Goal: Task Accomplishment & Management: Use online tool/utility

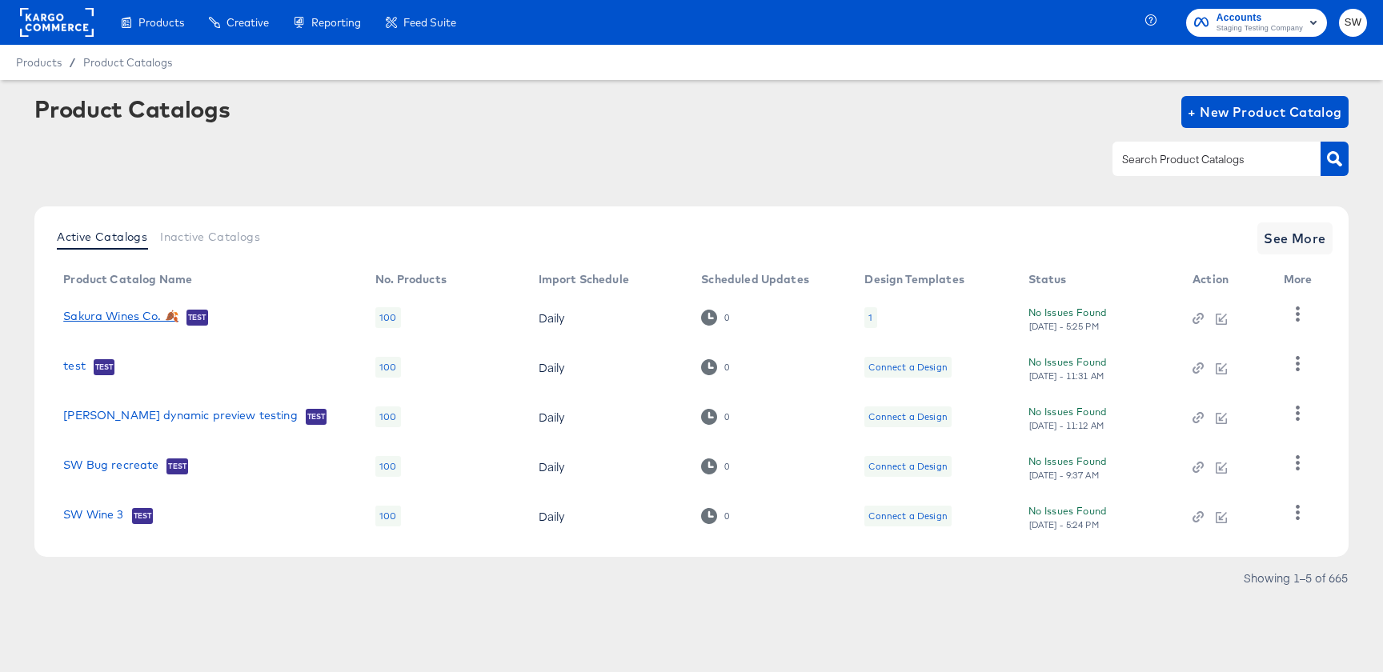
click at [145, 315] on link "Sakura Wines Co. 🍂" at bounding box center [120, 318] width 115 height 16
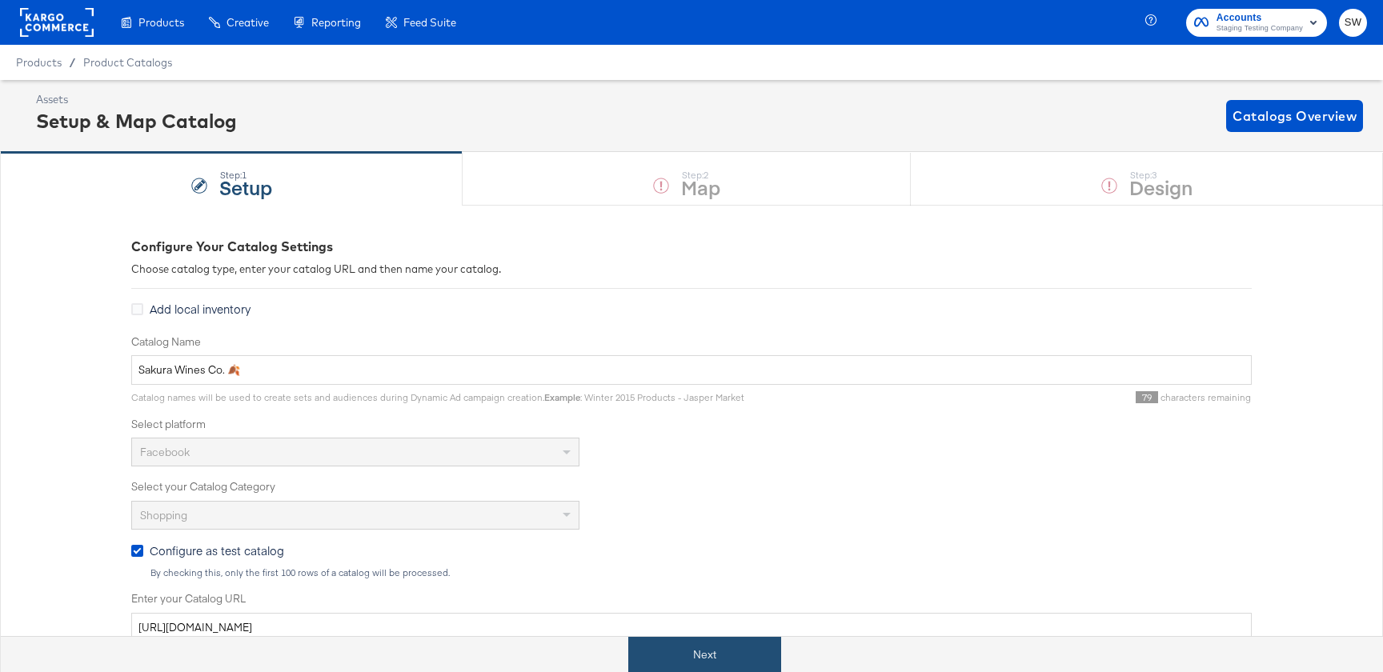
click at [707, 643] on button "Next" at bounding box center [704, 655] width 153 height 36
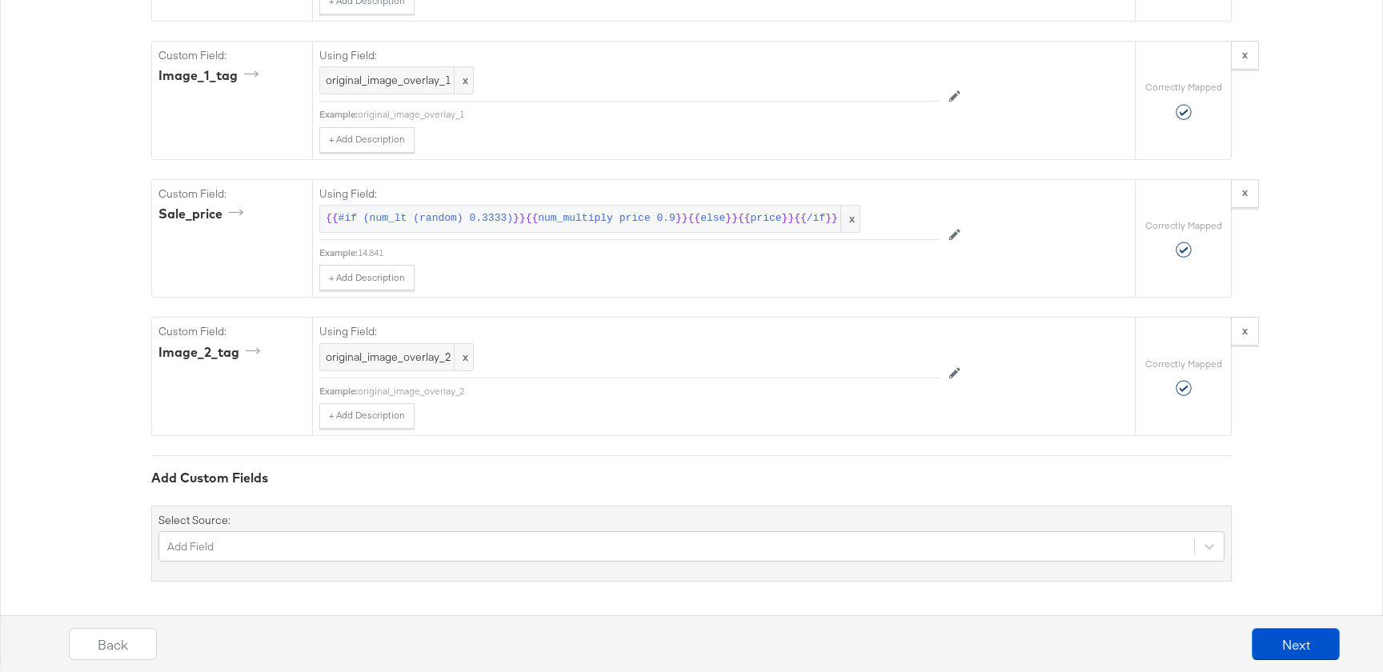
scroll to position [1854, 0]
click at [1314, 653] on button "Next" at bounding box center [1296, 644] width 88 height 32
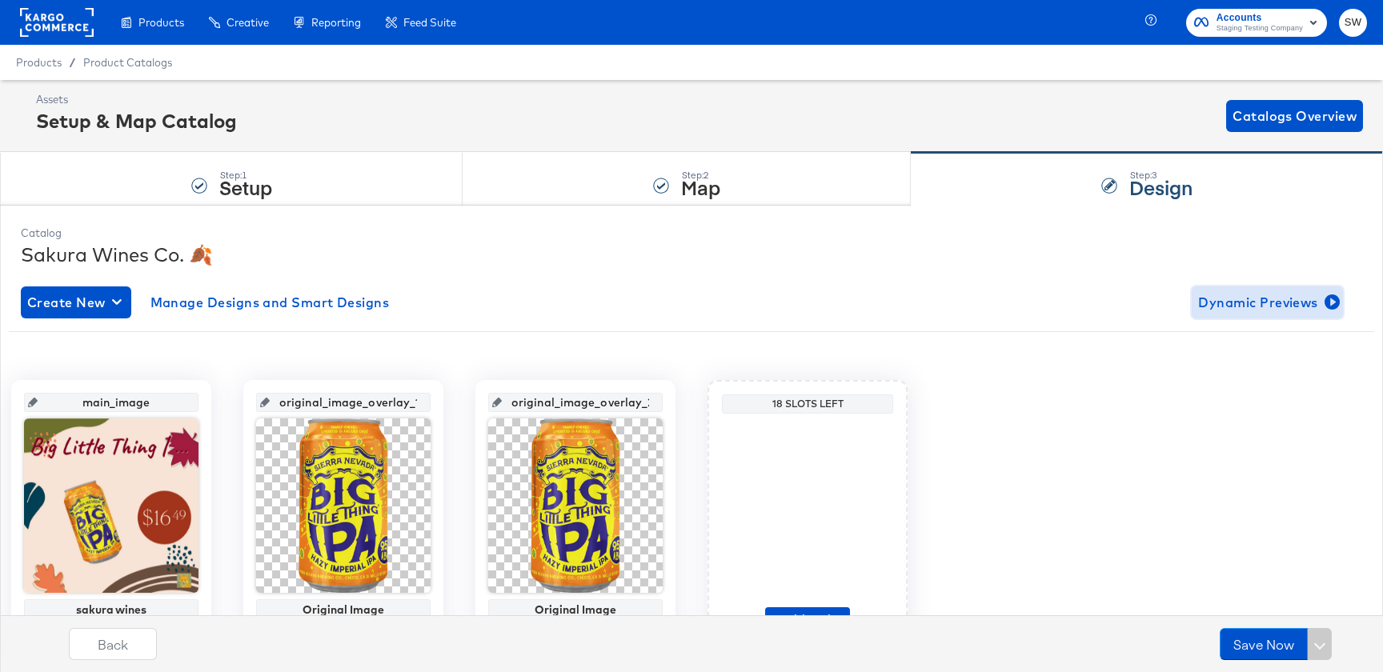
click at [1223, 291] on span "Dynamic Previews" at bounding box center [1267, 302] width 138 height 22
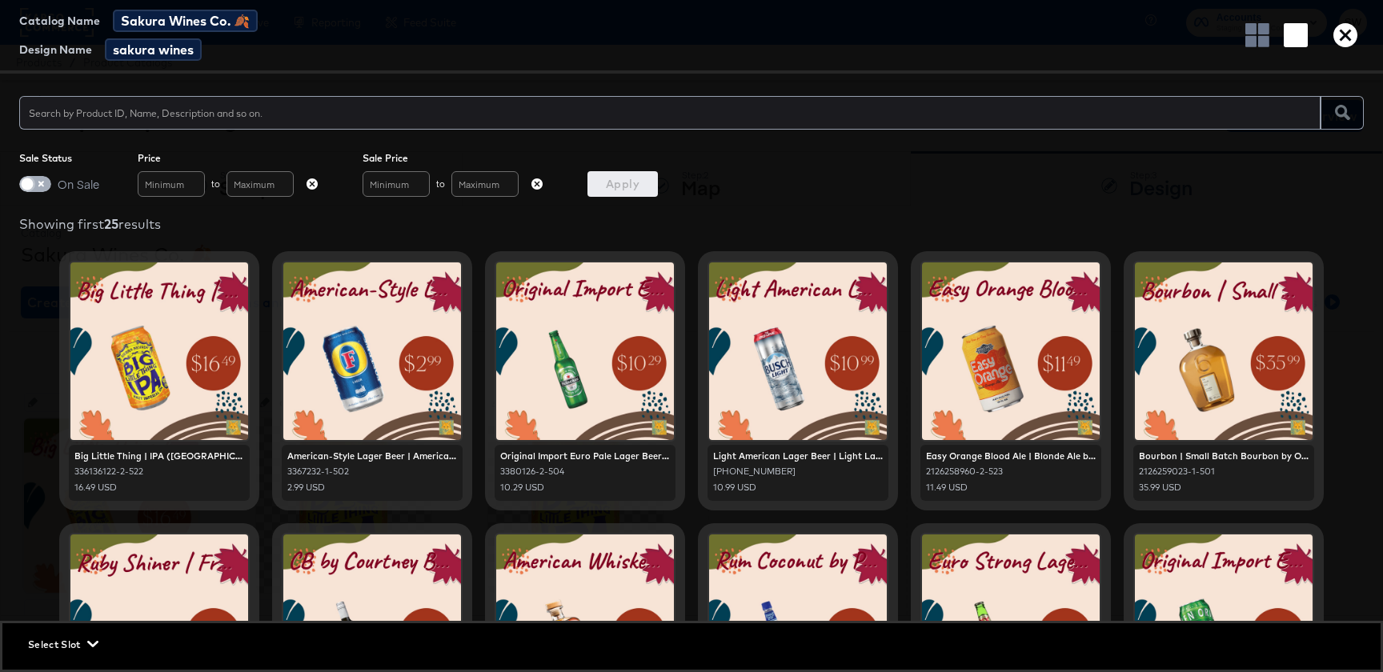
click at [31, 190] on input "checkbox" at bounding box center [27, 188] width 48 height 16
checkbox input "true"
click at [636, 190] on span "Apply" at bounding box center [623, 184] width 58 height 20
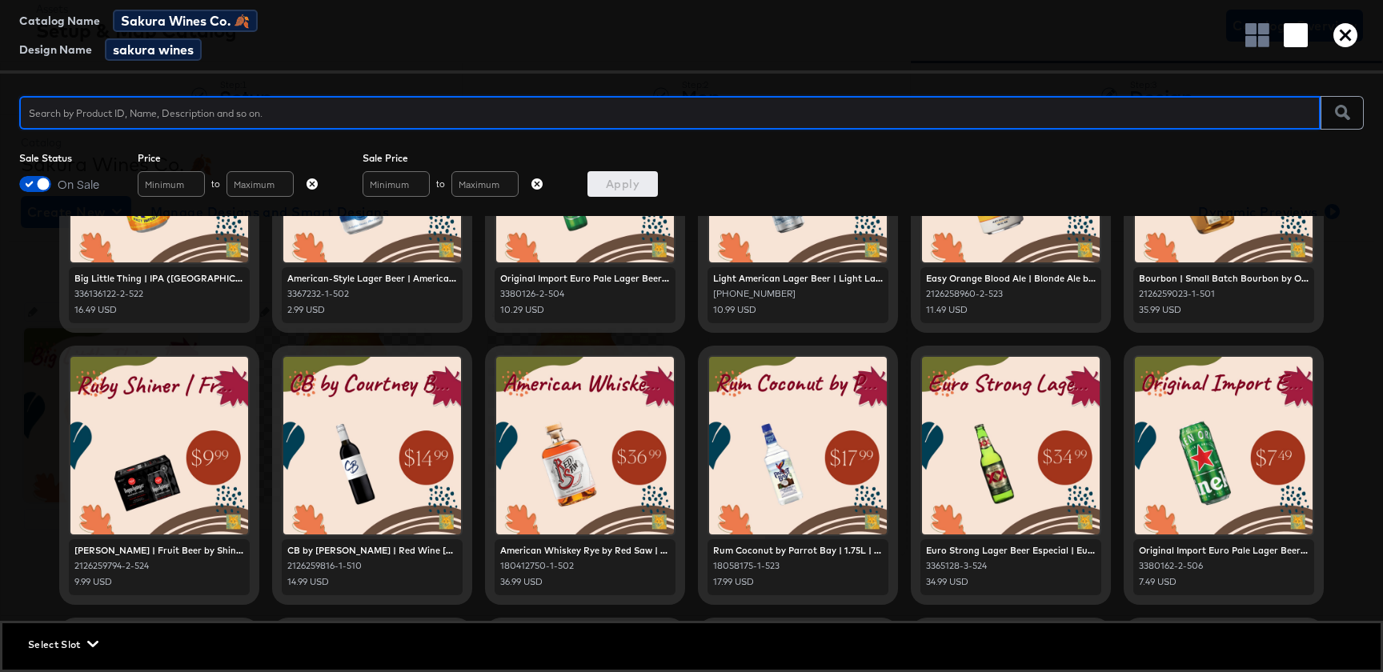
scroll to position [141, 0]
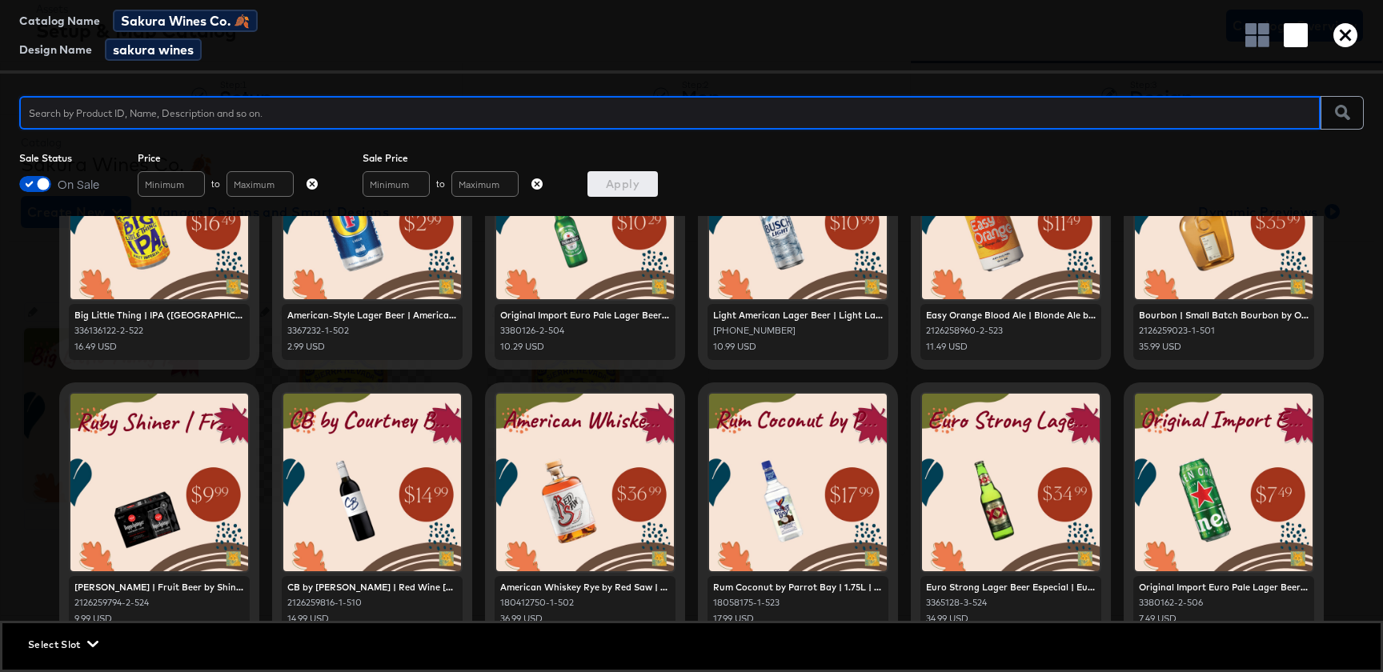
click at [1341, 39] on icon "button" at bounding box center [1345, 35] width 24 height 24
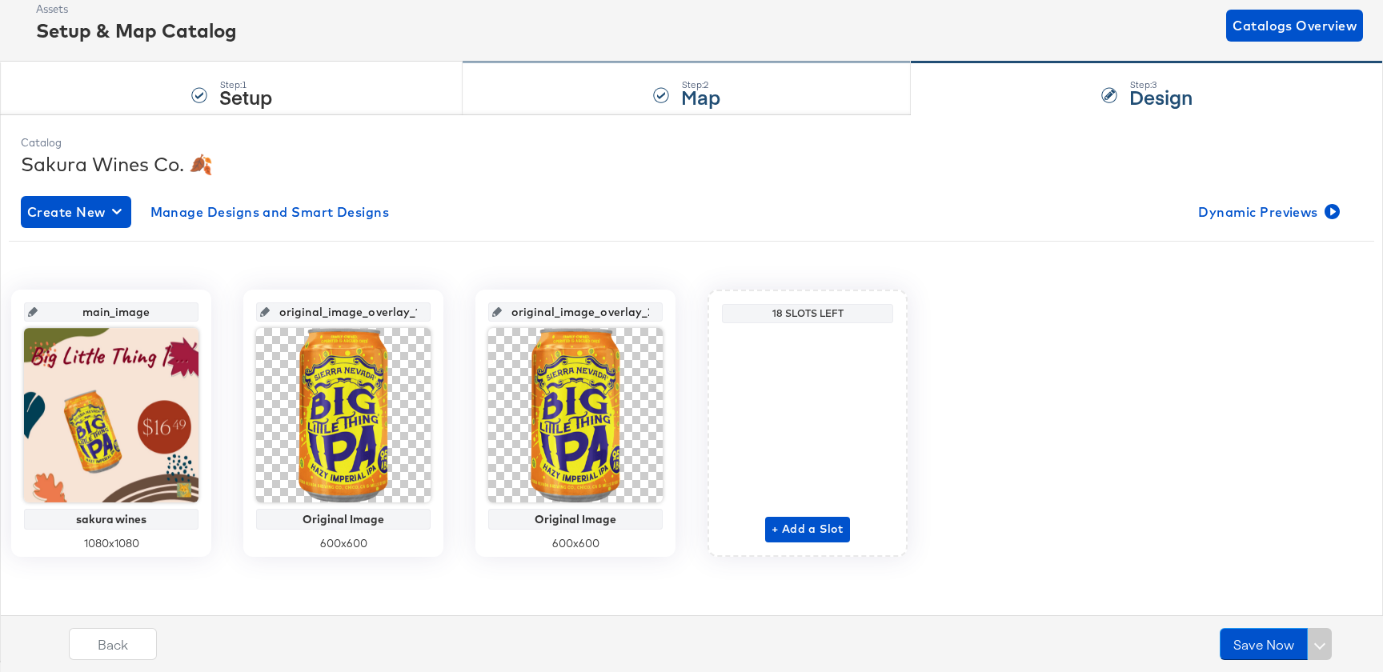
click at [651, 102] on div "Step: 2 Map" at bounding box center [687, 88] width 448 height 53
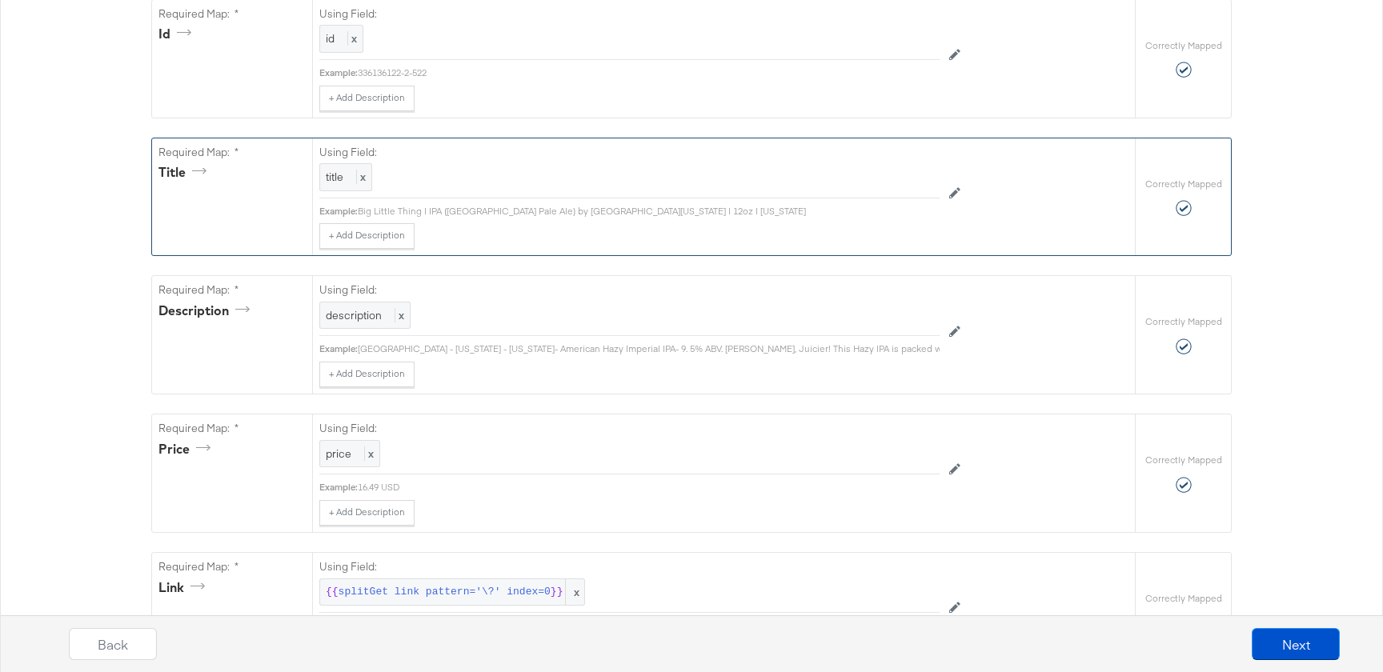
scroll to position [0, 0]
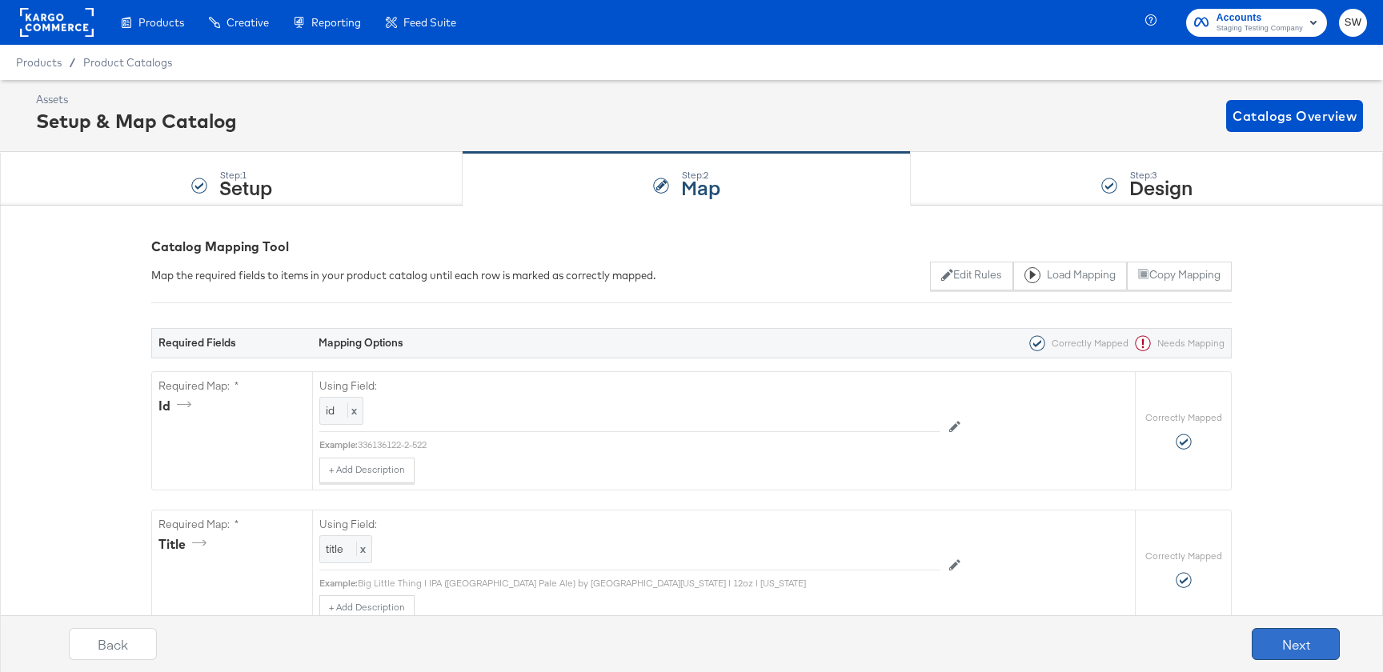
click at [1301, 643] on button "Next" at bounding box center [1296, 644] width 88 height 32
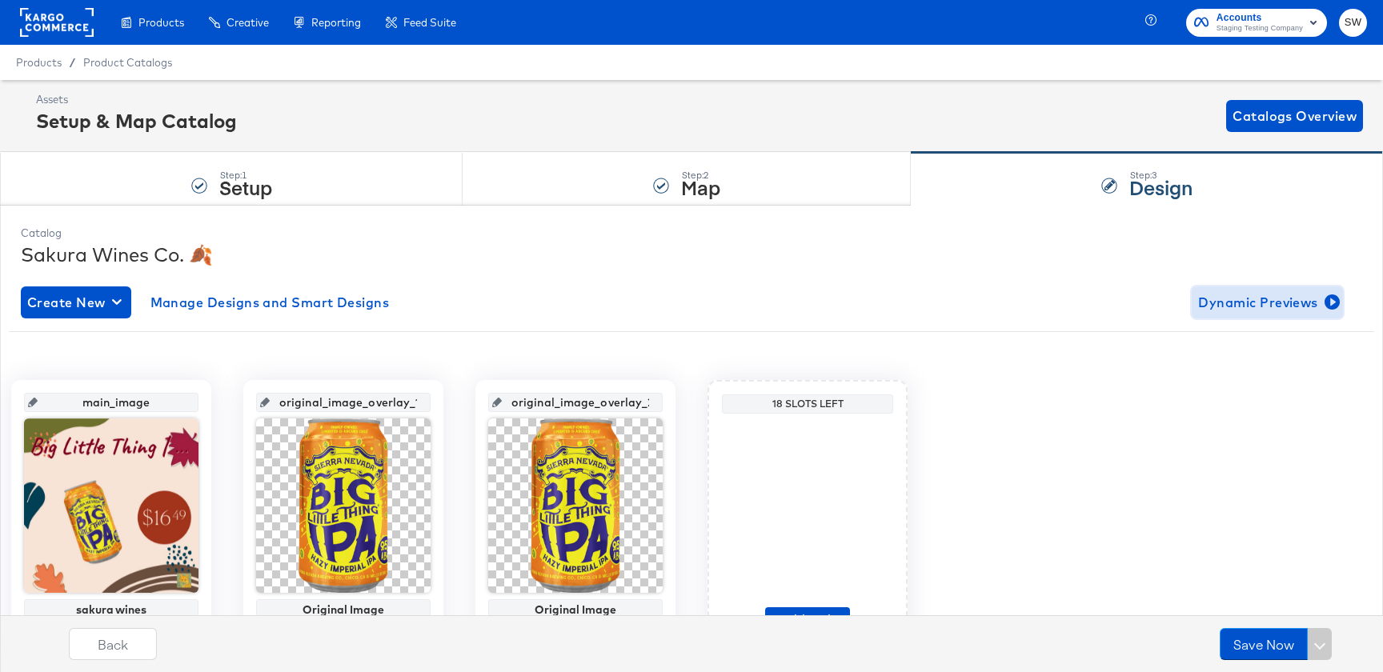
click at [1246, 305] on span "Dynamic Previews" at bounding box center [1267, 302] width 138 height 22
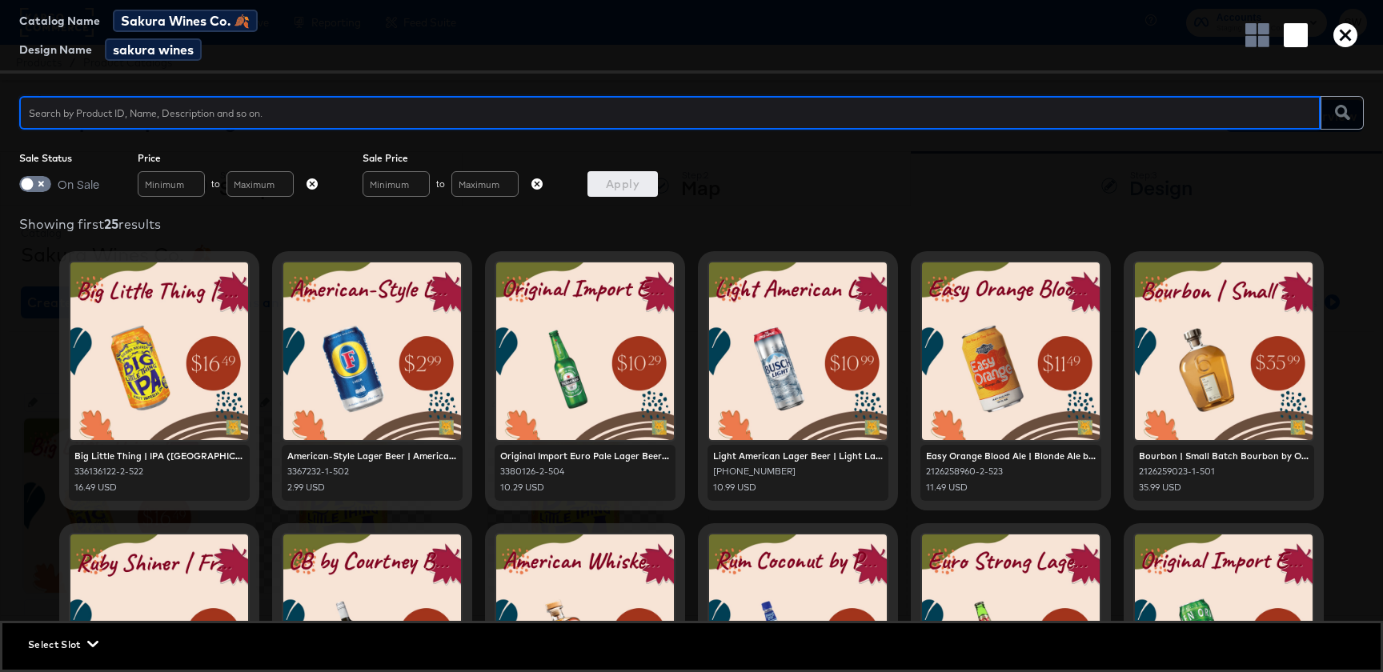
click at [1351, 39] on icon "button" at bounding box center [1345, 35] width 24 height 24
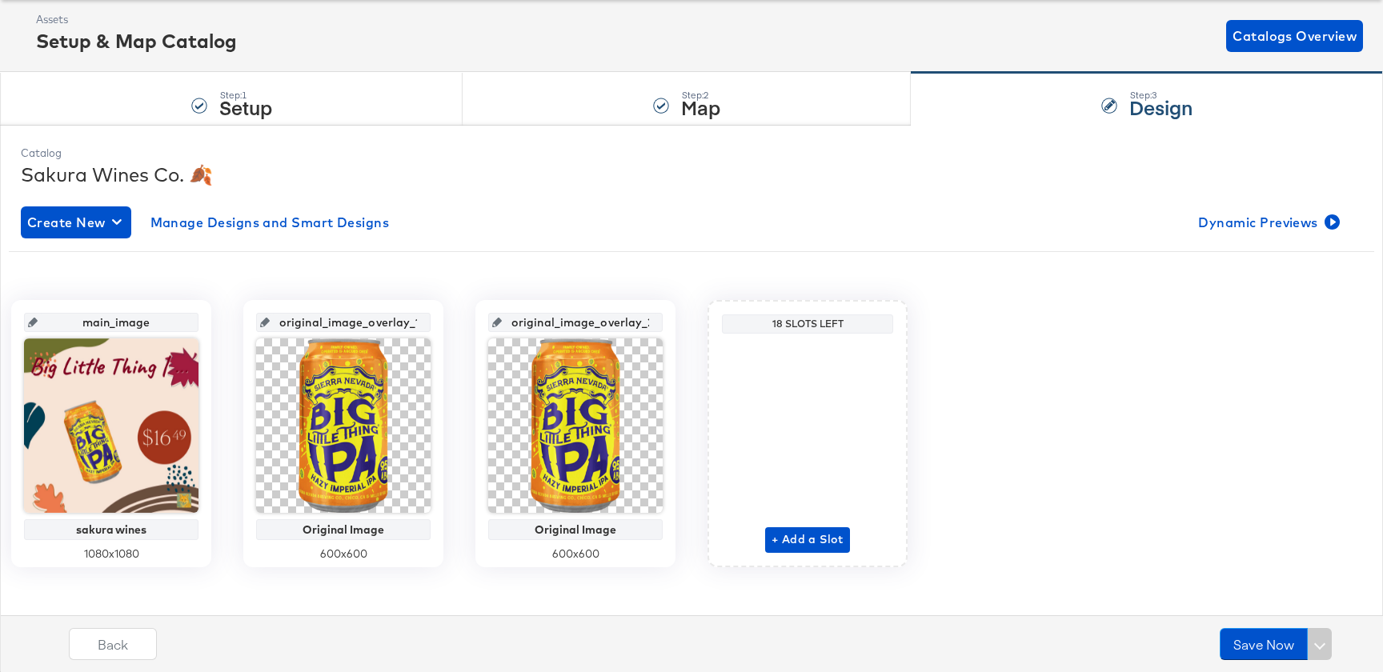
scroll to position [82, 0]
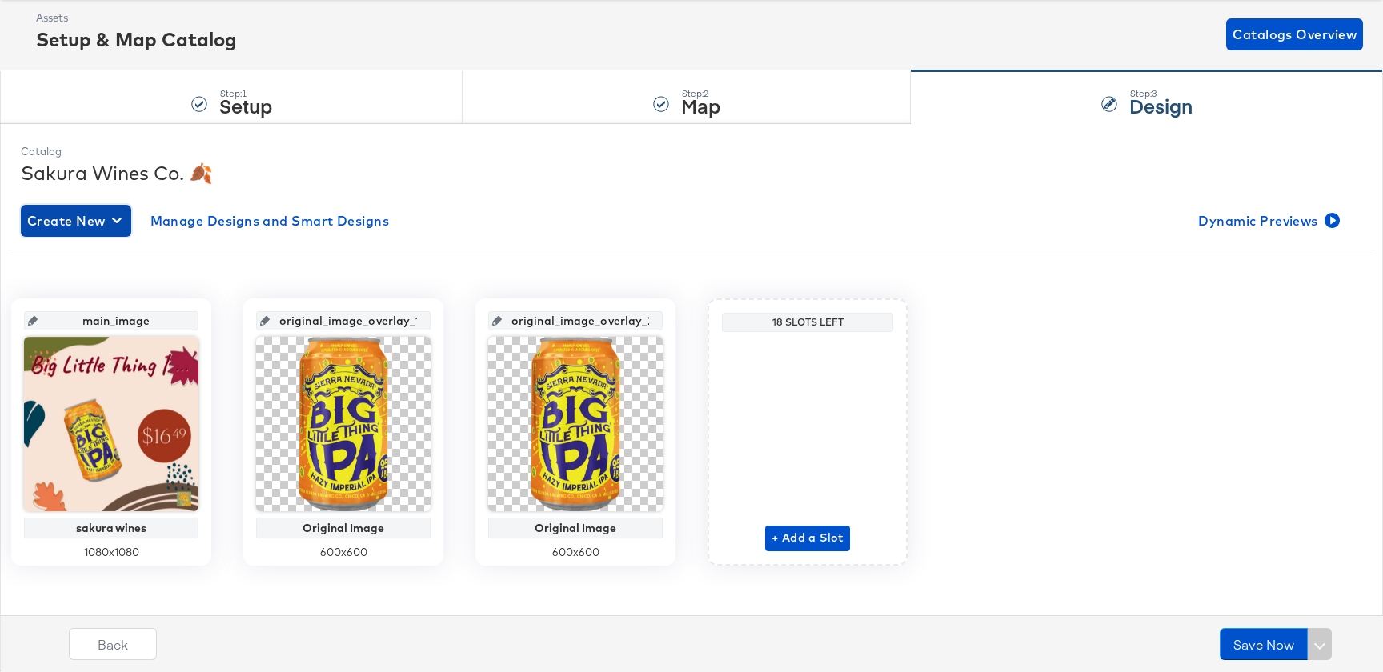
click at [108, 205] on button "Create New" at bounding box center [76, 221] width 110 height 32
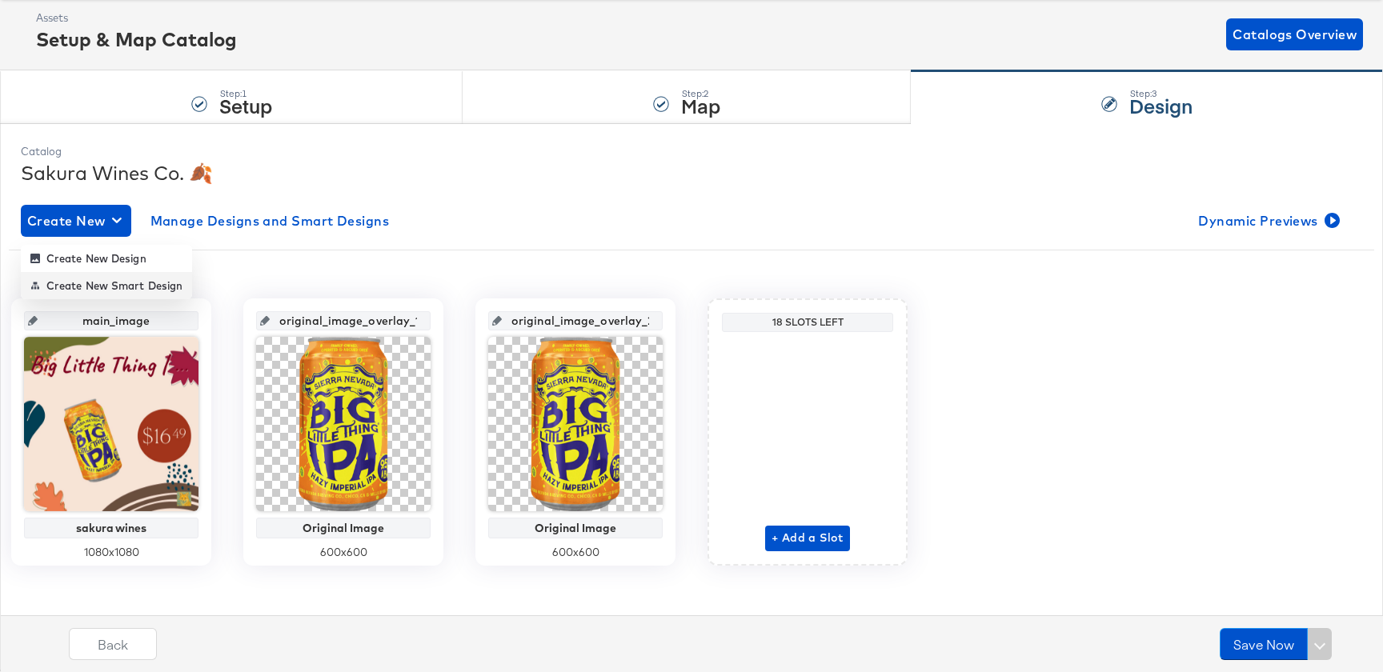
click at [111, 282] on div "Create New Smart Design" at bounding box center [106, 285] width 152 height 13
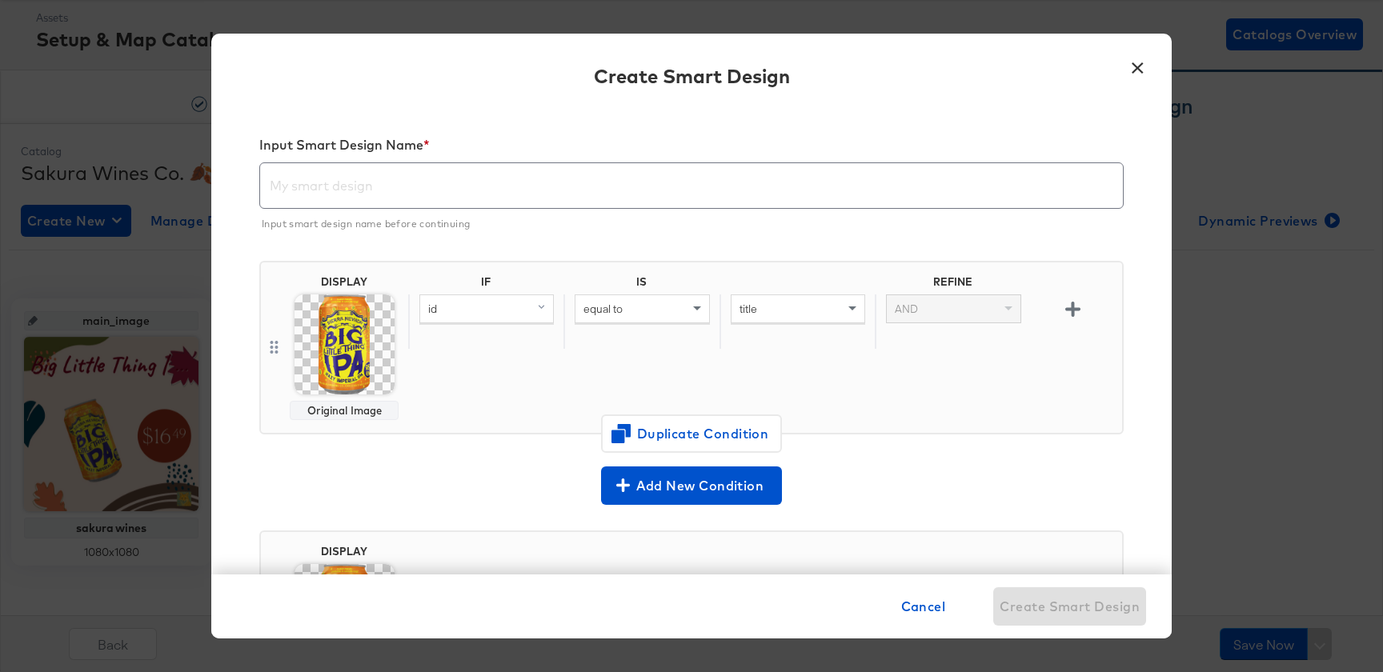
click at [499, 307] on div "id" at bounding box center [486, 308] width 133 height 27
type input "desc"
click at [478, 423] on div "description" at bounding box center [458, 419] width 67 height 15
click at [663, 300] on div "equal to" at bounding box center [641, 308] width 133 height 27
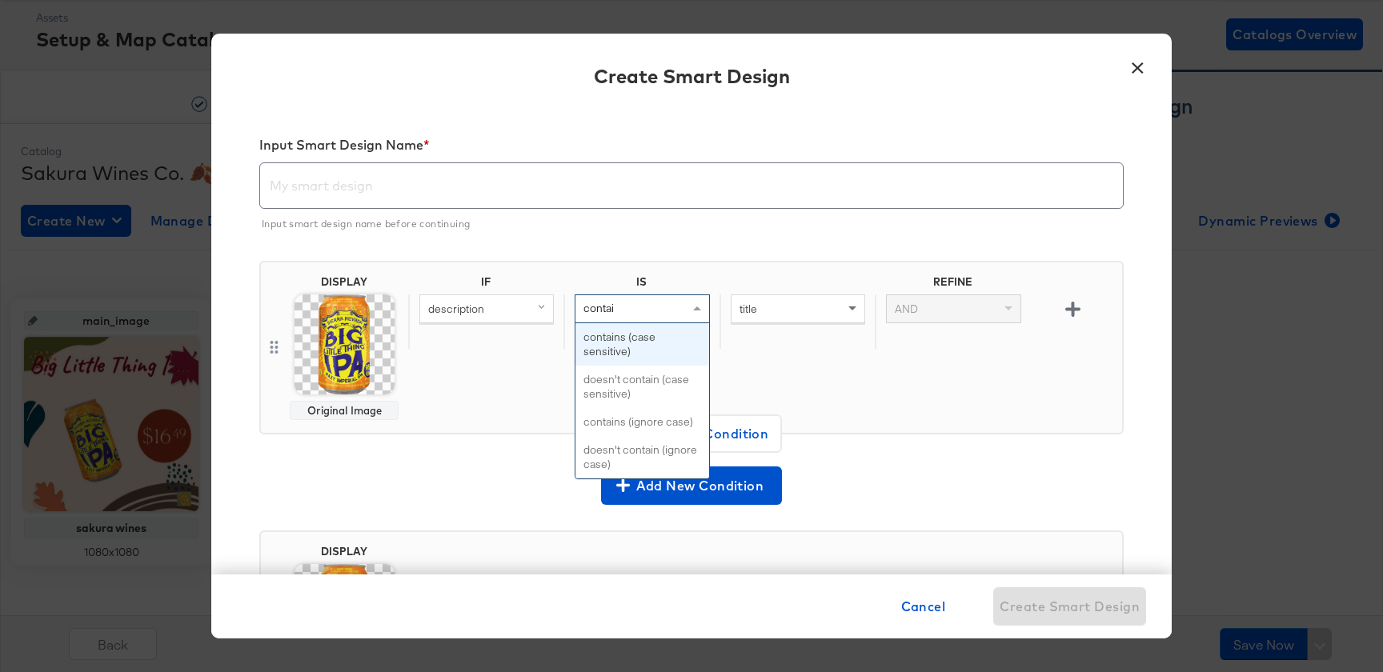
type input "contains"
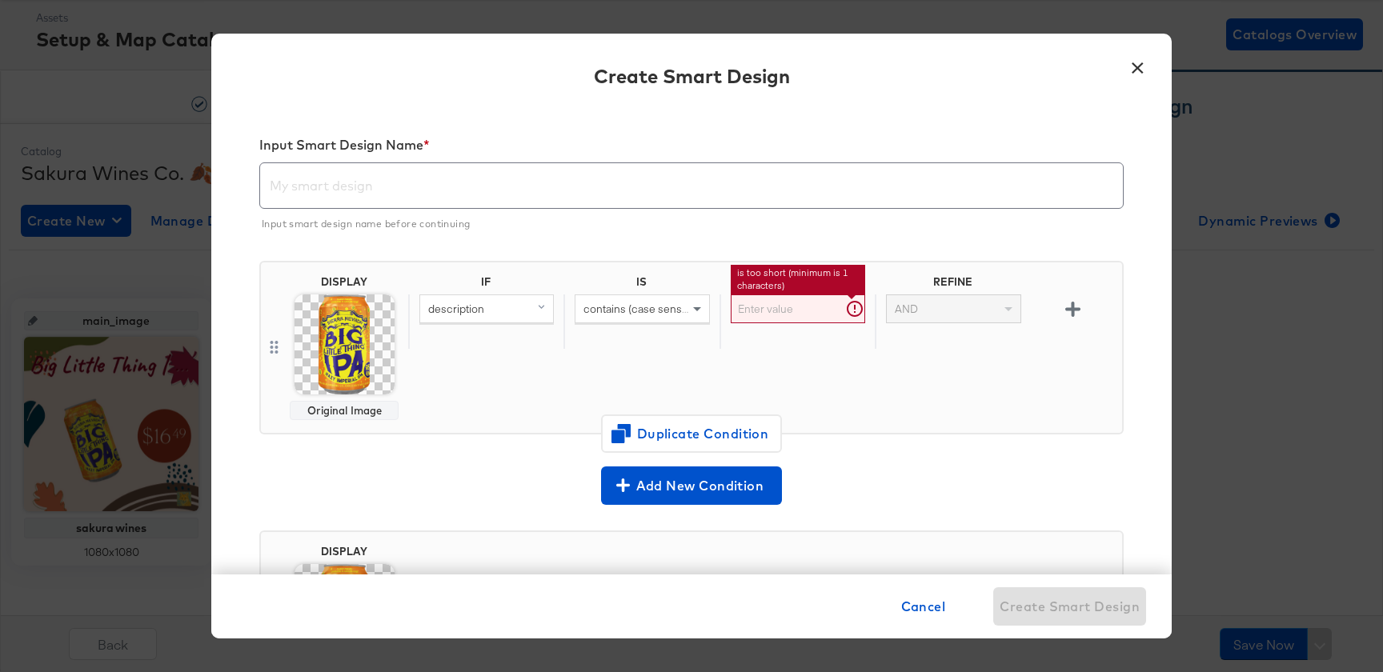
click at [788, 317] on input "text" at bounding box center [798, 310] width 134 height 30
type input "wood"
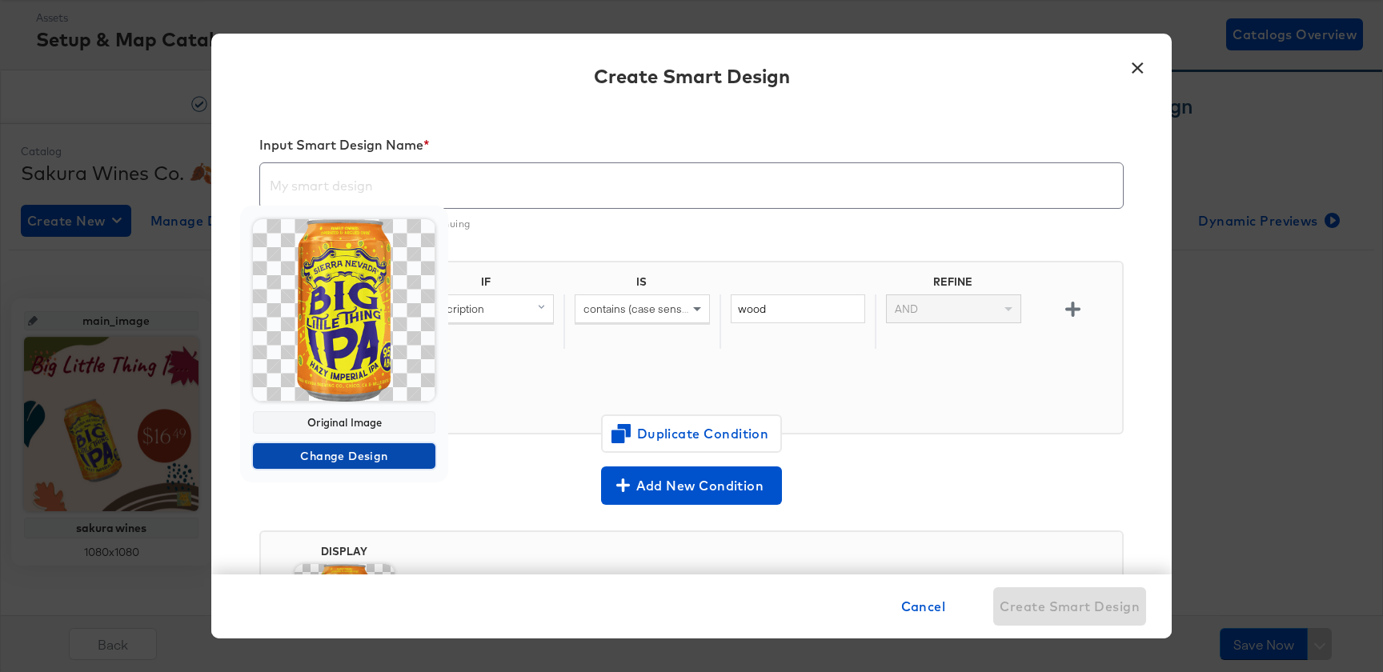
click at [313, 454] on span "Change Design" at bounding box center [344, 457] width 170 height 20
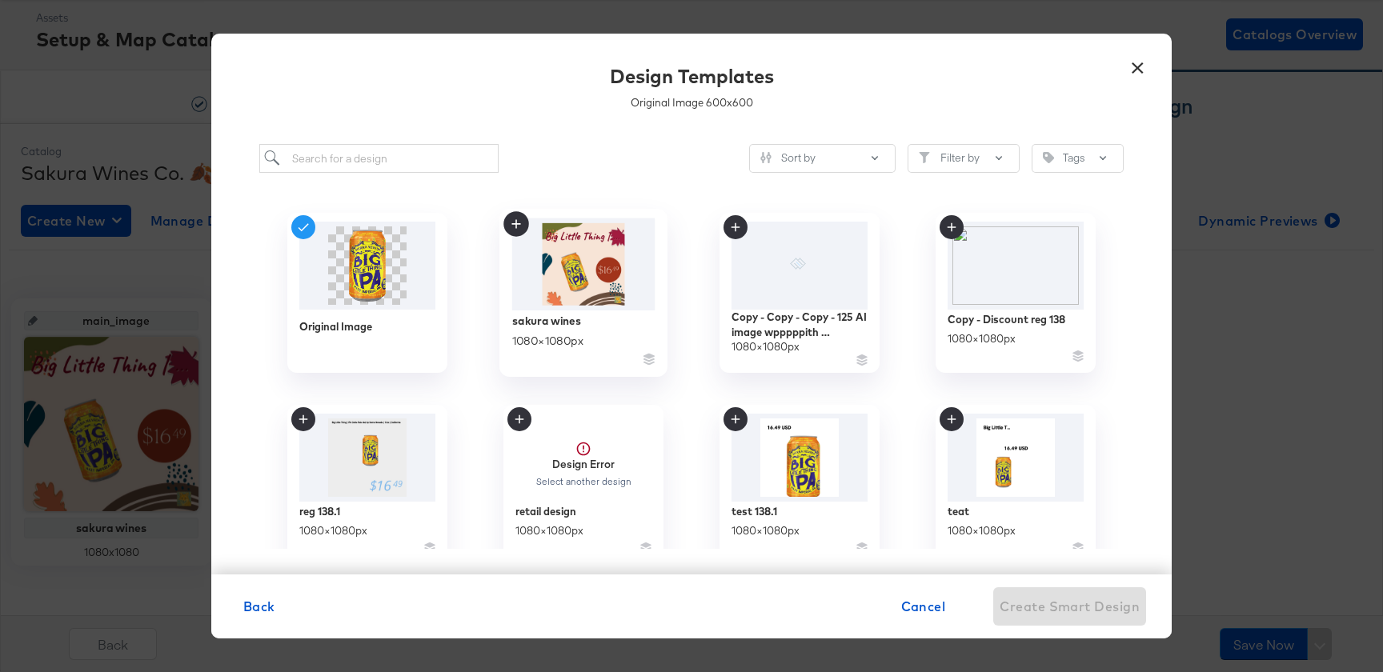
click at [584, 307] on img at bounding box center [583, 264] width 143 height 92
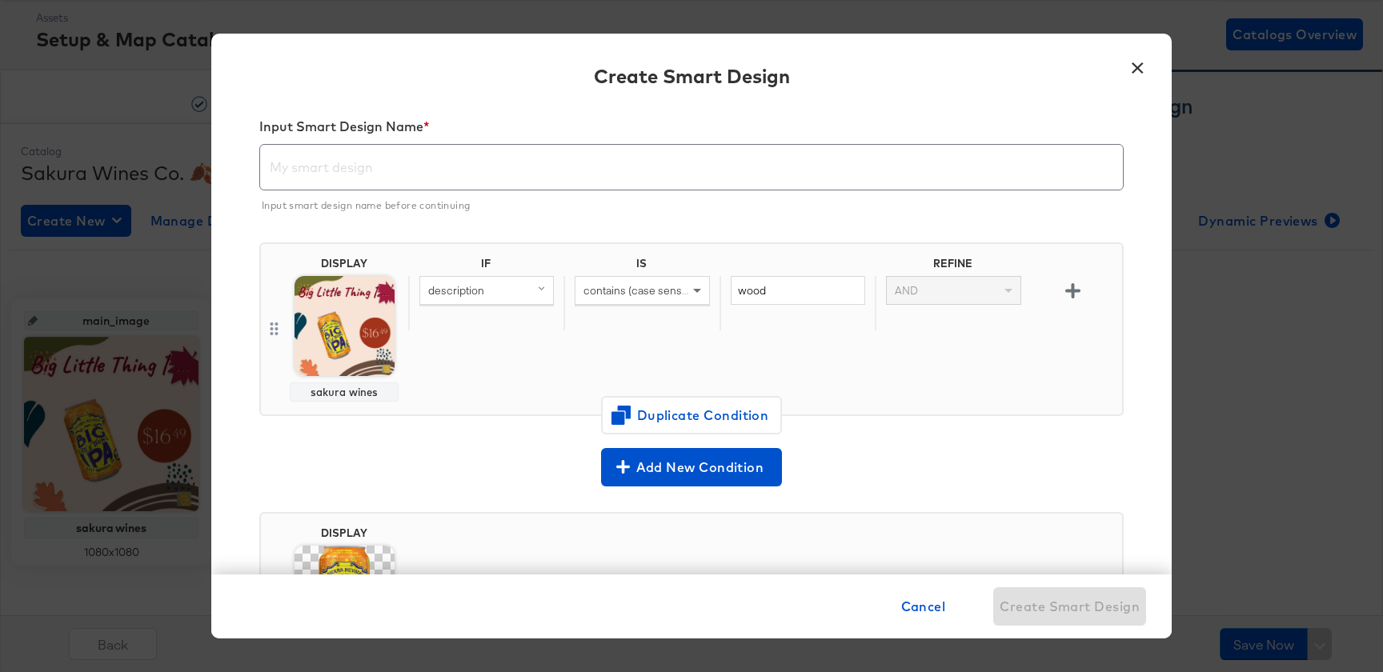
scroll to position [0, 0]
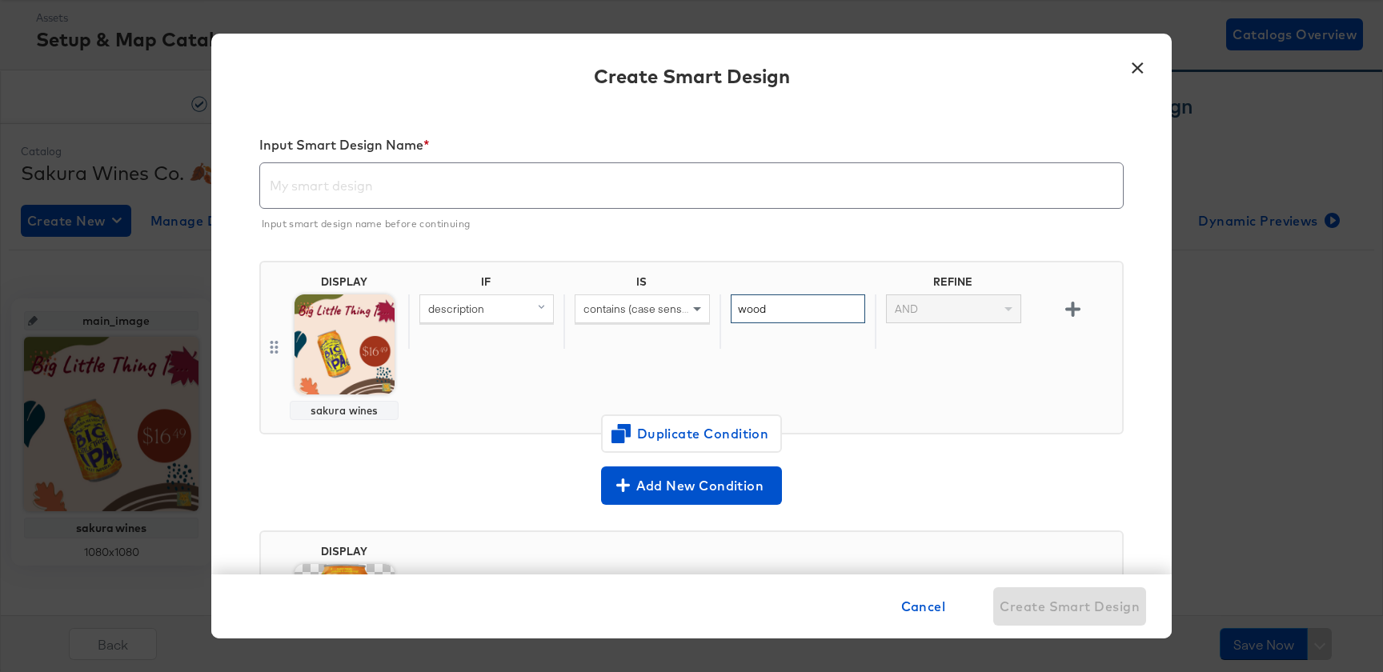
click at [816, 311] on input "wood" at bounding box center [798, 310] width 134 height 30
type input "[US_STATE]"
click at [403, 188] on input "text" at bounding box center [691, 179] width 863 height 45
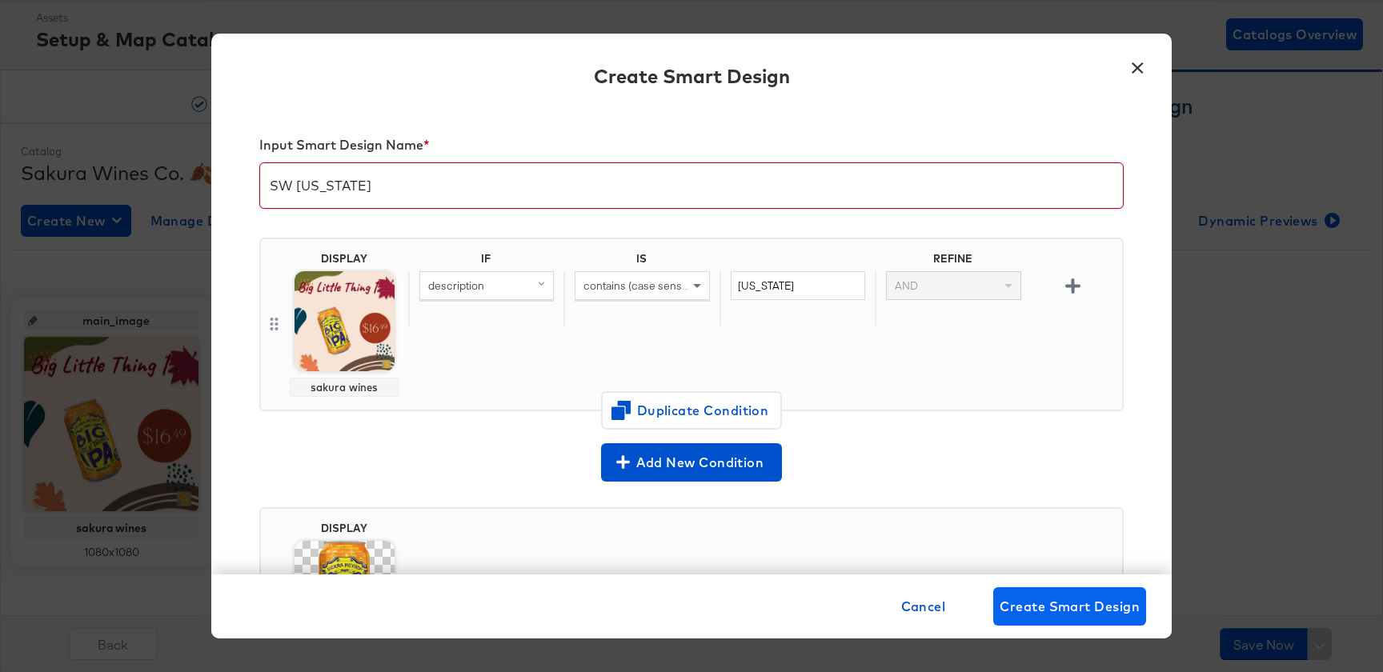
type input "SW [US_STATE]"
click at [1053, 604] on span "Create Smart Design" at bounding box center [1070, 606] width 140 height 22
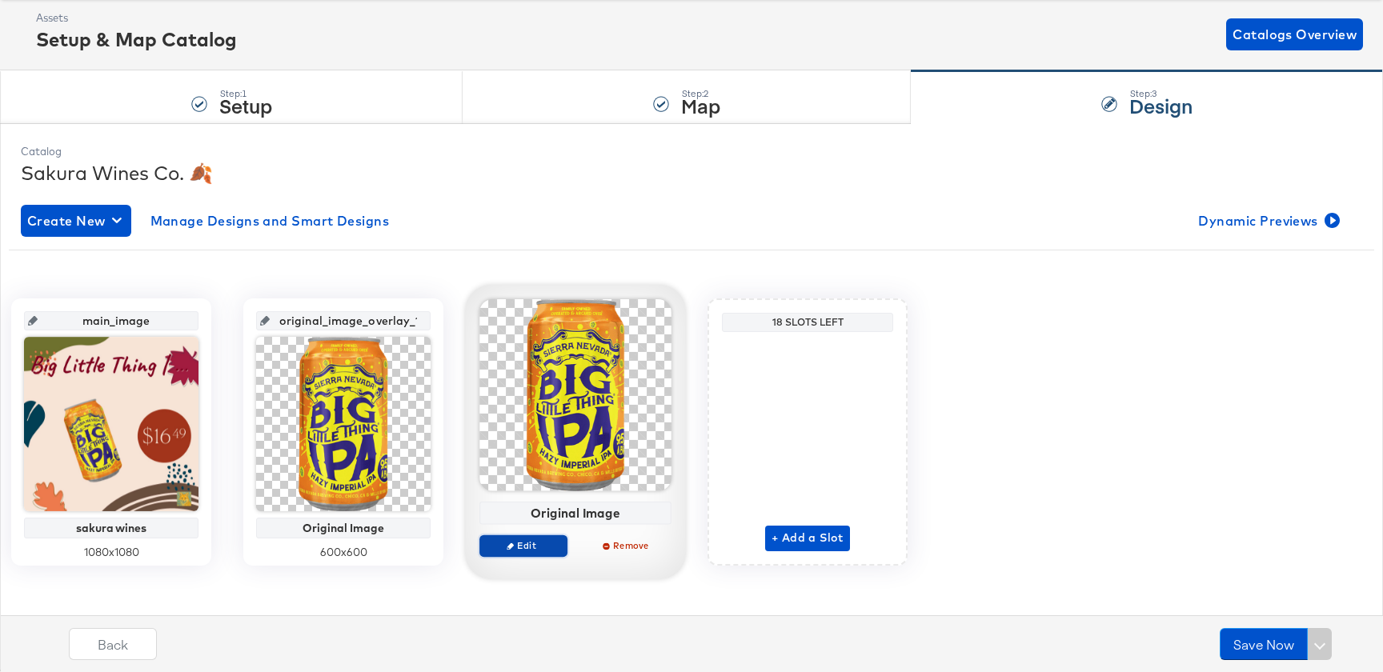
click at [538, 546] on span "Edit" at bounding box center [524, 545] width 74 height 12
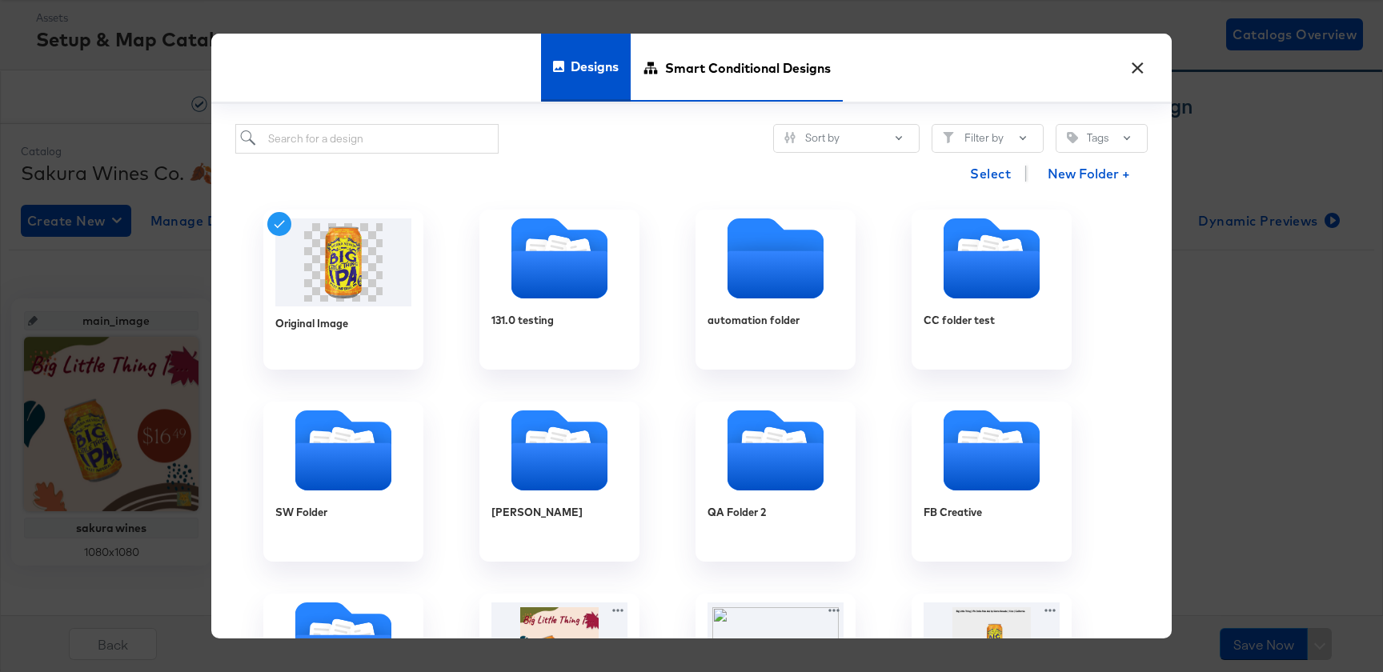
click at [720, 80] on span "Smart Conditional Designs" at bounding box center [748, 68] width 166 height 70
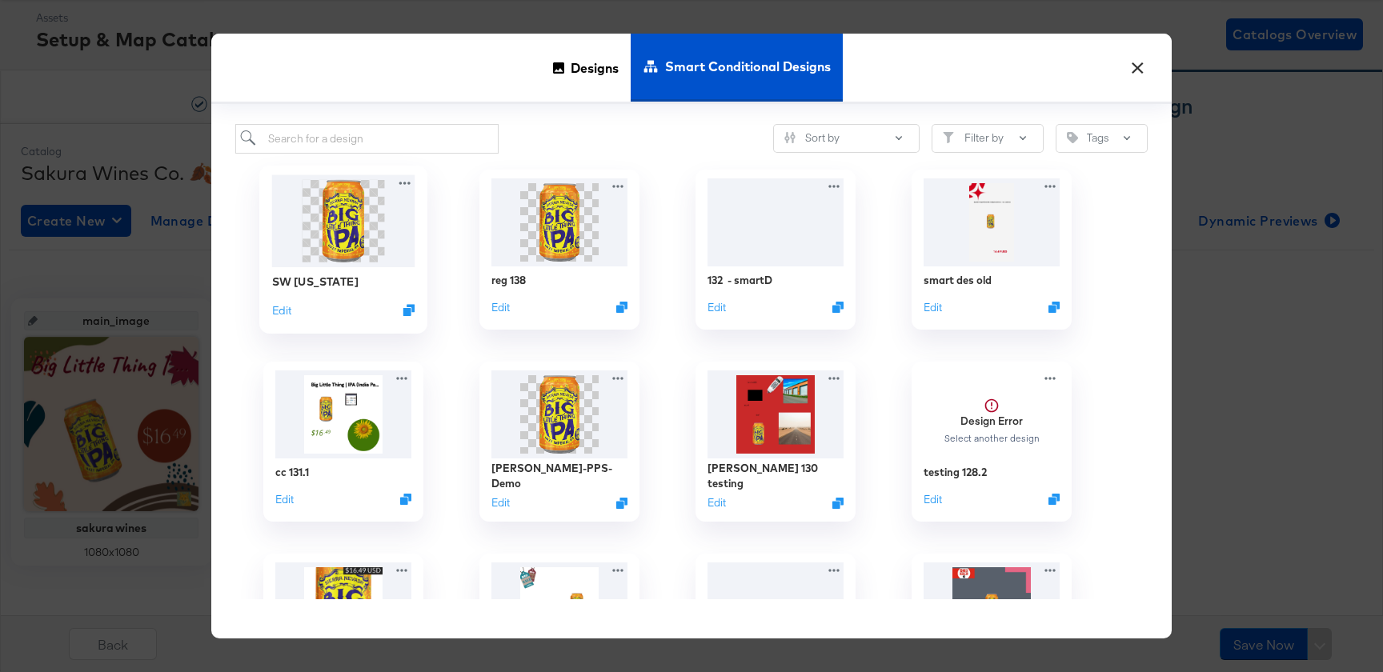
click at [348, 250] on img at bounding box center [343, 220] width 143 height 92
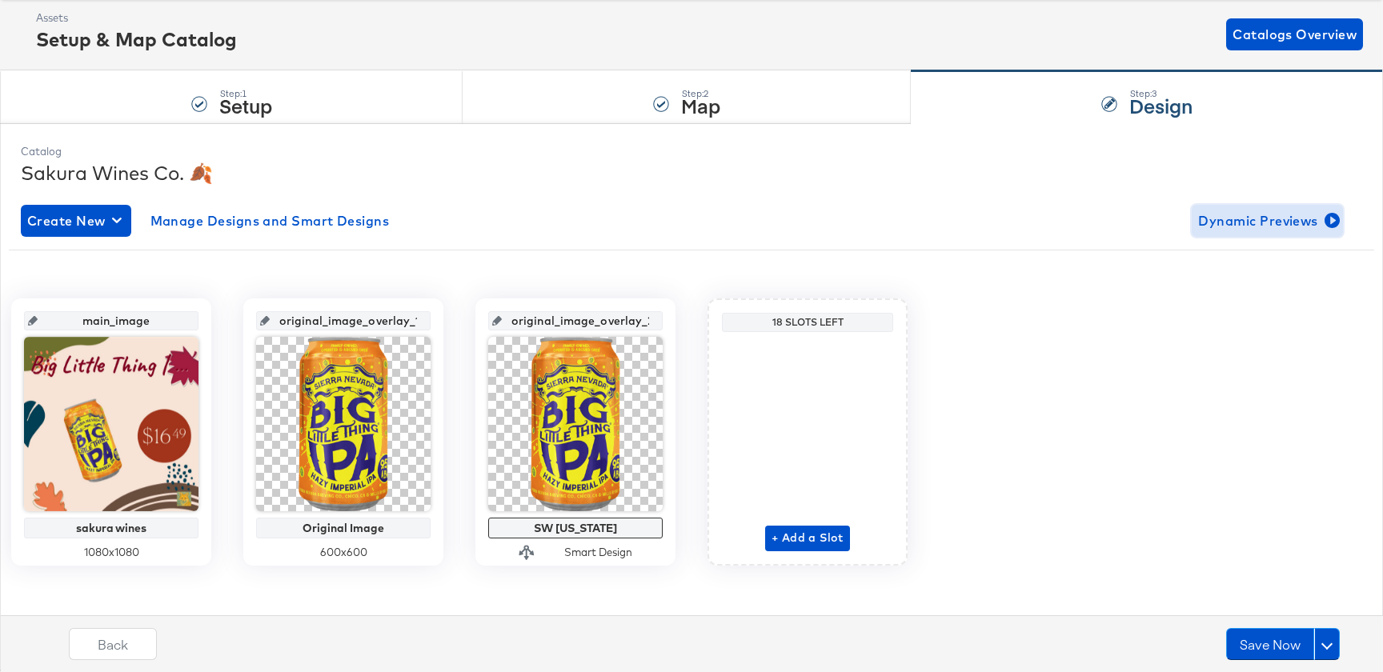
click at [1247, 218] on span "Dynamic Previews" at bounding box center [1267, 221] width 138 height 22
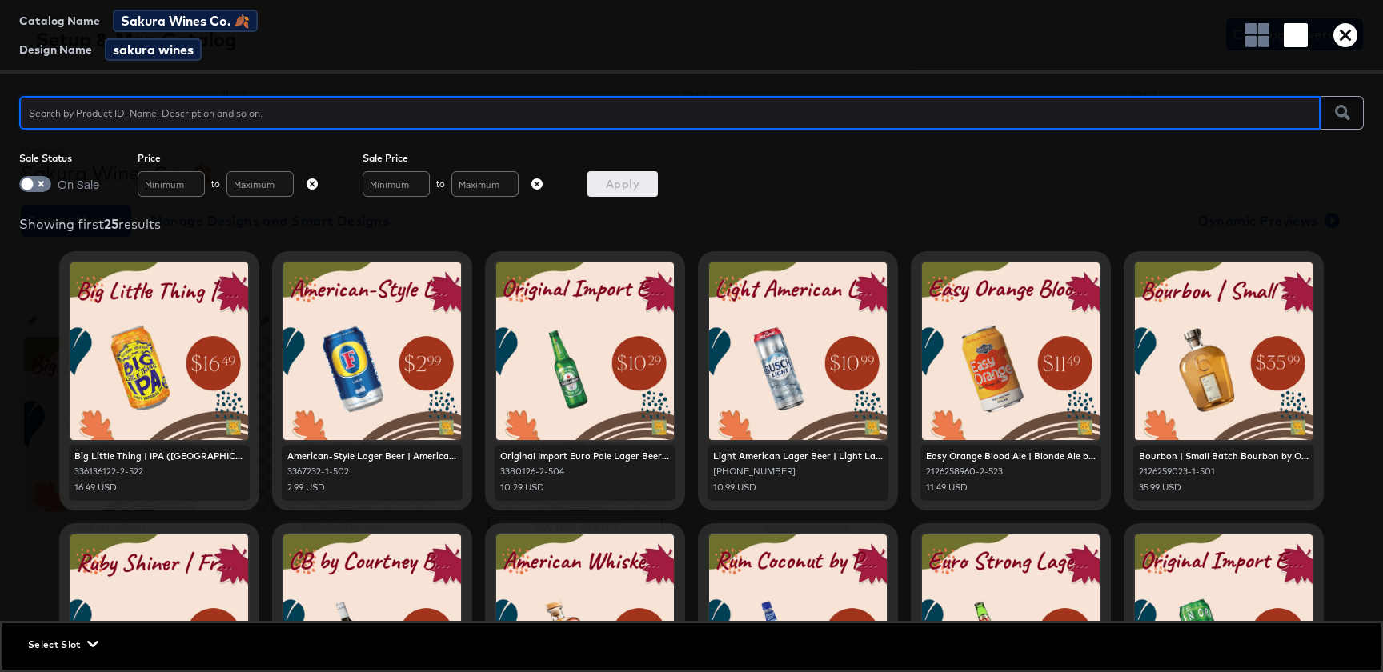
click at [48, 647] on span "Select Slot" at bounding box center [61, 644] width 67 height 17
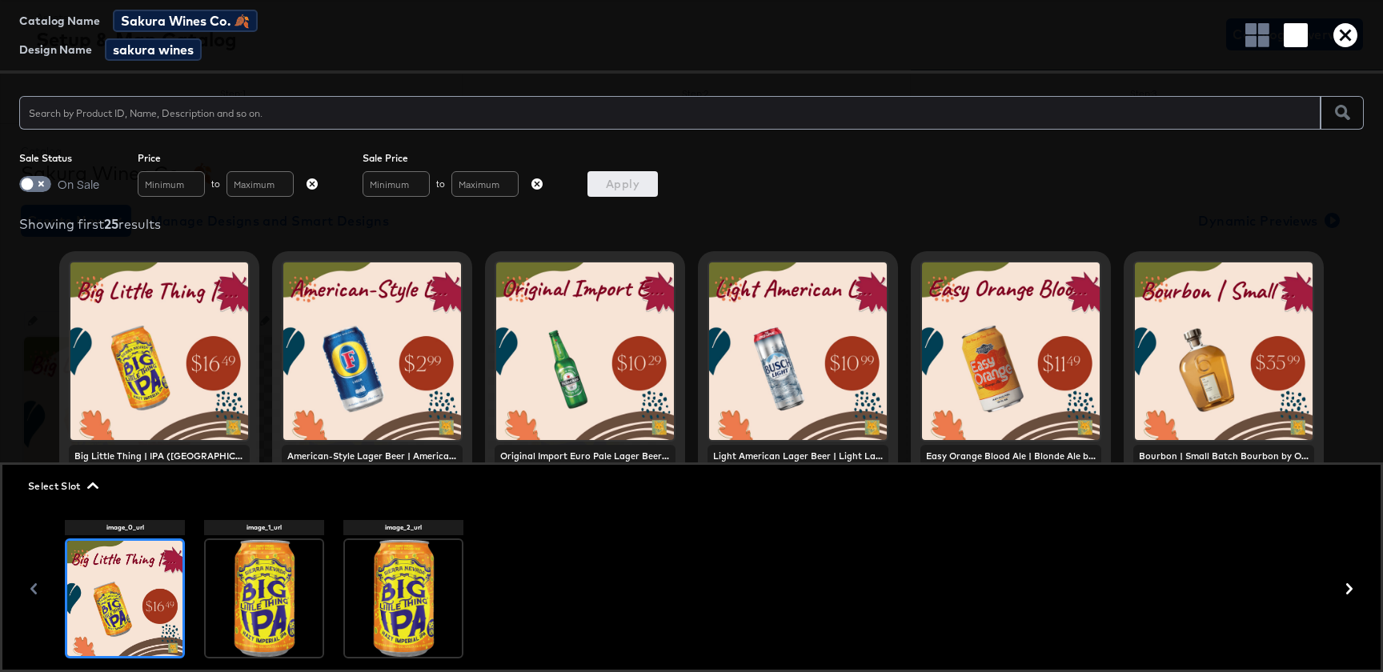
click at [393, 611] on div at bounding box center [403, 598] width 117 height 117
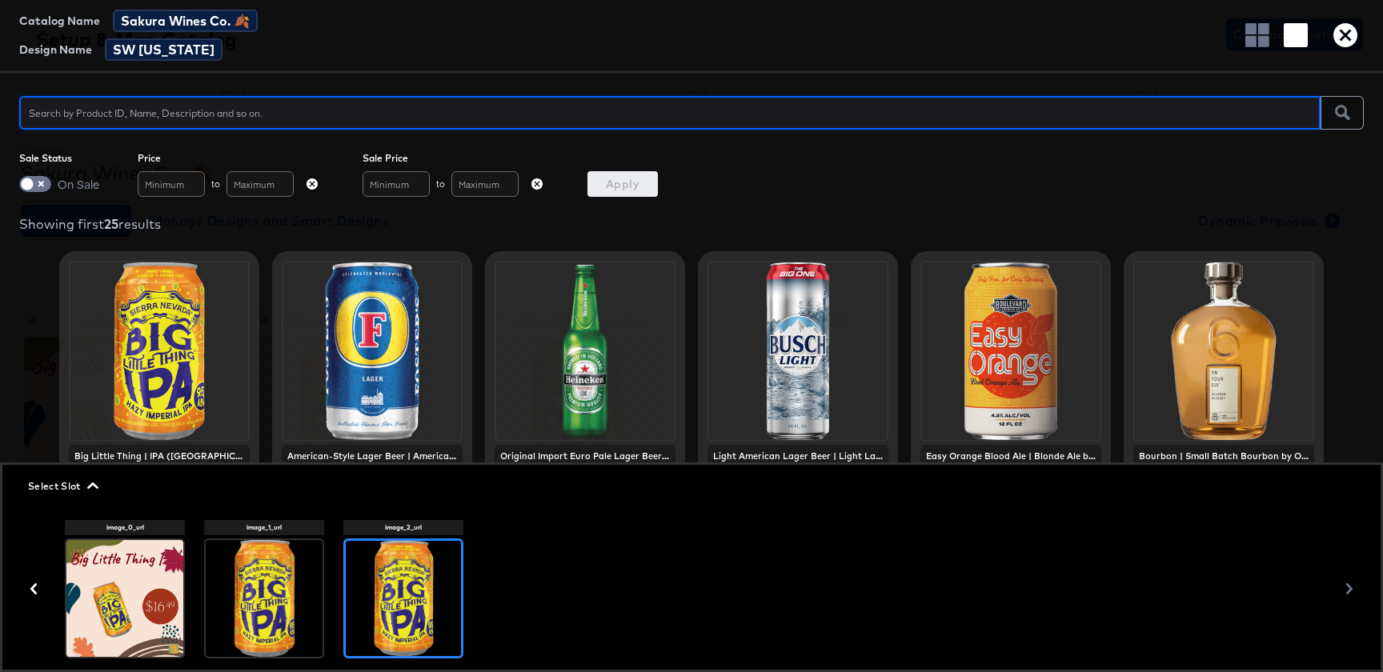
click at [306, 118] on input "text" at bounding box center [669, 106] width 1301 height 34
type input "[US_STATE]"
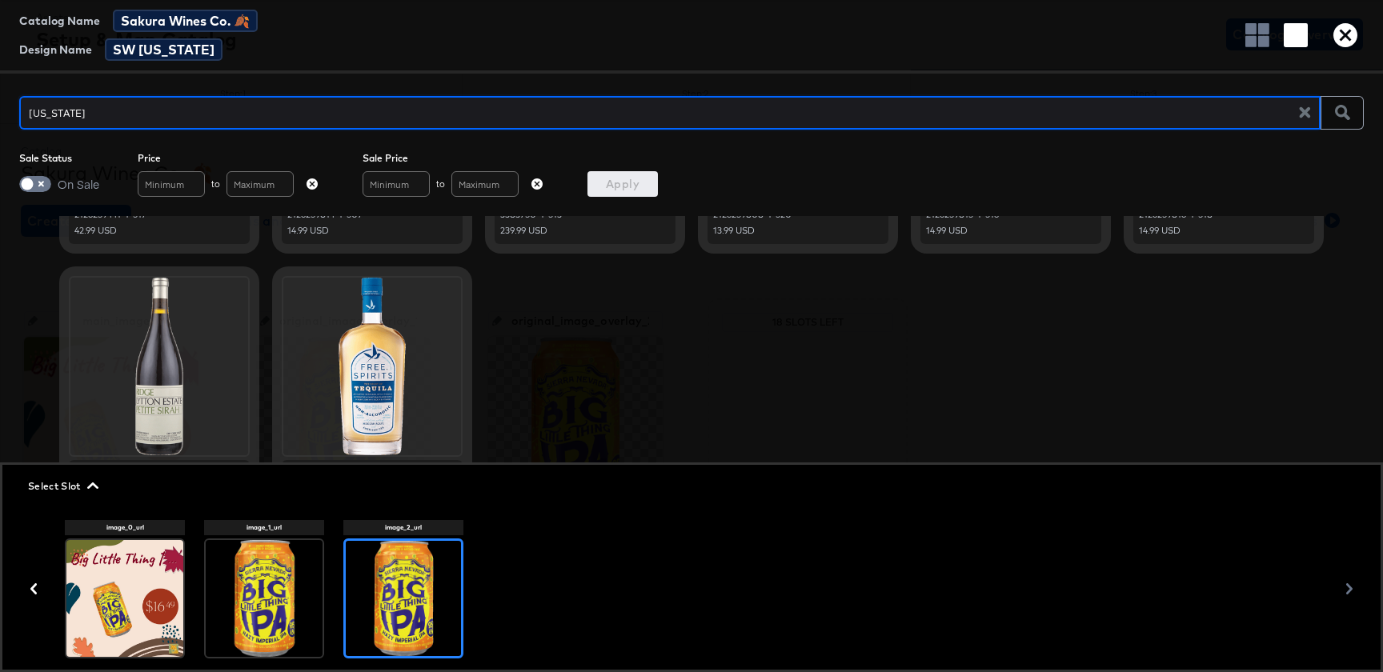
scroll to position [639, 0]
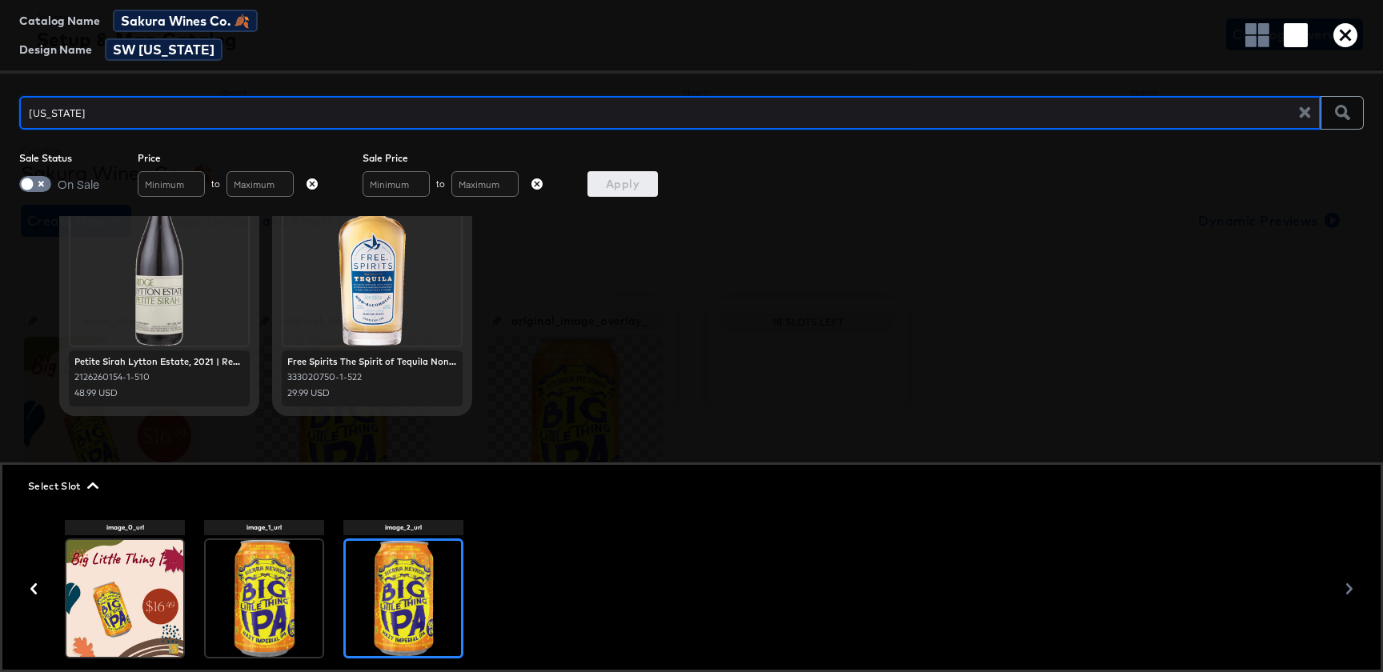
click at [43, 483] on span "Select Slot" at bounding box center [61, 486] width 67 height 17
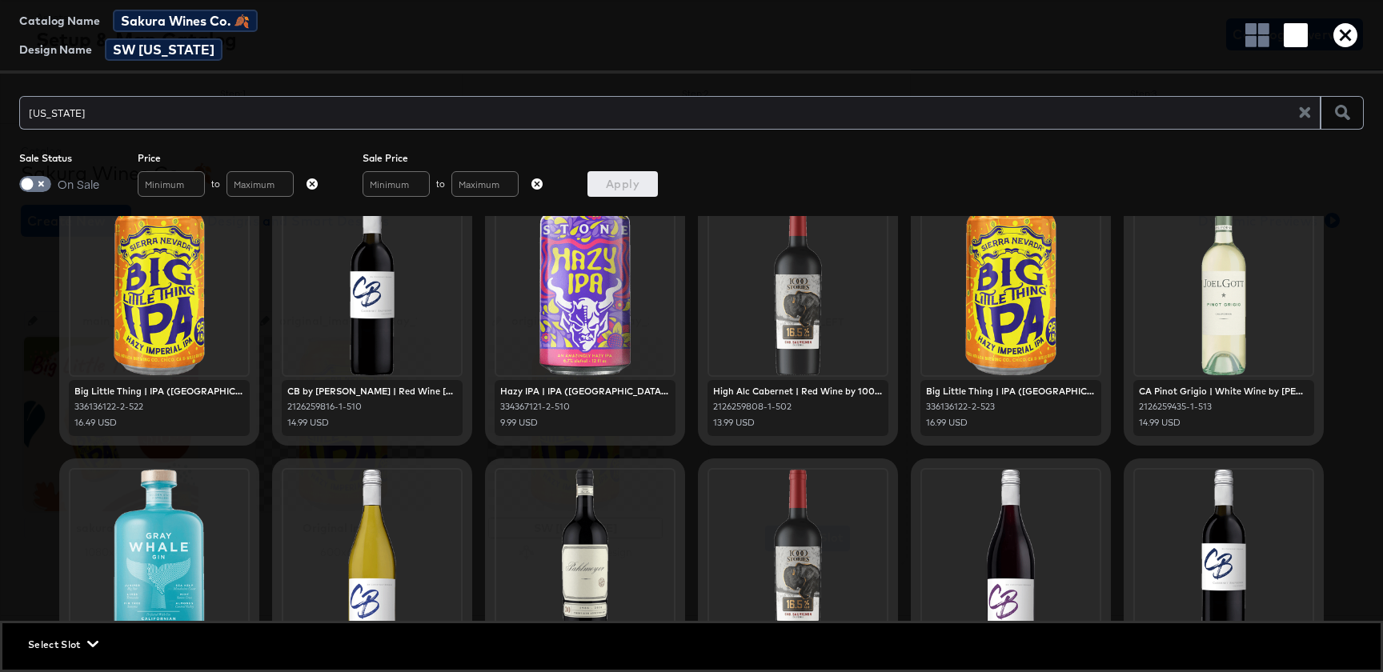
scroll to position [0, 0]
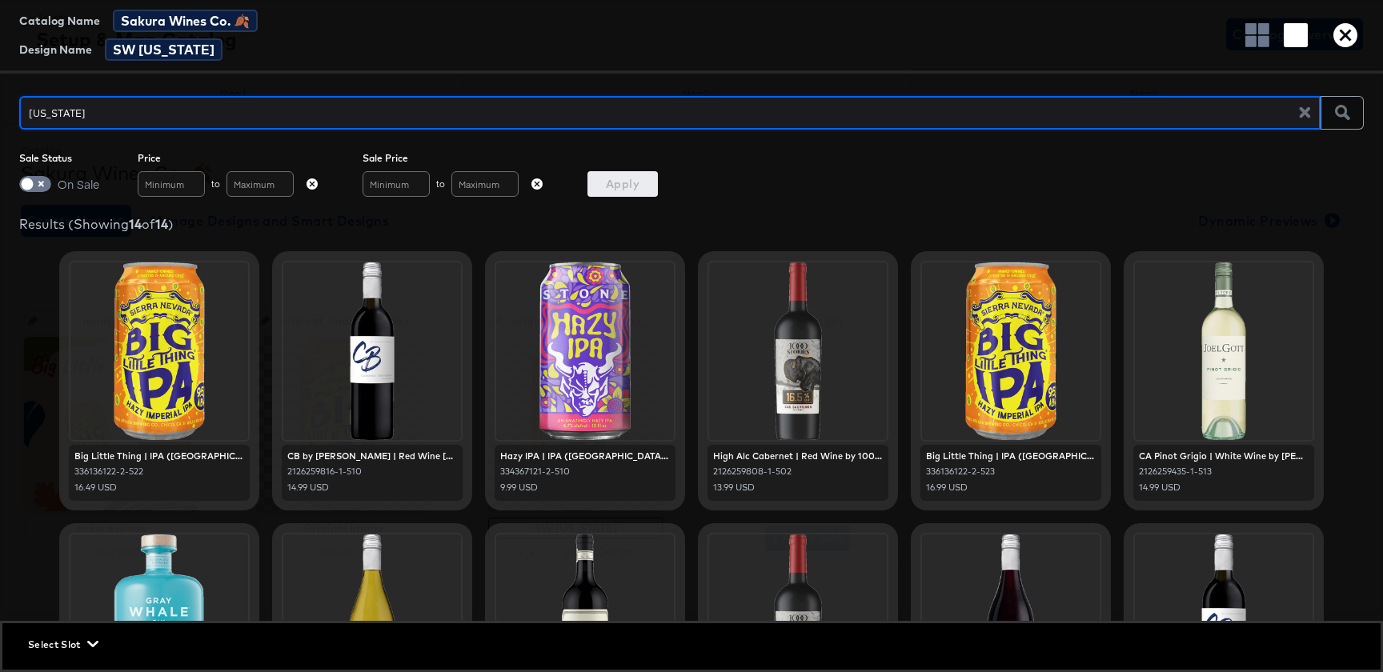
click at [1025, 120] on input "[US_STATE]" at bounding box center [665, 106] width 1292 height 34
type input "[US_STATE]"
click at [1349, 43] on icon "button" at bounding box center [1345, 35] width 24 height 24
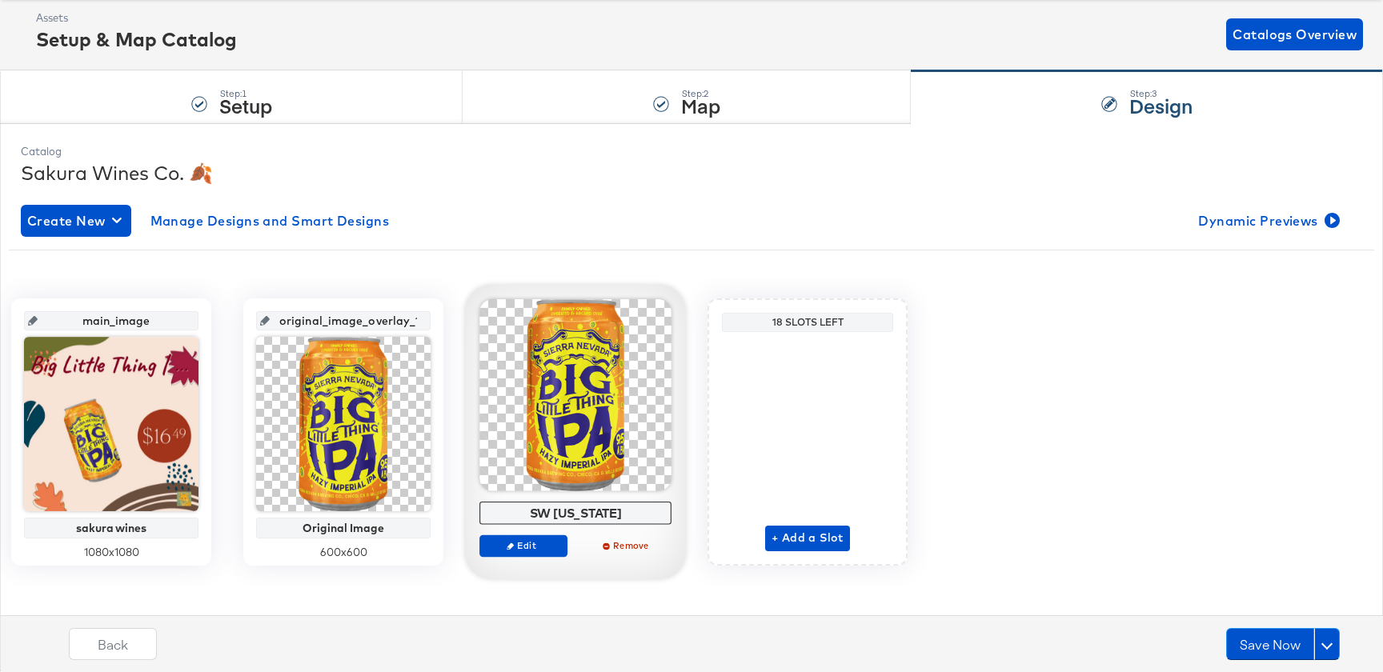
click at [525, 556] on div "Edit Remove" at bounding box center [575, 553] width 192 height 36
click at [525, 547] on span "Edit" at bounding box center [524, 545] width 74 height 12
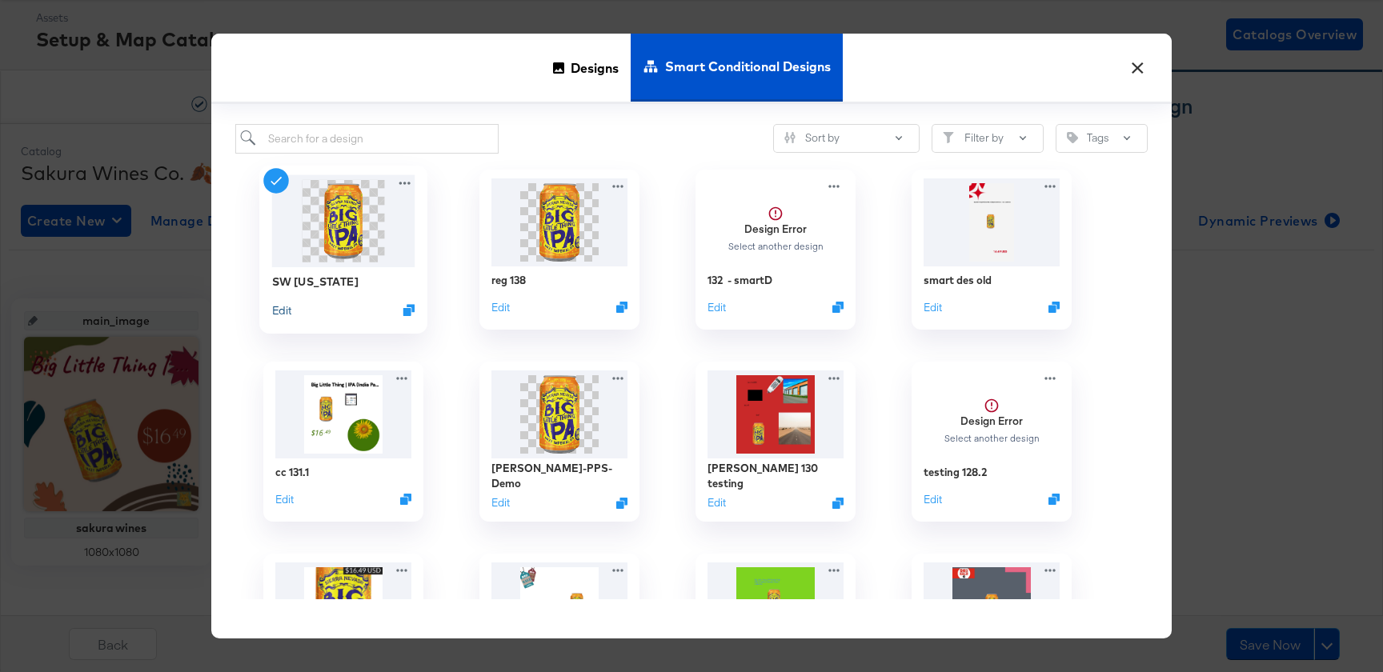
click at [278, 314] on button "Edit" at bounding box center [281, 309] width 19 height 15
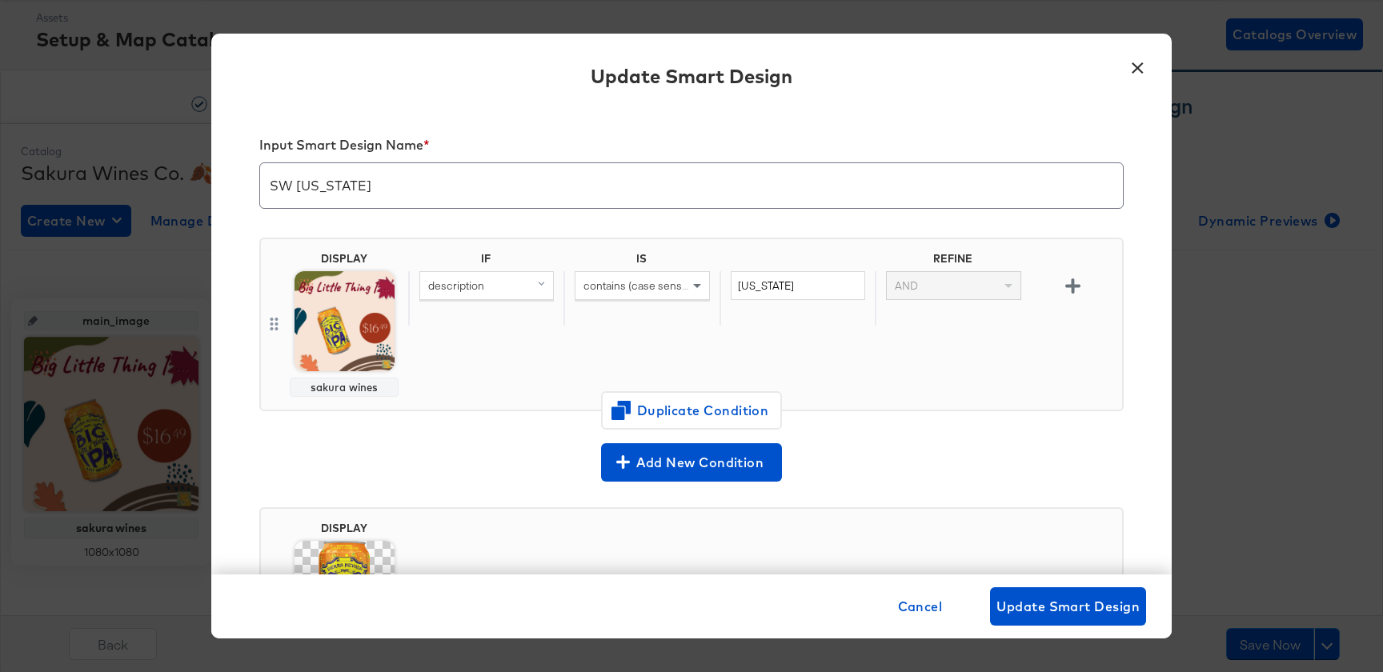
click at [639, 268] on div "IS" at bounding box center [640, 261] width 155 height 19
click at [640, 279] on span "contains (case sensitive)" at bounding box center [644, 286] width 122 height 14
click at [1028, 601] on span "Update Smart Design" at bounding box center [1067, 606] width 143 height 22
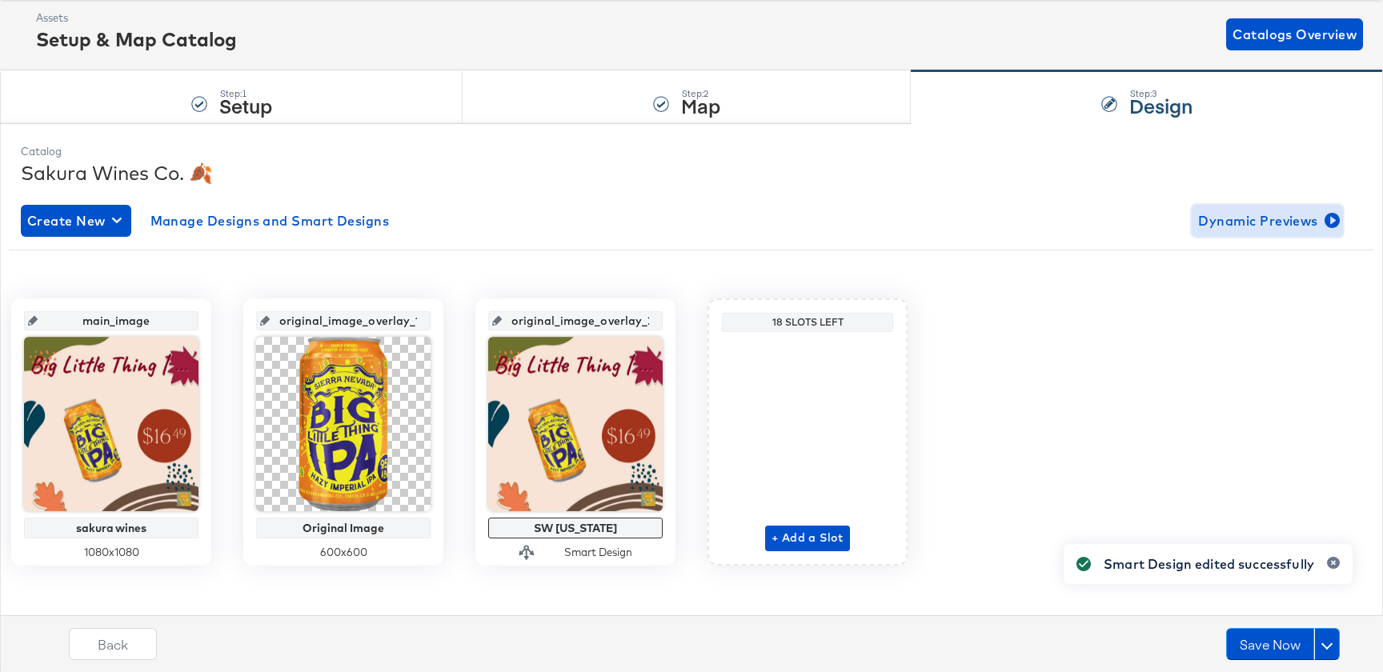
click at [1245, 216] on span "Dynamic Previews" at bounding box center [1267, 221] width 138 height 22
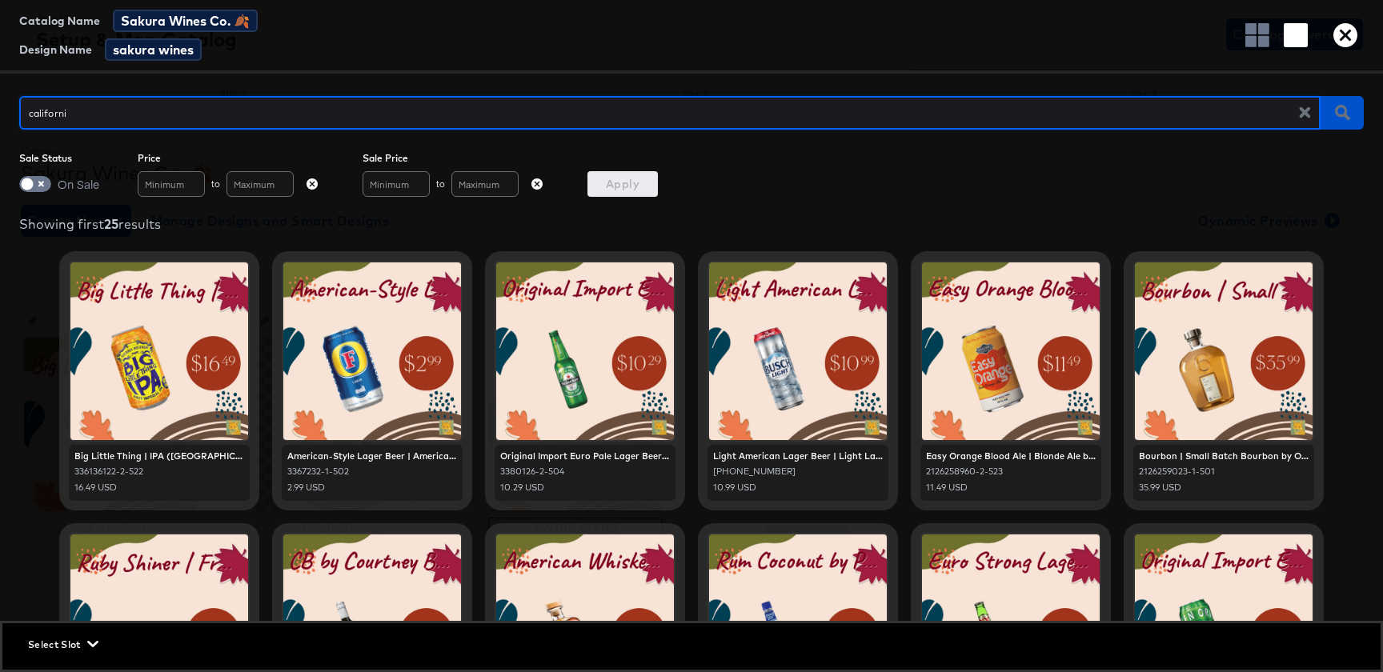
type input "[US_STATE]"
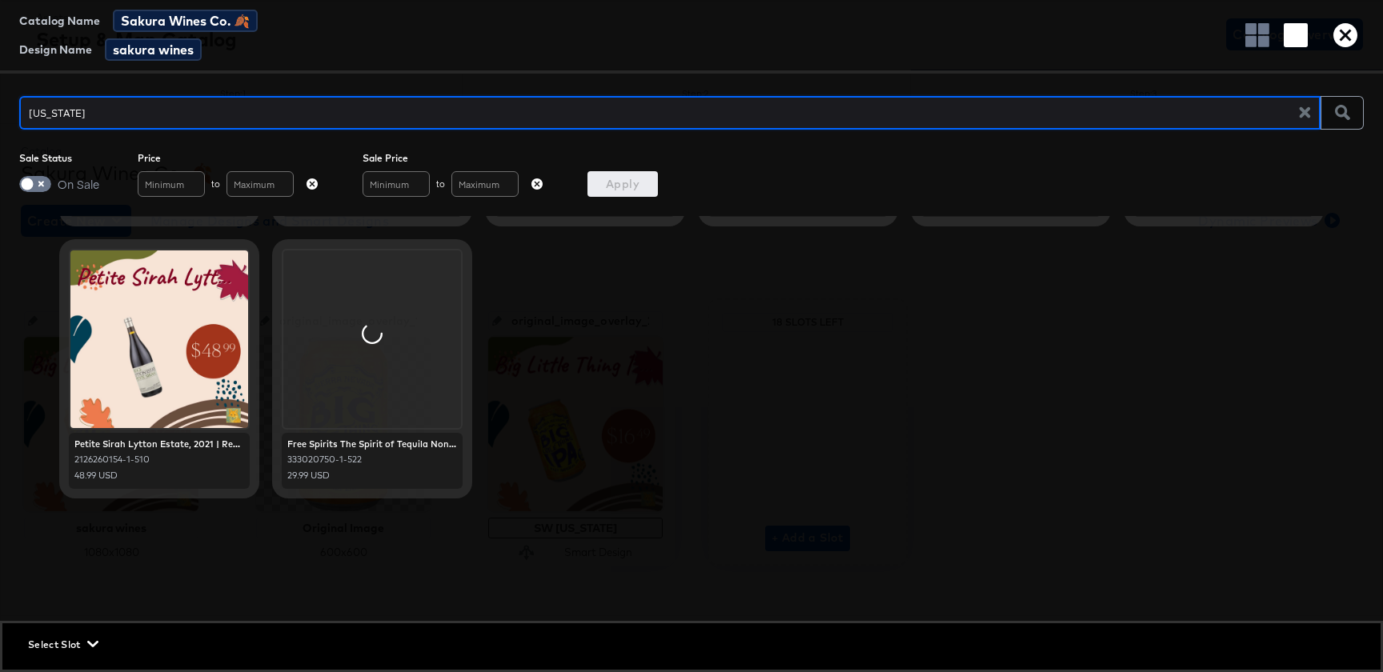
scroll to position [561, 0]
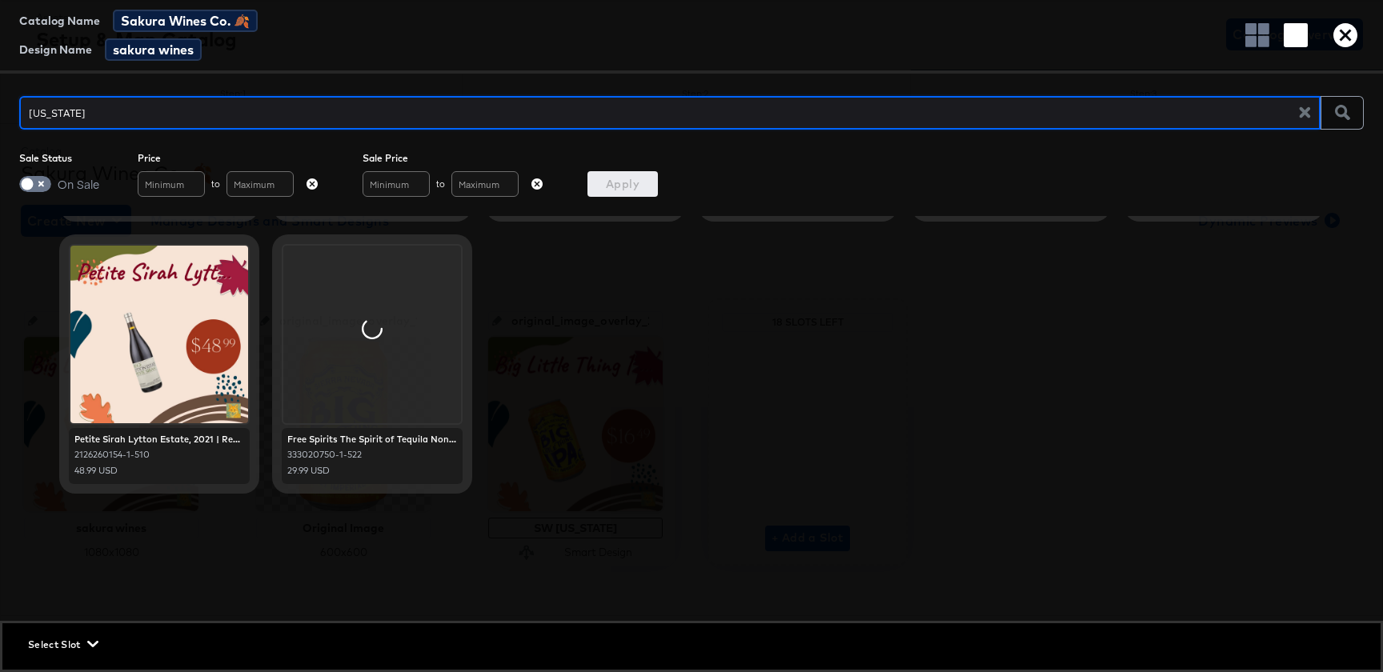
click at [66, 644] on span "Select Slot" at bounding box center [61, 644] width 67 height 17
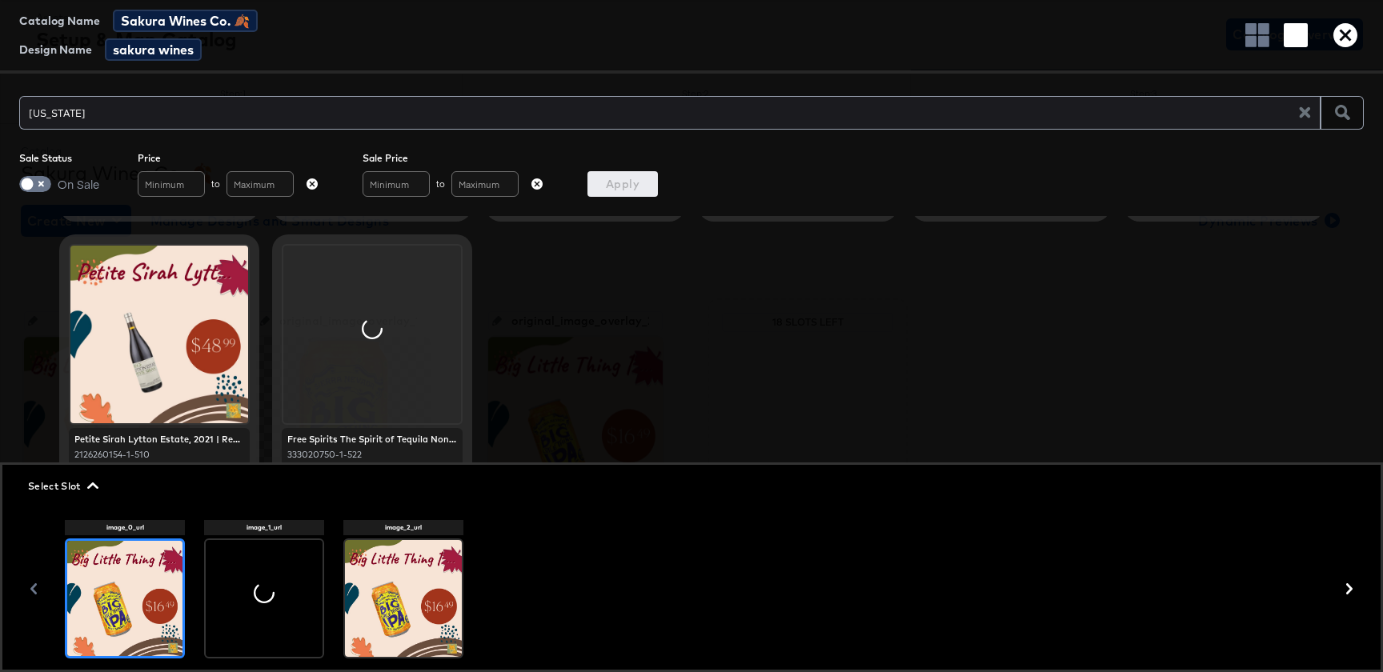
click at [445, 593] on div at bounding box center [403, 598] width 117 height 117
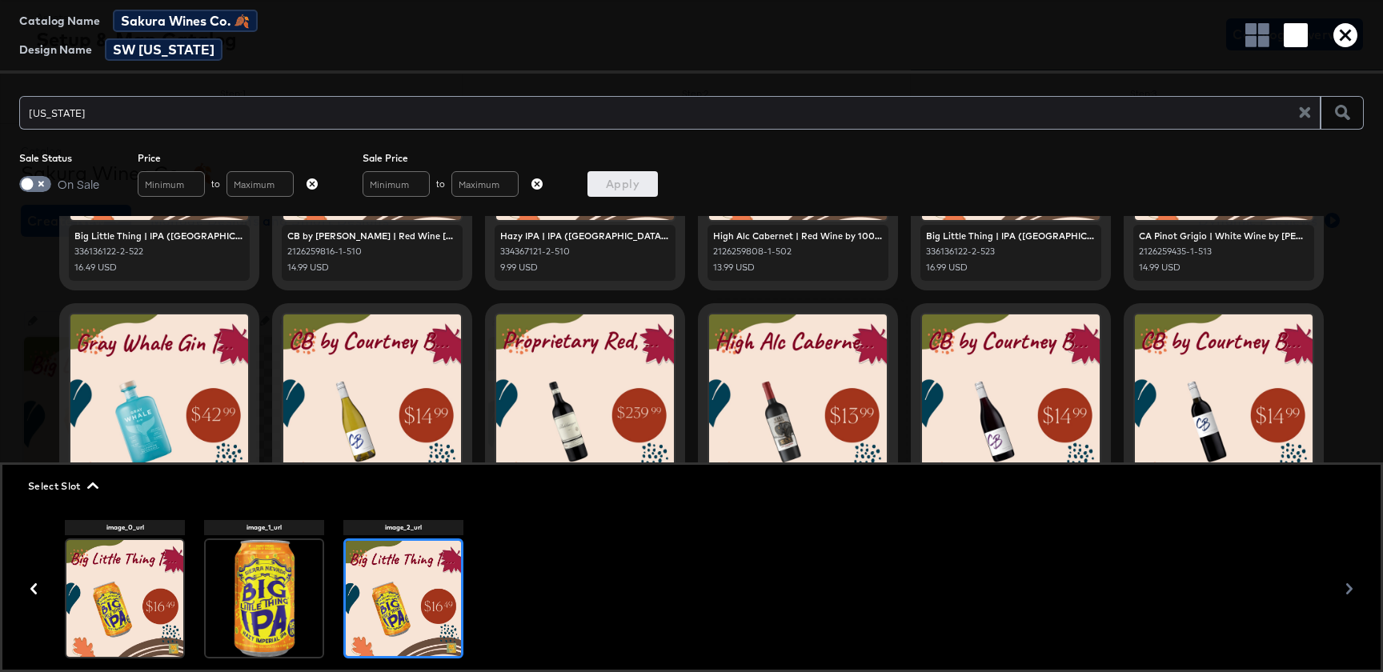
scroll to position [0, 0]
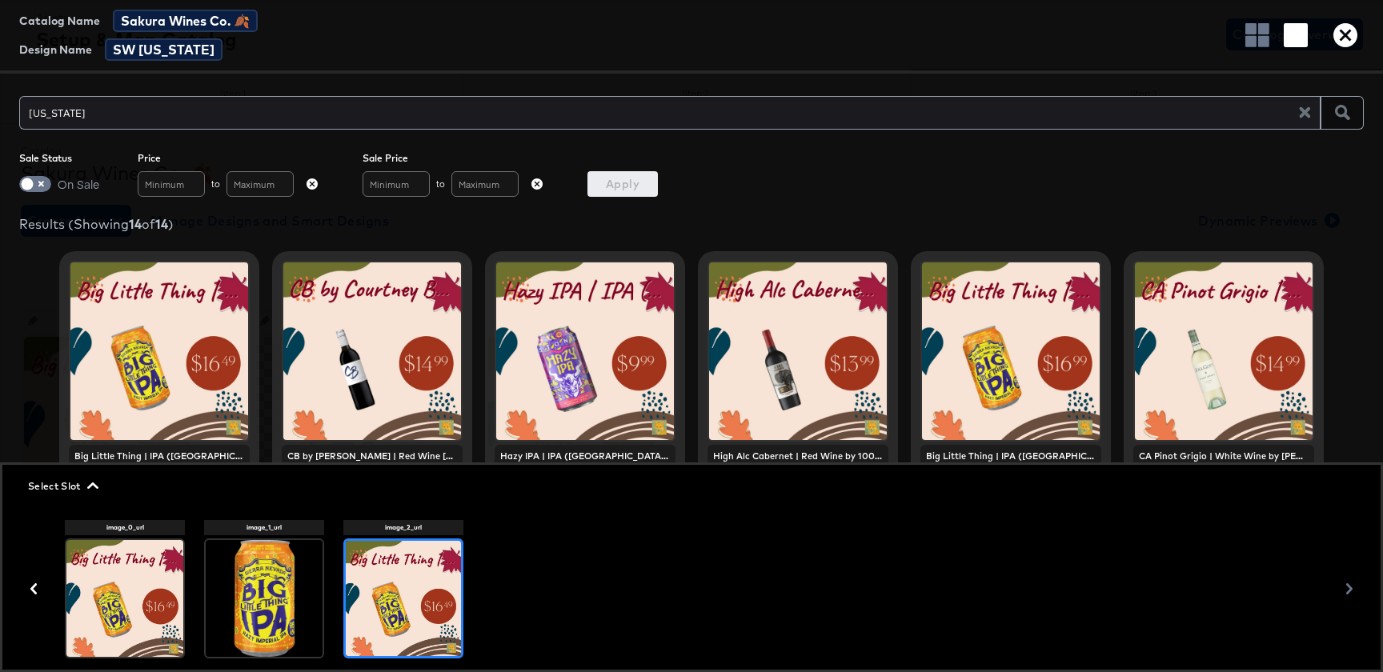
click at [157, 116] on input "[US_STATE]" at bounding box center [665, 106] width 1292 height 34
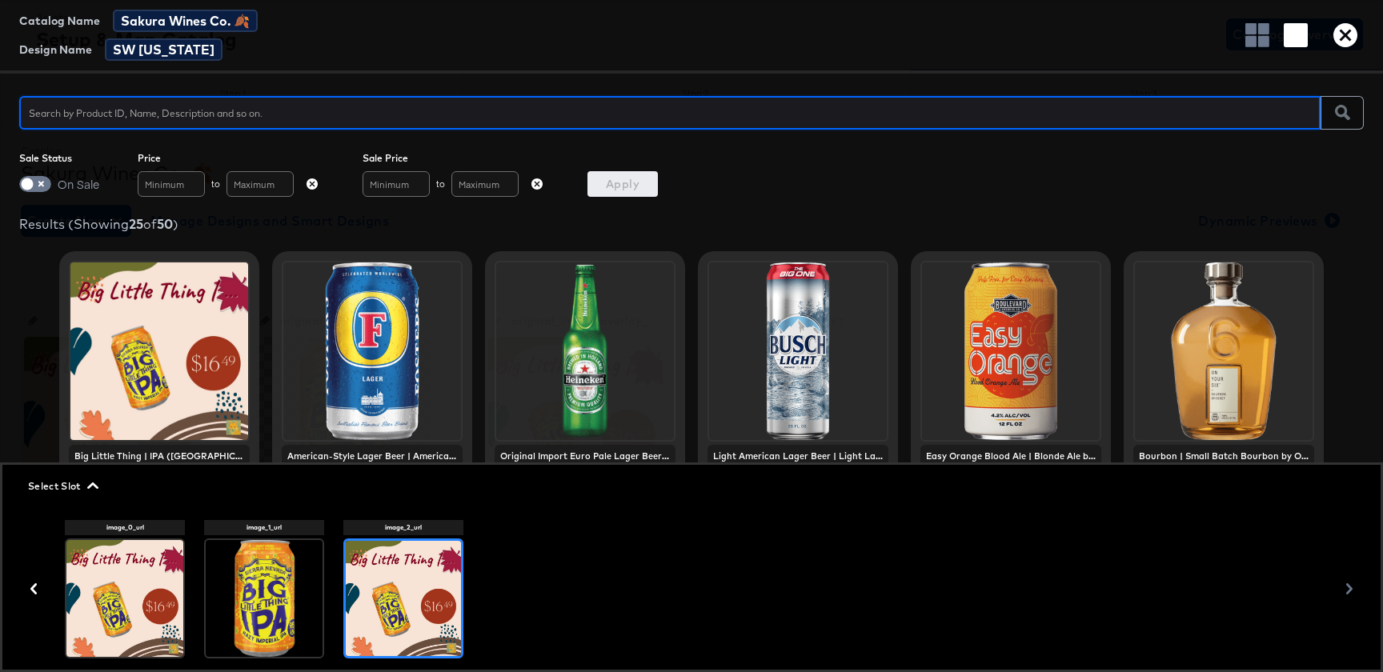
click at [1348, 31] on icon "button" at bounding box center [1345, 35] width 24 height 24
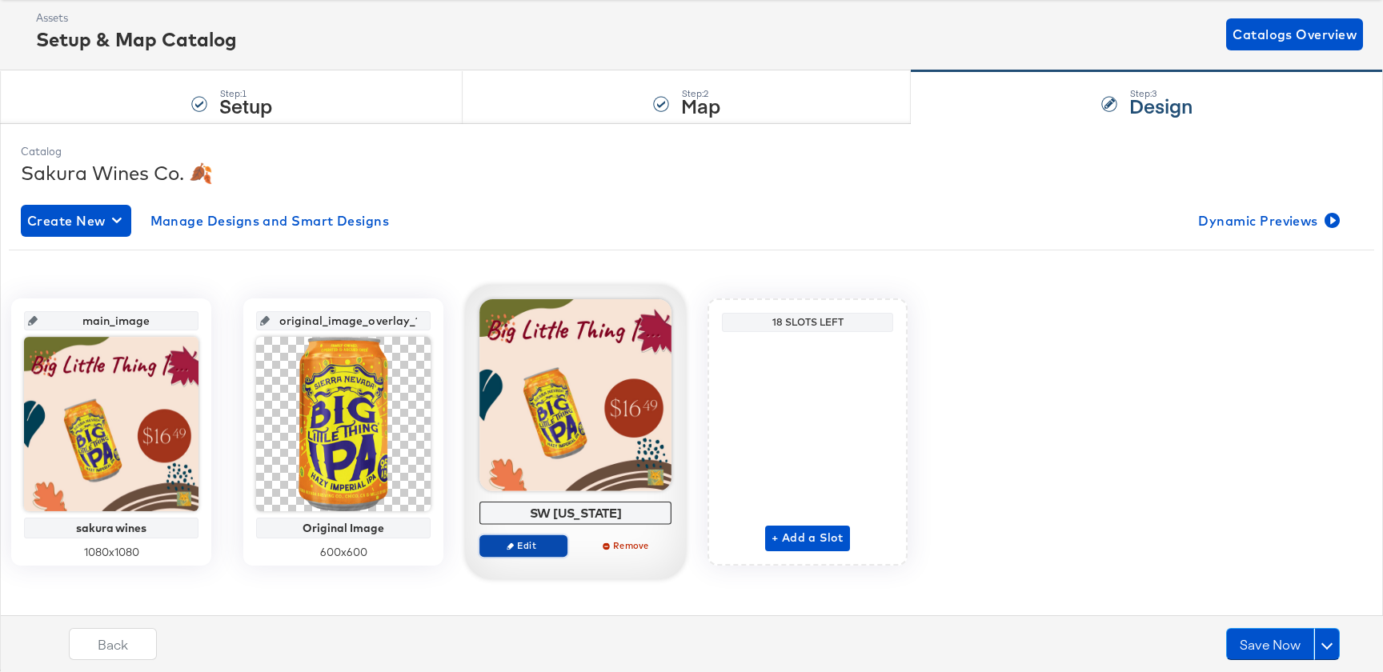
click at [529, 539] on span "Edit" at bounding box center [524, 545] width 74 height 12
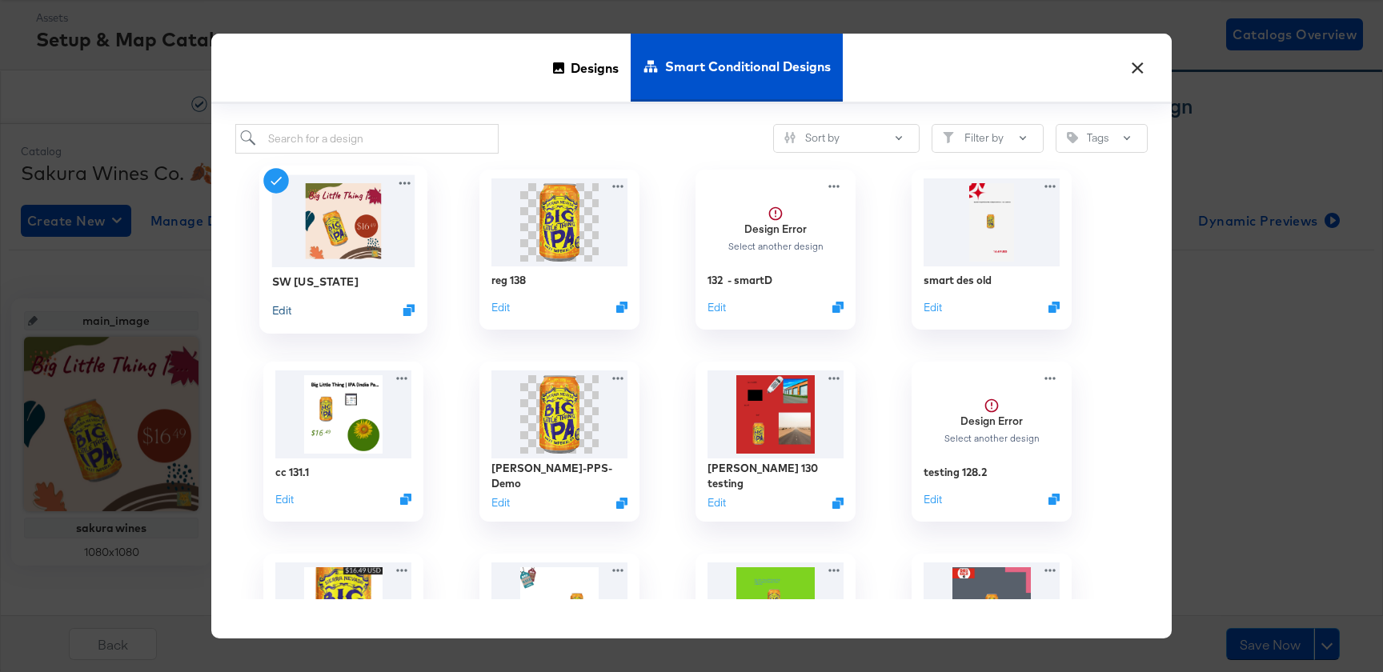
click at [283, 312] on button "Edit" at bounding box center [281, 309] width 19 height 15
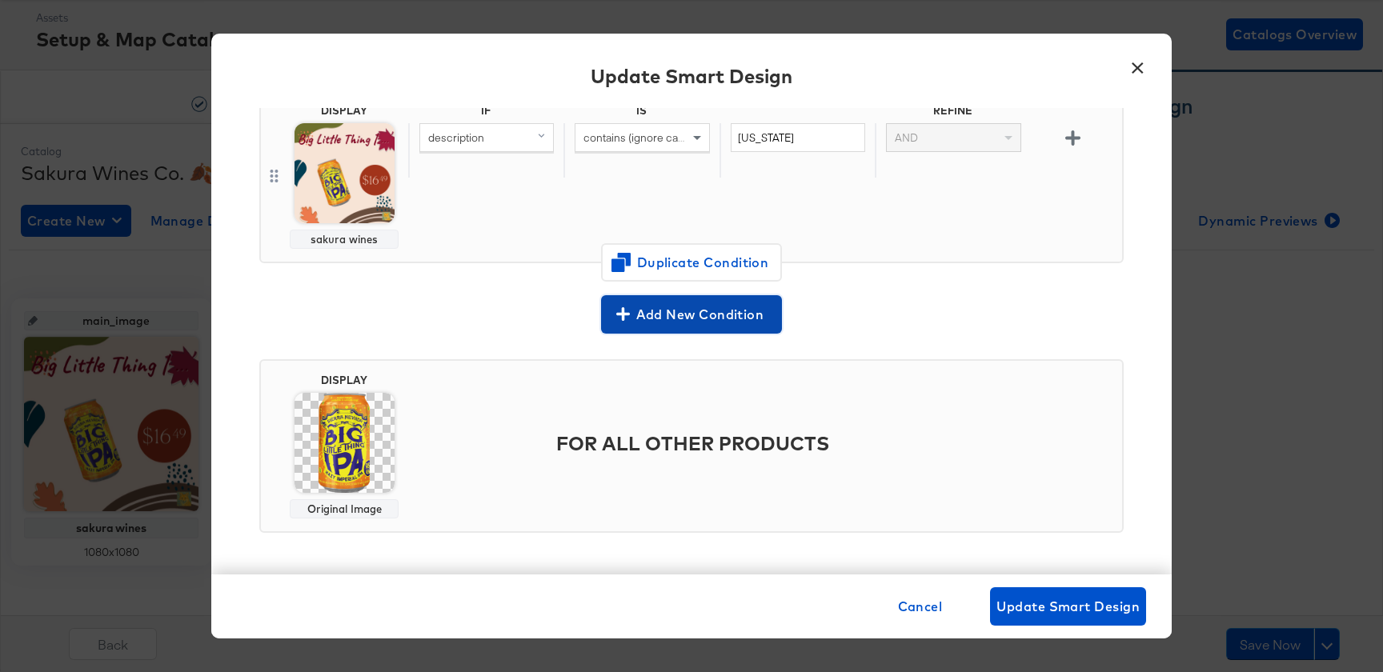
click at [697, 325] on span "Add New Condition" at bounding box center [691, 314] width 168 height 22
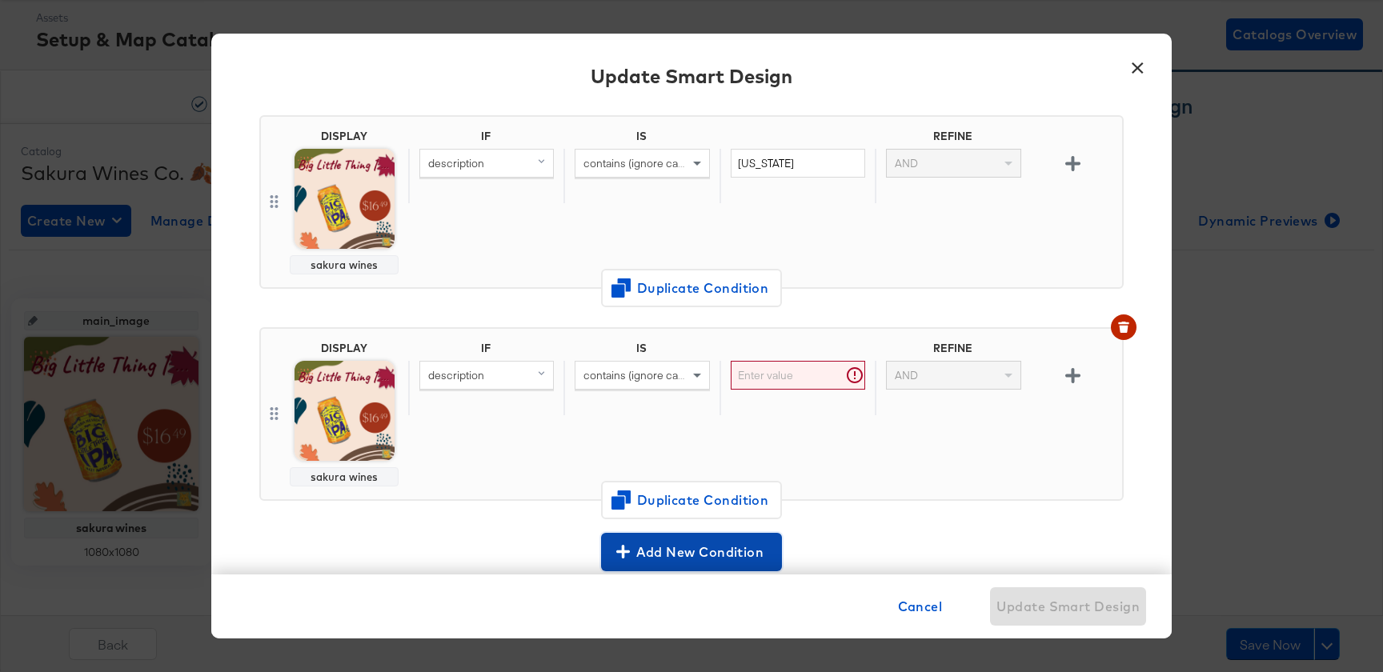
scroll to position [121, 0]
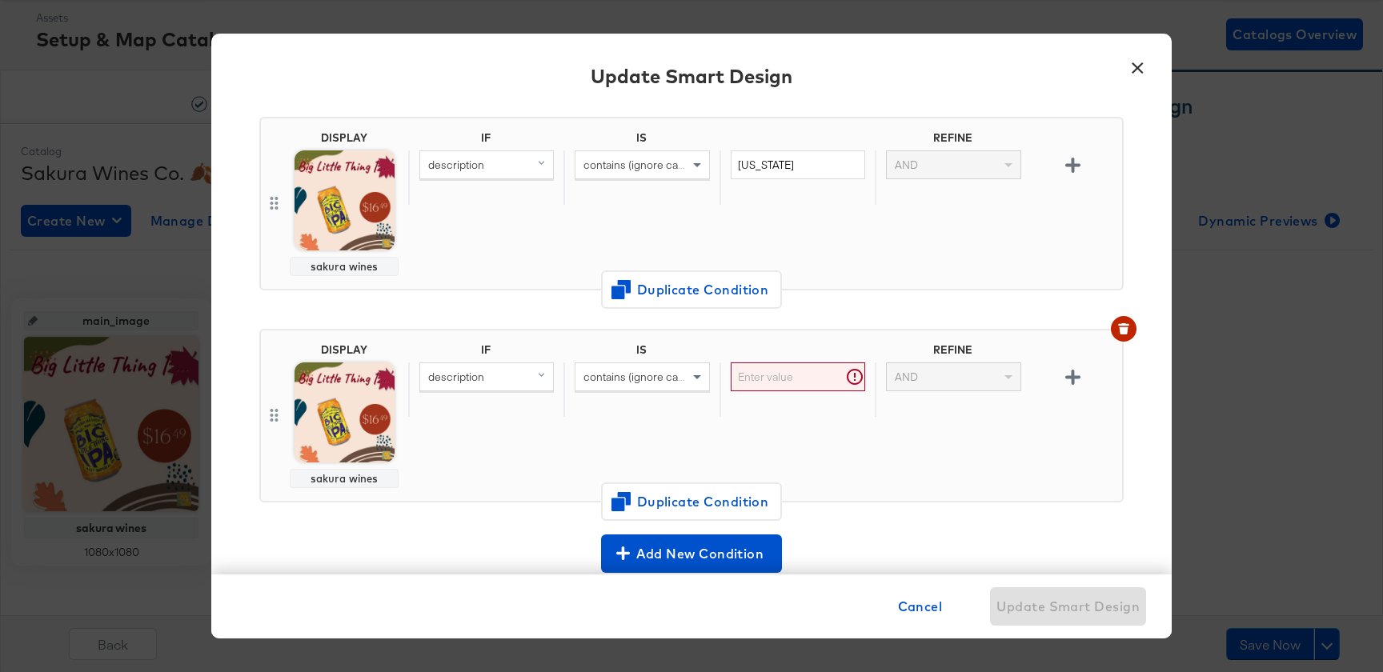
click at [451, 388] on div "description" at bounding box center [486, 376] width 133 height 27
type input "price"
click at [472, 488] on div "price" at bounding box center [458, 487] width 67 height 15
click at [648, 379] on span "contains (ignore case)" at bounding box center [638, 377] width 110 height 14
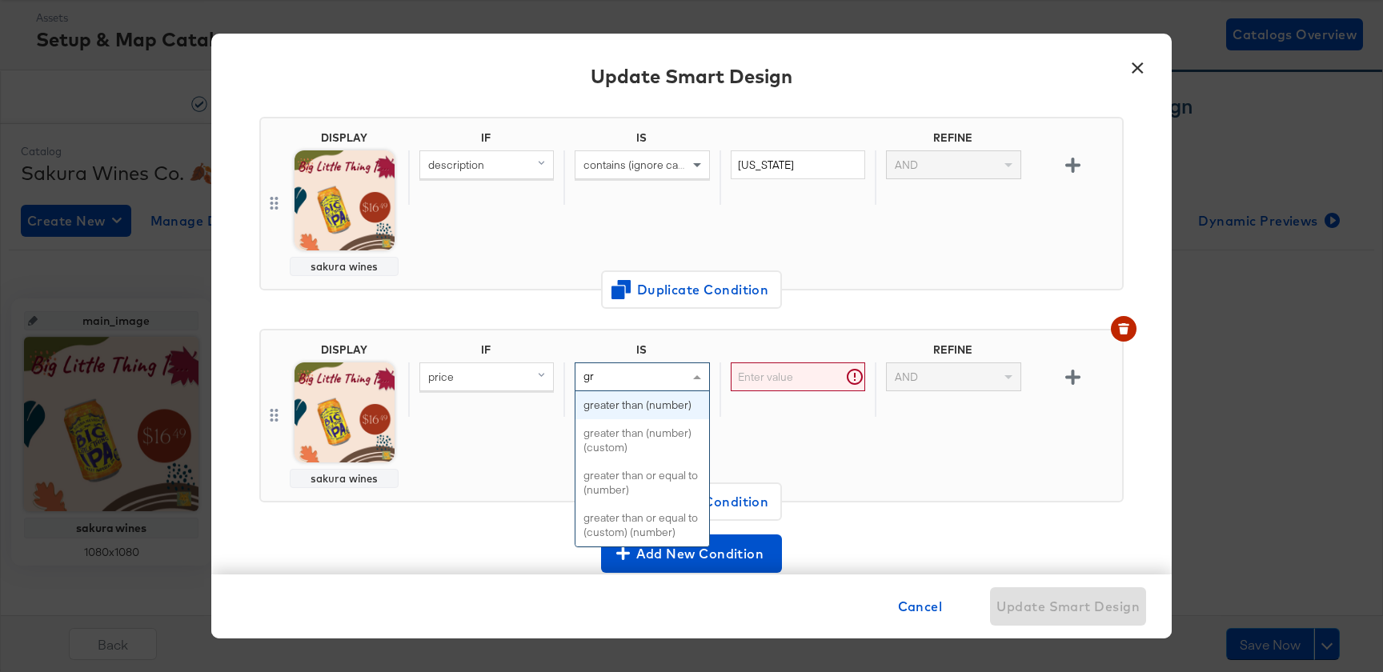
scroll to position [0, 0]
type input "grea"
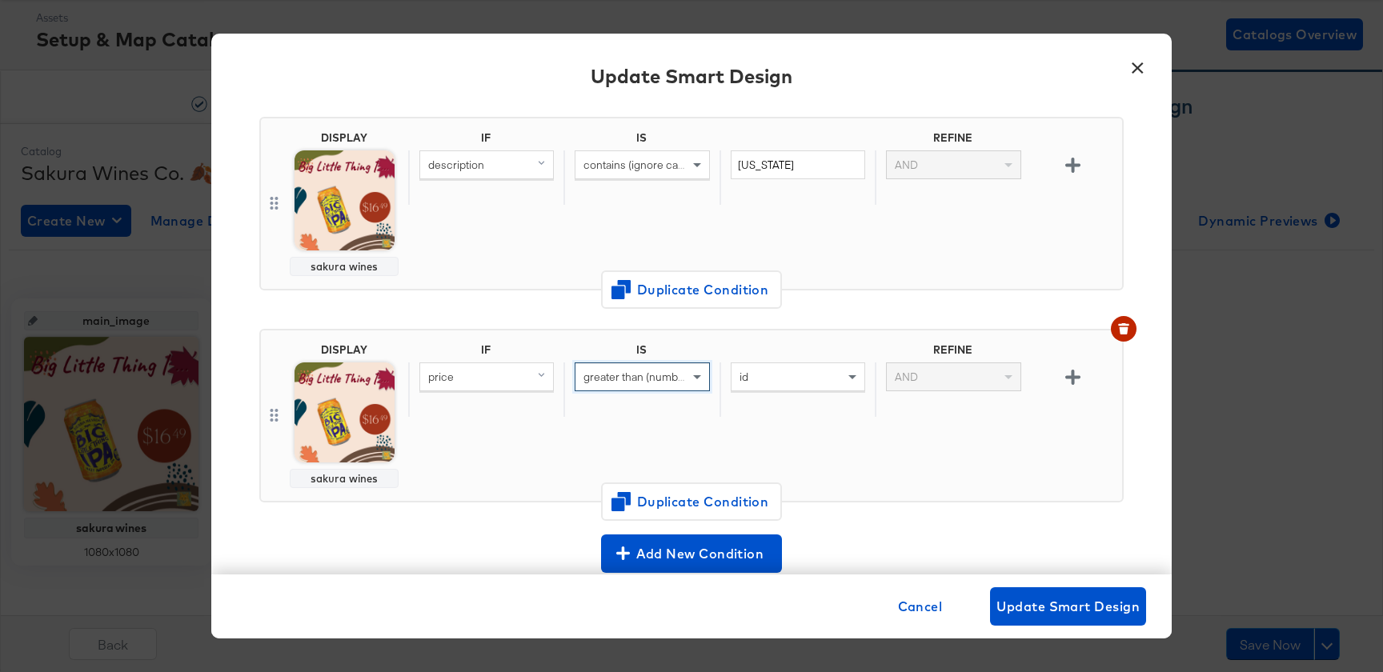
click at [798, 380] on div "id" at bounding box center [798, 376] width 133 height 27
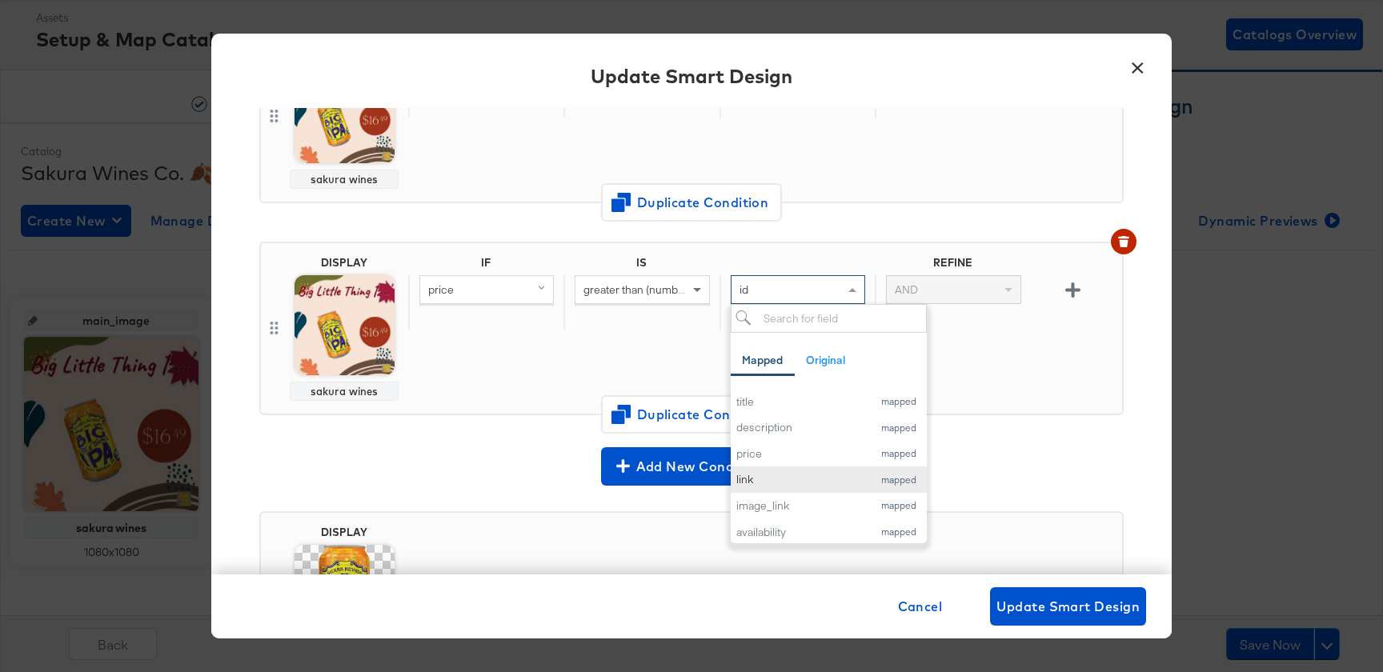
scroll to position [26, 0]
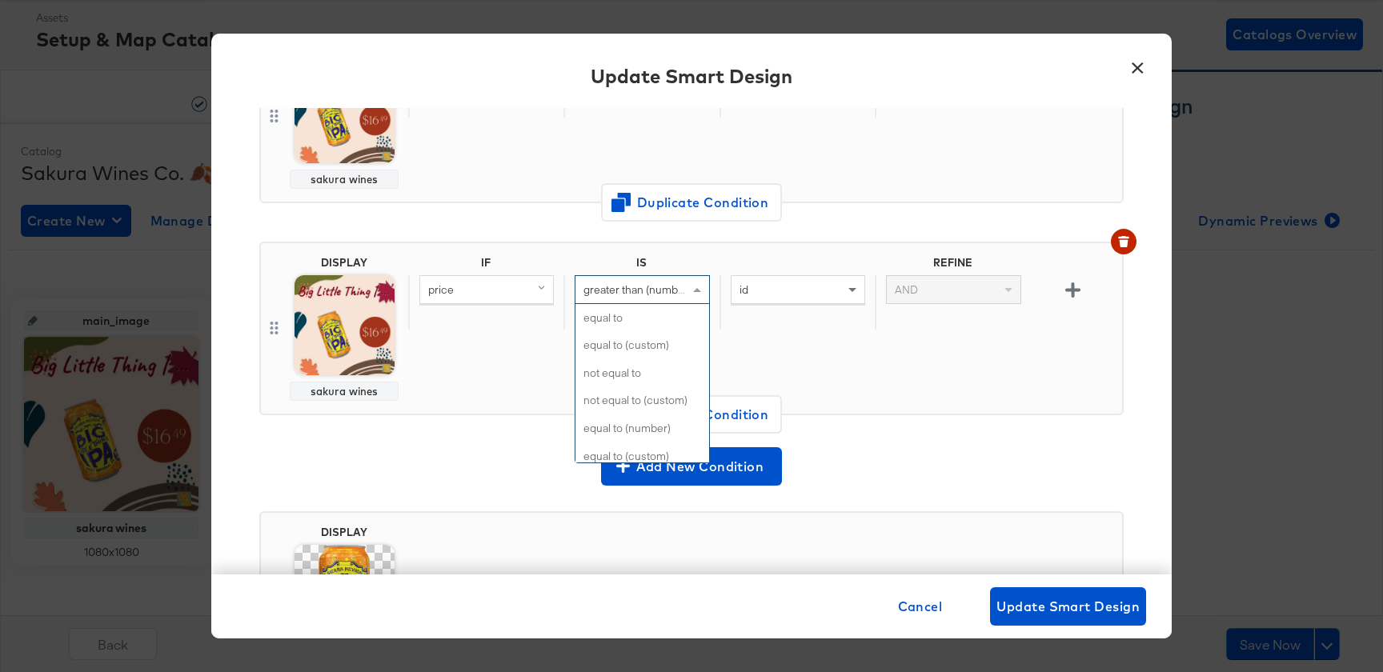
click at [635, 283] on span "greater than (number)" at bounding box center [637, 290] width 108 height 14
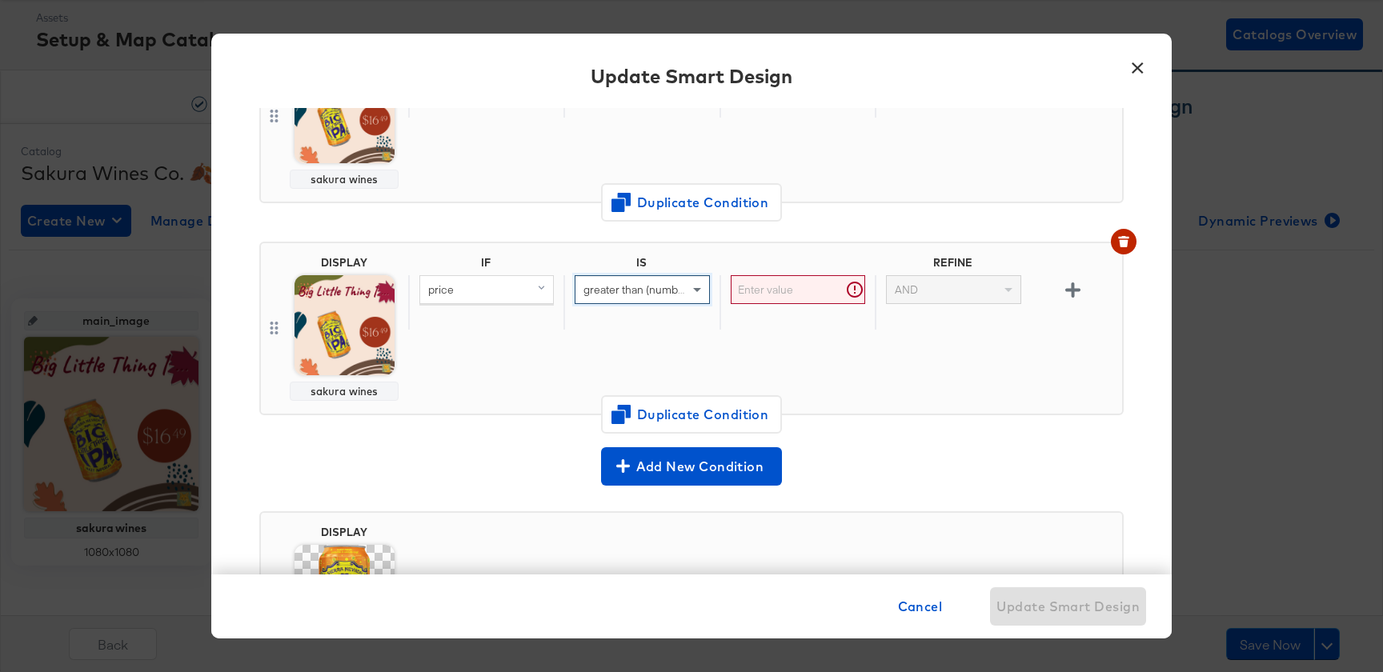
click at [799, 299] on input "text" at bounding box center [798, 290] width 134 height 30
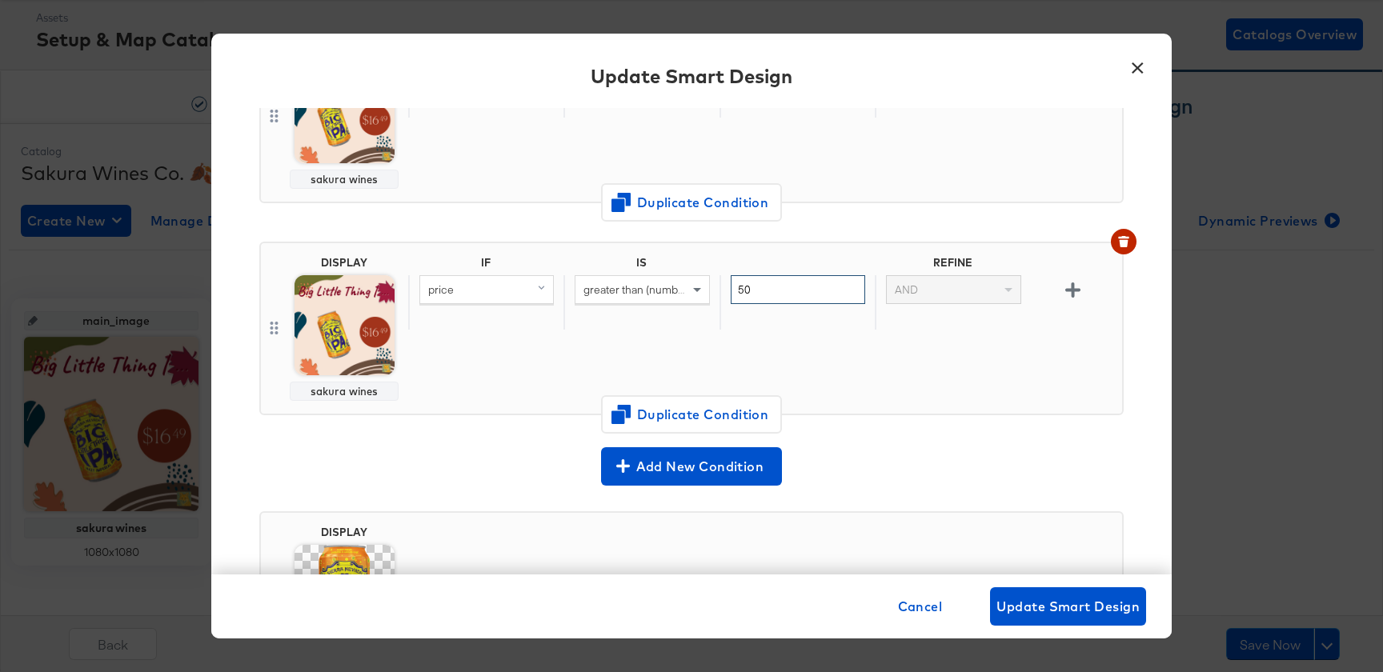
type input "50"
click at [933, 387] on div "IF IS REFINE price greater than (number) (custom) 50 AND" at bounding box center [762, 328] width 708 height 145
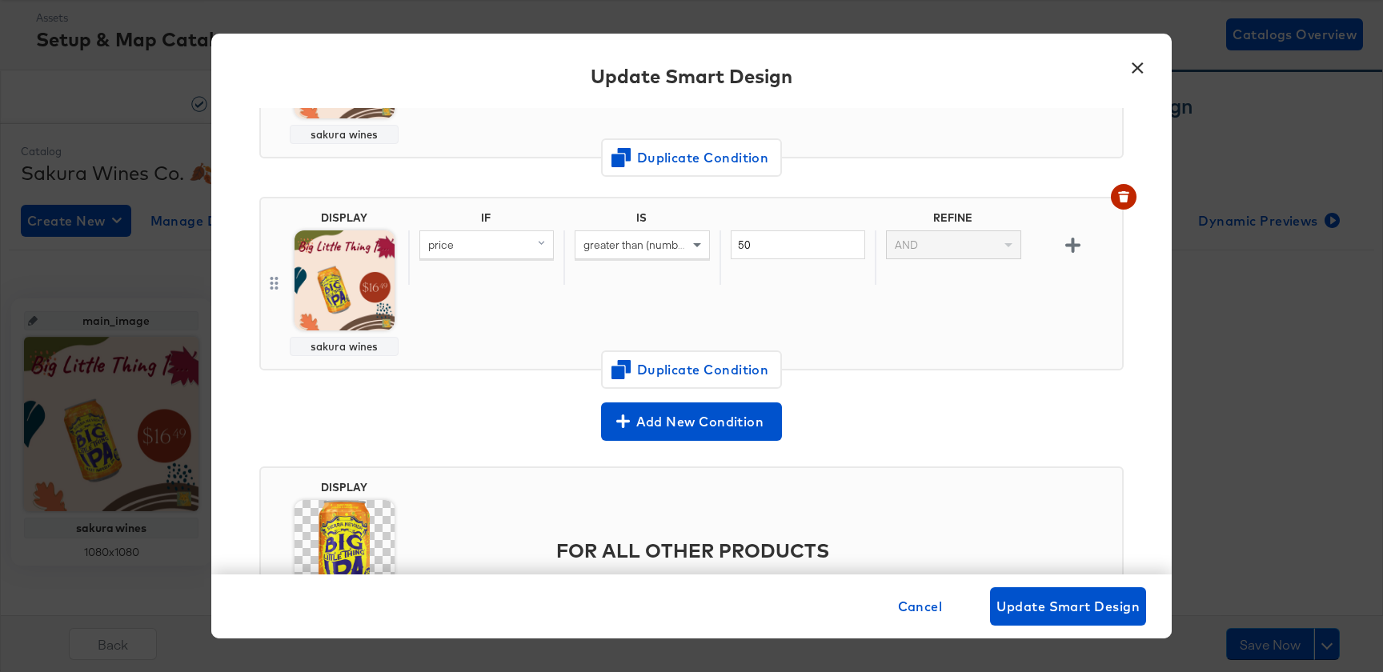
scroll to position [277, 0]
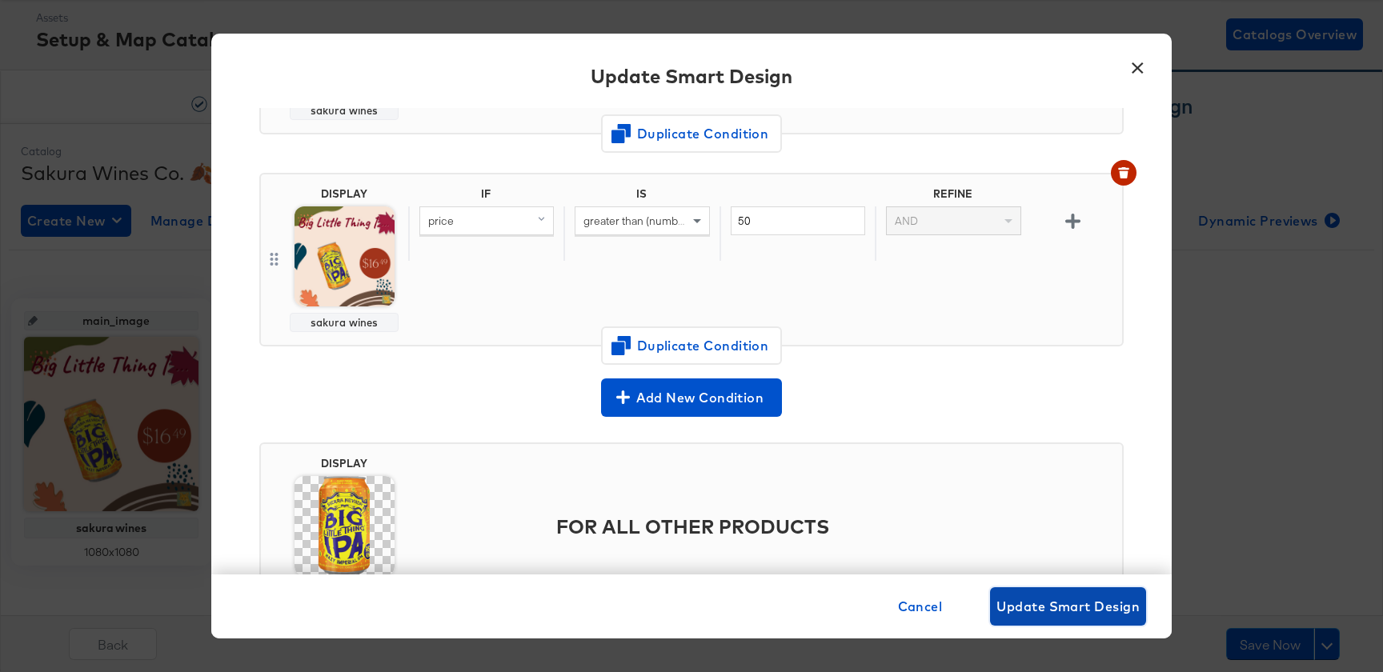
click at [1060, 604] on span "Update Smart Design" at bounding box center [1067, 606] width 143 height 22
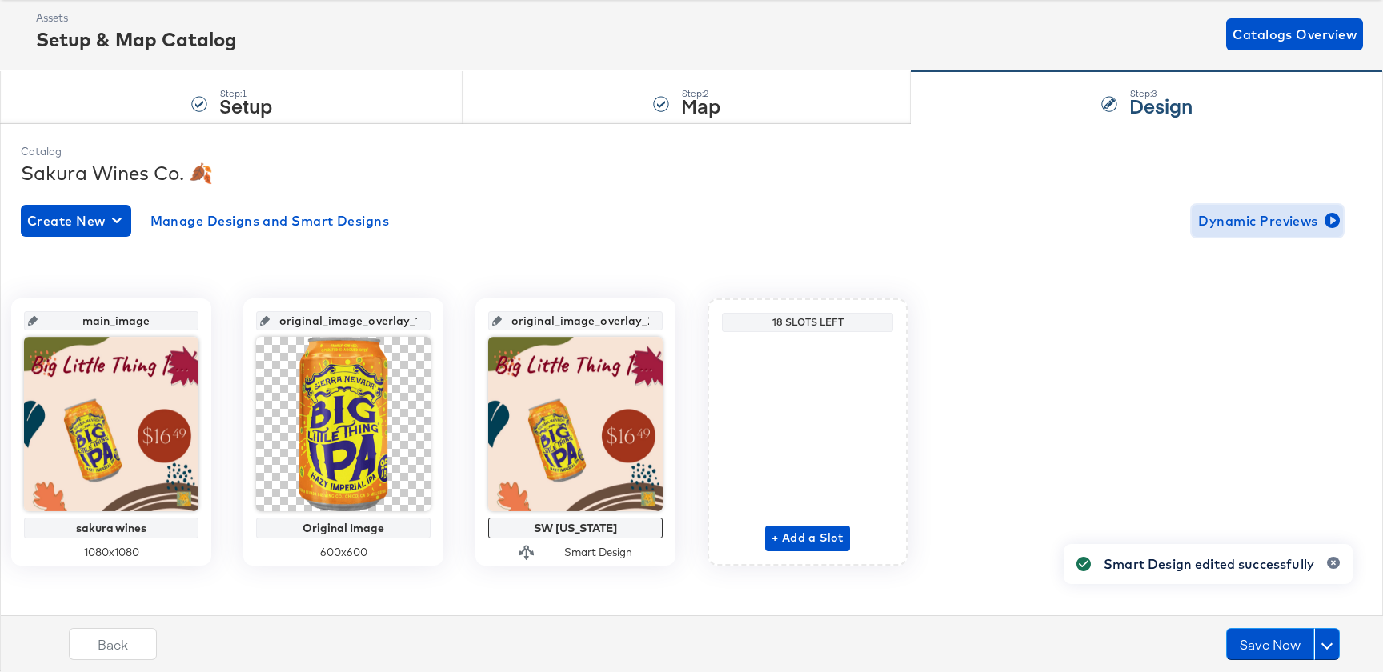
click at [1275, 219] on span "Dynamic Previews" at bounding box center [1267, 221] width 138 height 22
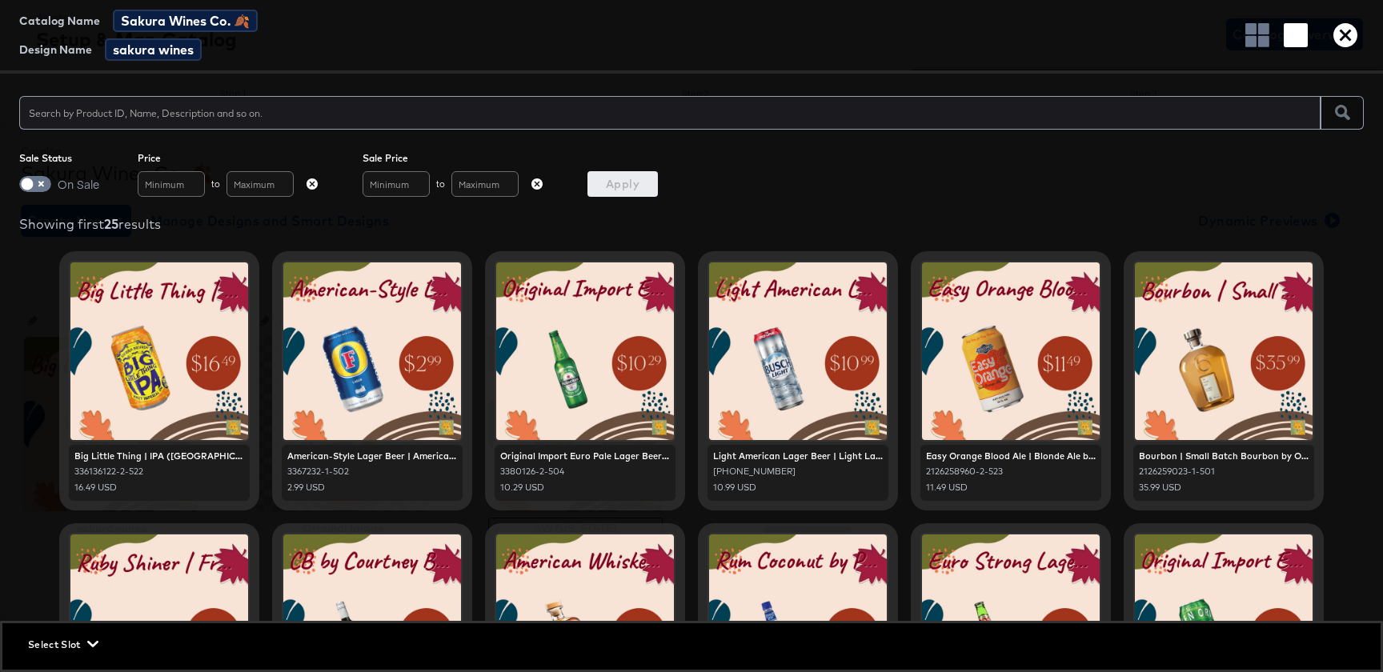
click at [63, 648] on span "Select Slot" at bounding box center [61, 644] width 67 height 17
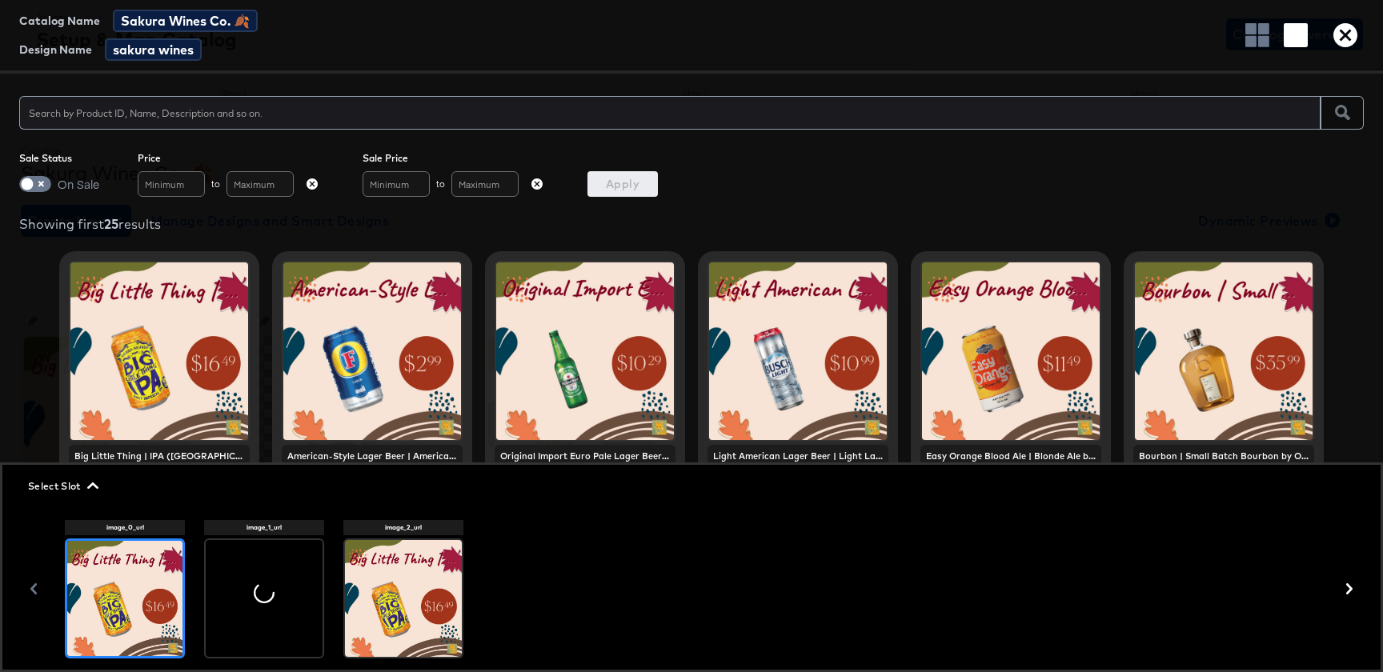
click at [423, 605] on div at bounding box center [403, 598] width 117 height 117
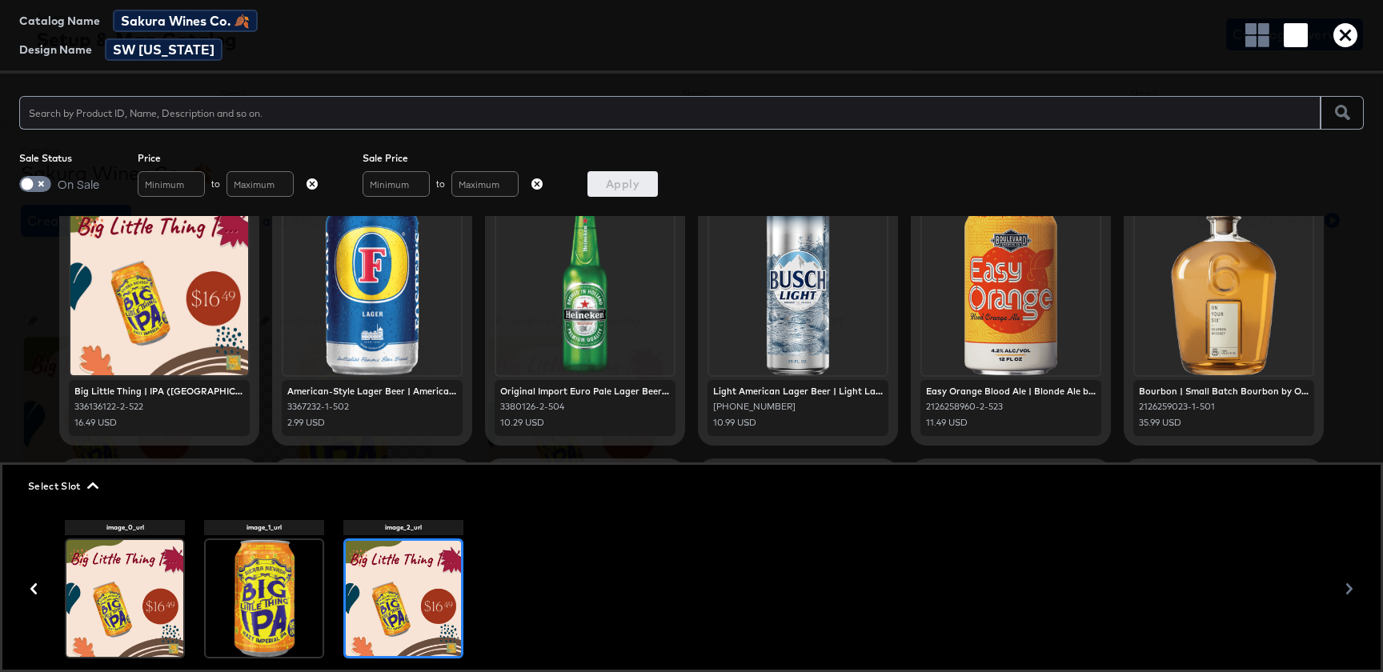
scroll to position [69, 0]
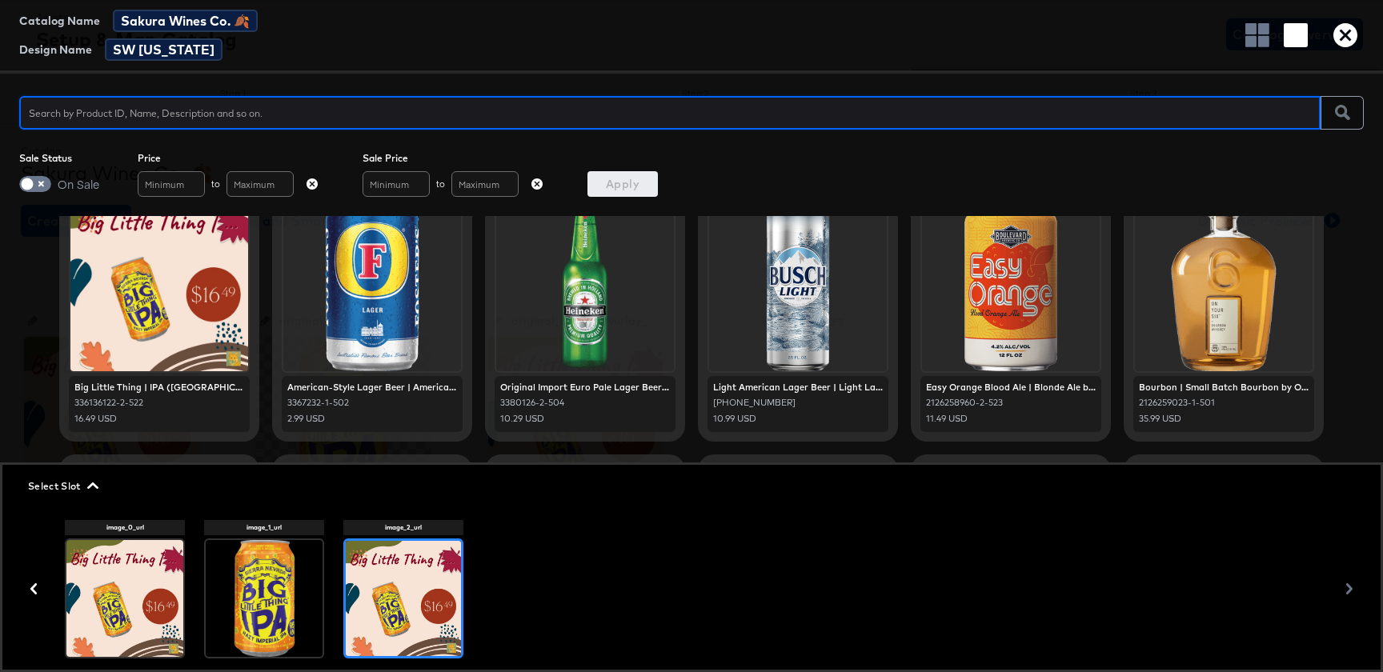
click at [506, 104] on input "text" at bounding box center [669, 106] width 1301 height 34
type input "[US_STATE]"
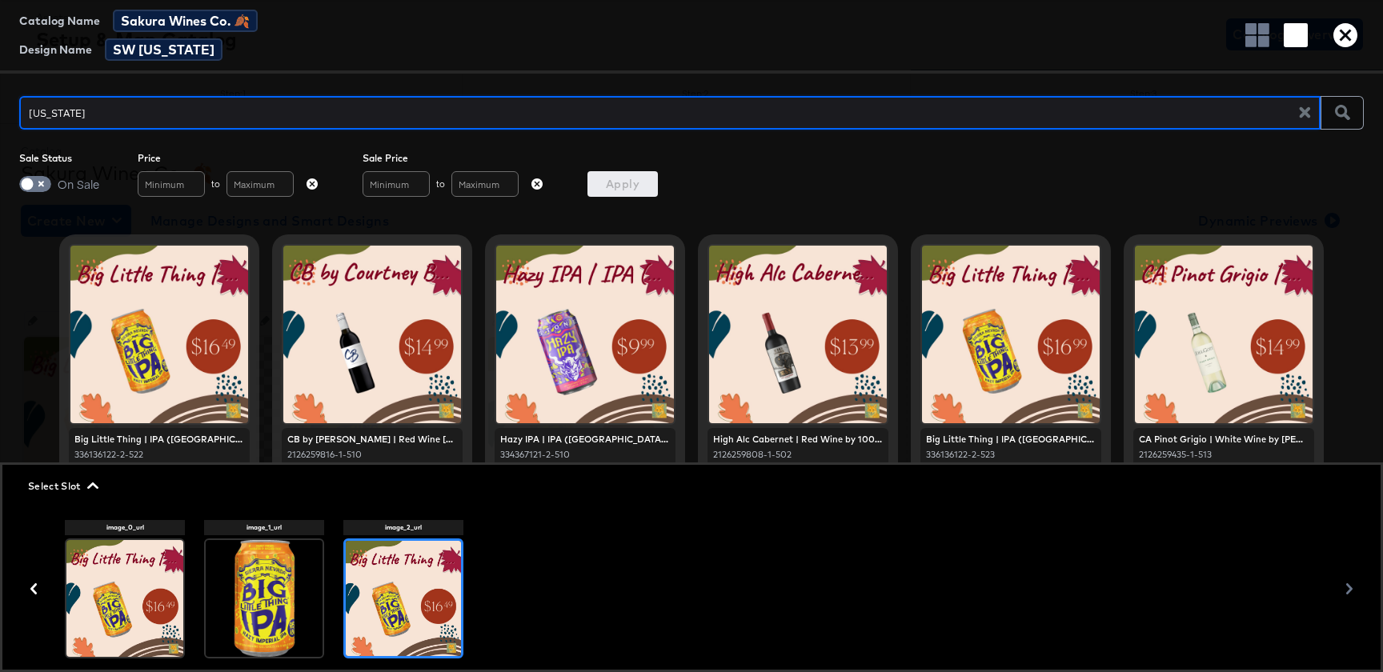
scroll to position [0, 0]
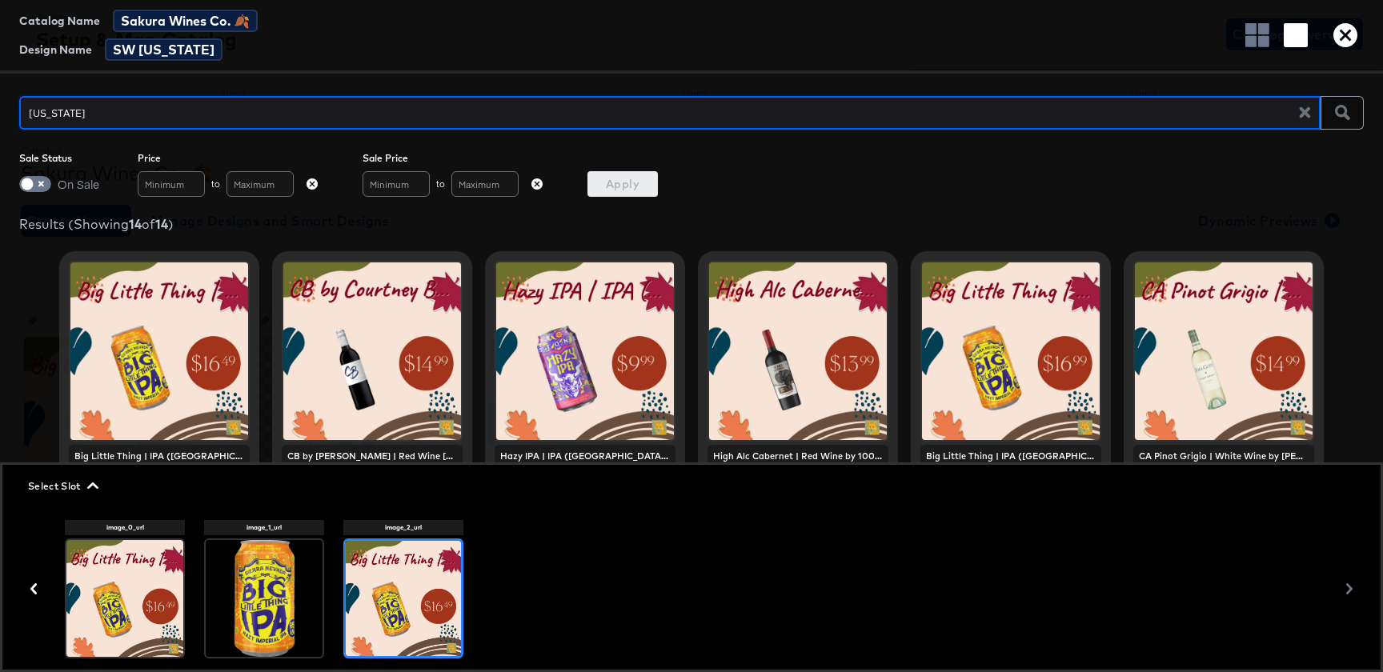
click at [1348, 46] on div "Catalog Name Sakura Wines Co. 🍂 Design Name SW [US_STATE]" at bounding box center [691, 37] width 1383 height 74
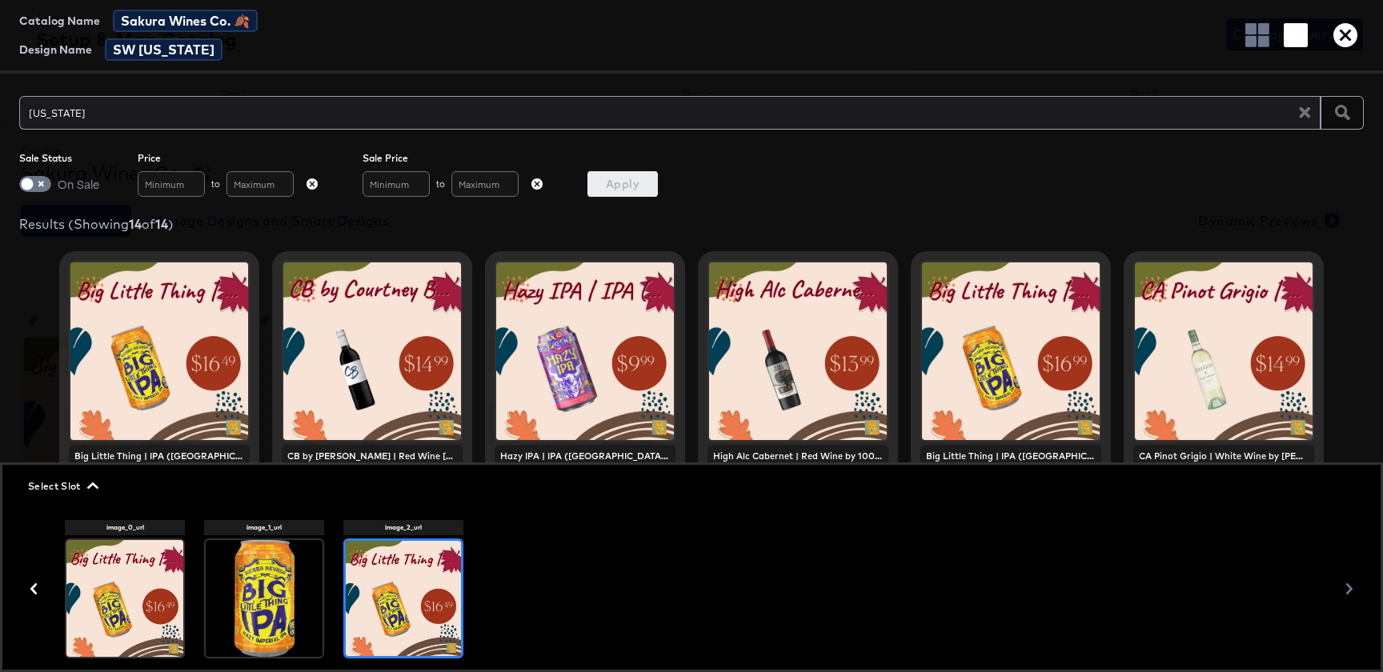
click at [1341, 23] on icon "button" at bounding box center [1345, 35] width 24 height 24
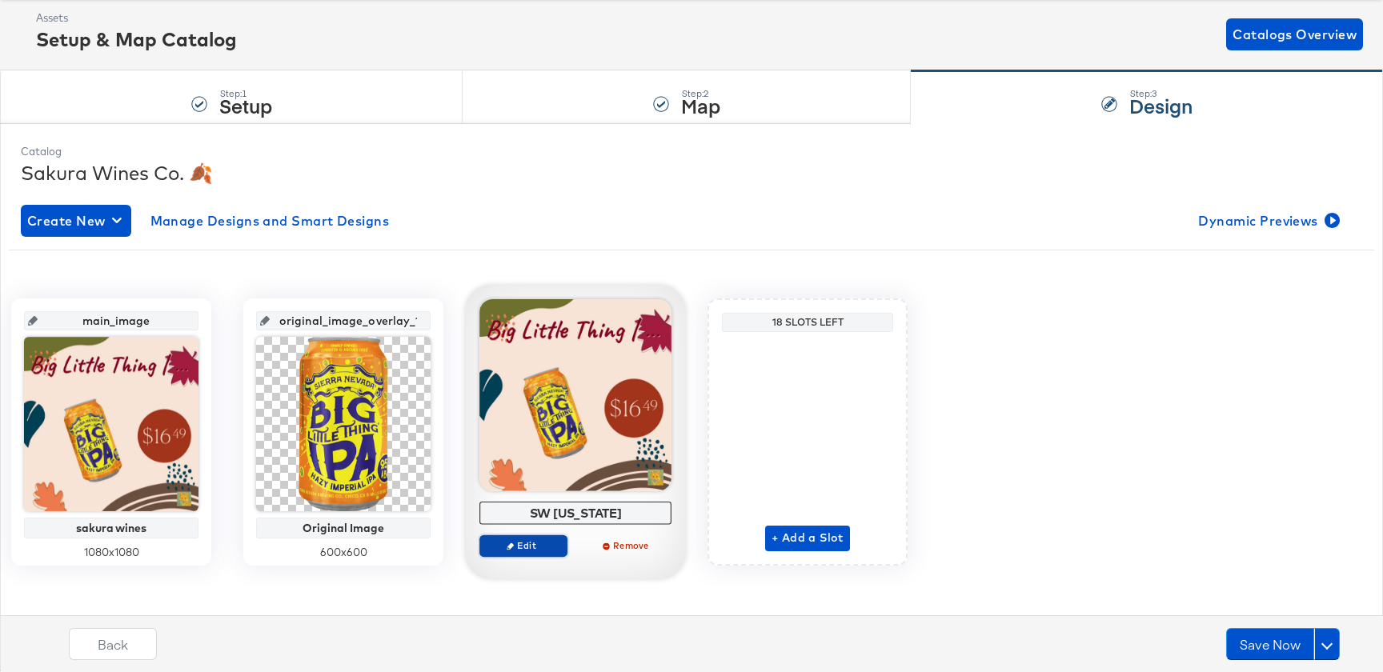
click at [514, 539] on button "Edit" at bounding box center [523, 546] width 88 height 22
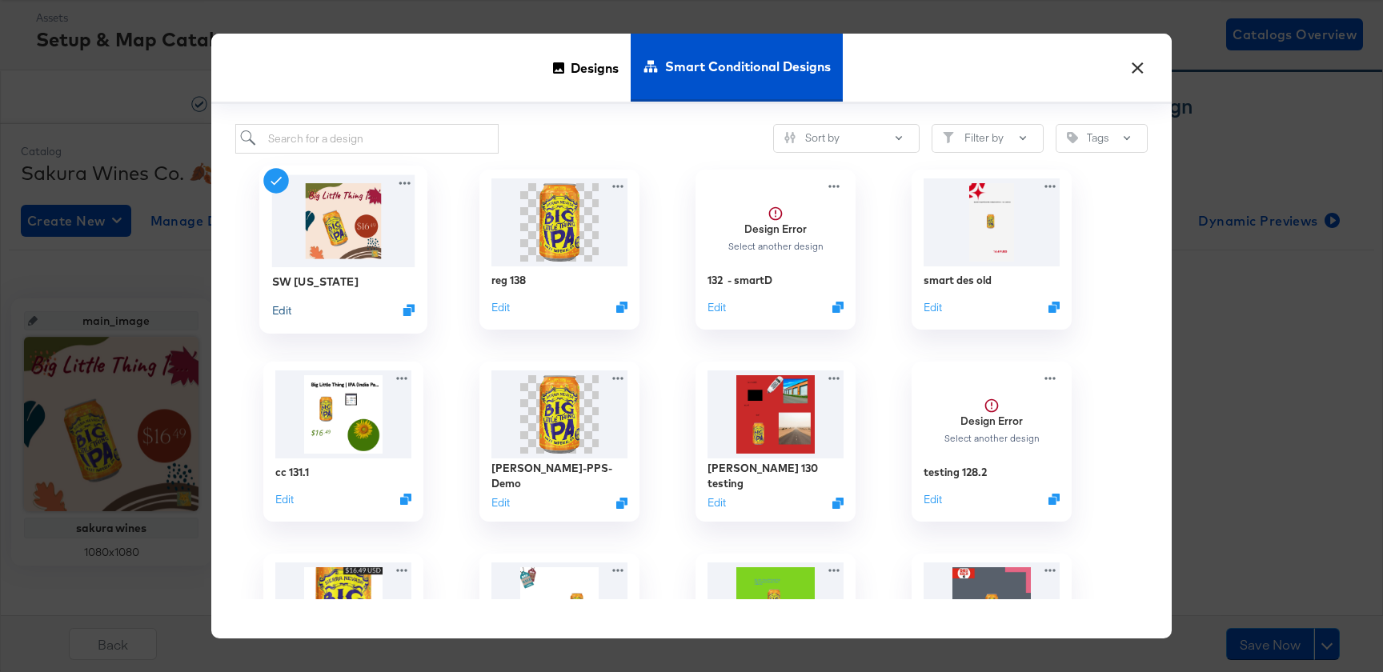
click at [284, 314] on button "Edit" at bounding box center [281, 309] width 19 height 15
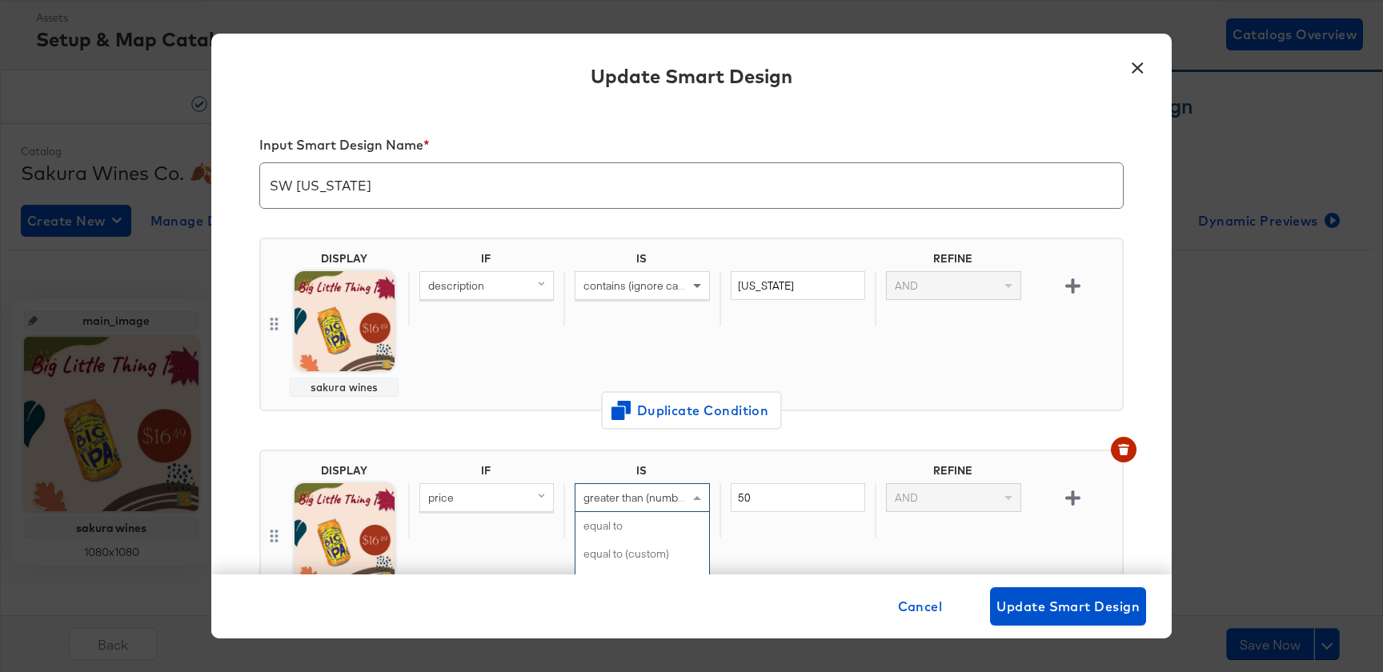
click at [635, 503] on span "greater than (number) (custom)" at bounding box center [660, 498] width 154 height 14
click at [796, 455] on div "DISPLAY sakura wines IF IS REFINE price greater than (number) (custom) equal to…" at bounding box center [691, 537] width 864 height 174
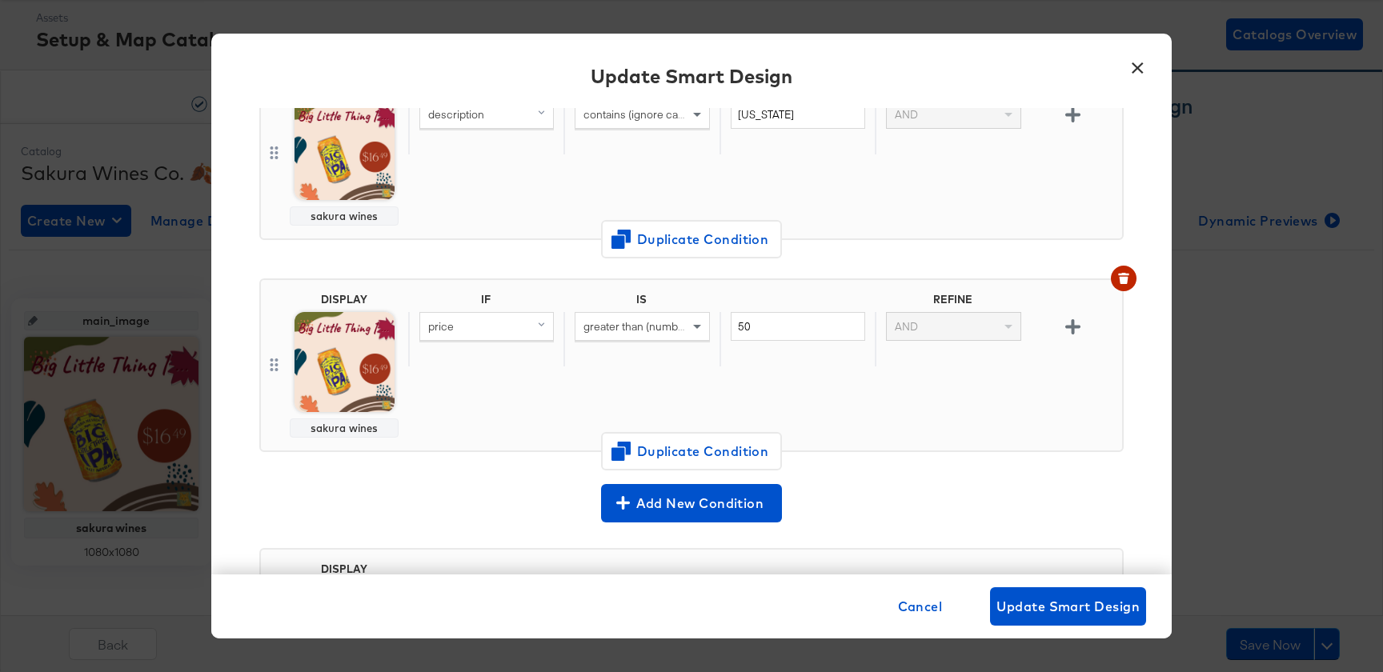
scroll to position [170, 0]
click at [652, 328] on span "greater than (number) (custom)" at bounding box center [660, 328] width 154 height 14
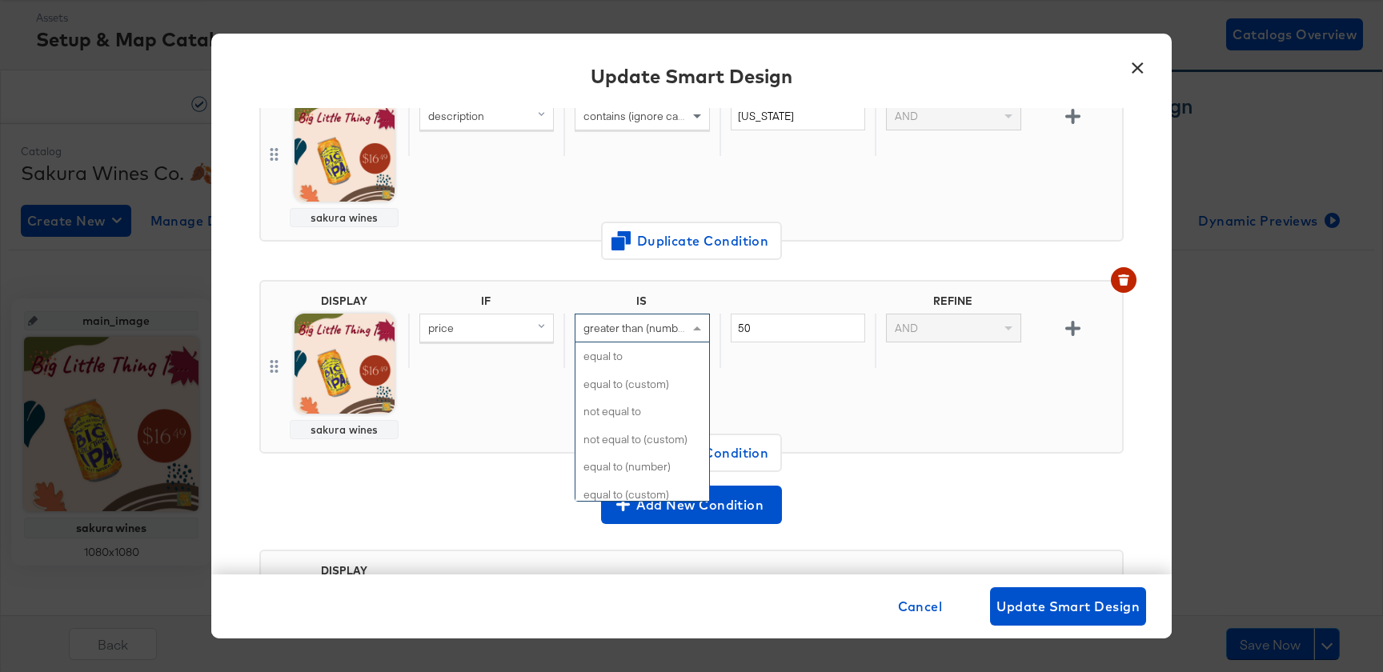
scroll to position [321, 0]
click at [772, 311] on div at bounding box center [797, 304] width 155 height 19
click at [772, 332] on input "50" at bounding box center [798, 329] width 134 height 30
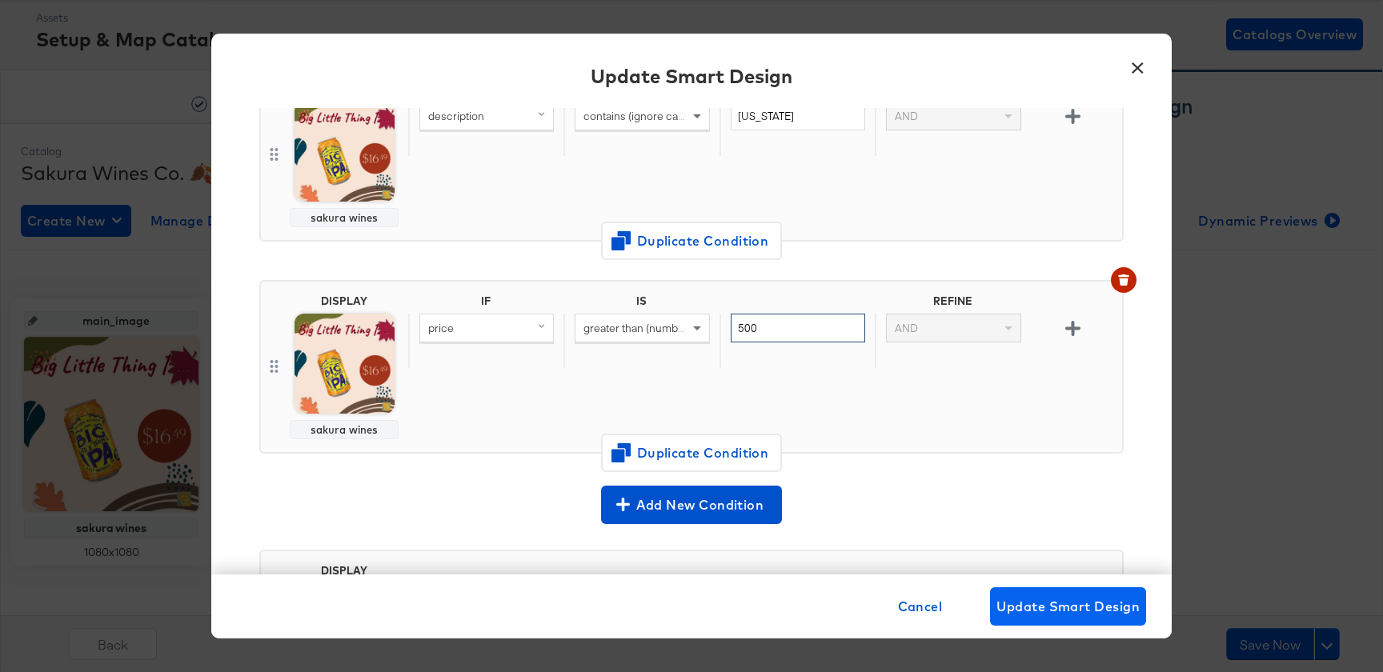
type input "500"
click at [1057, 593] on button "Update Smart Design" at bounding box center [1068, 606] width 156 height 38
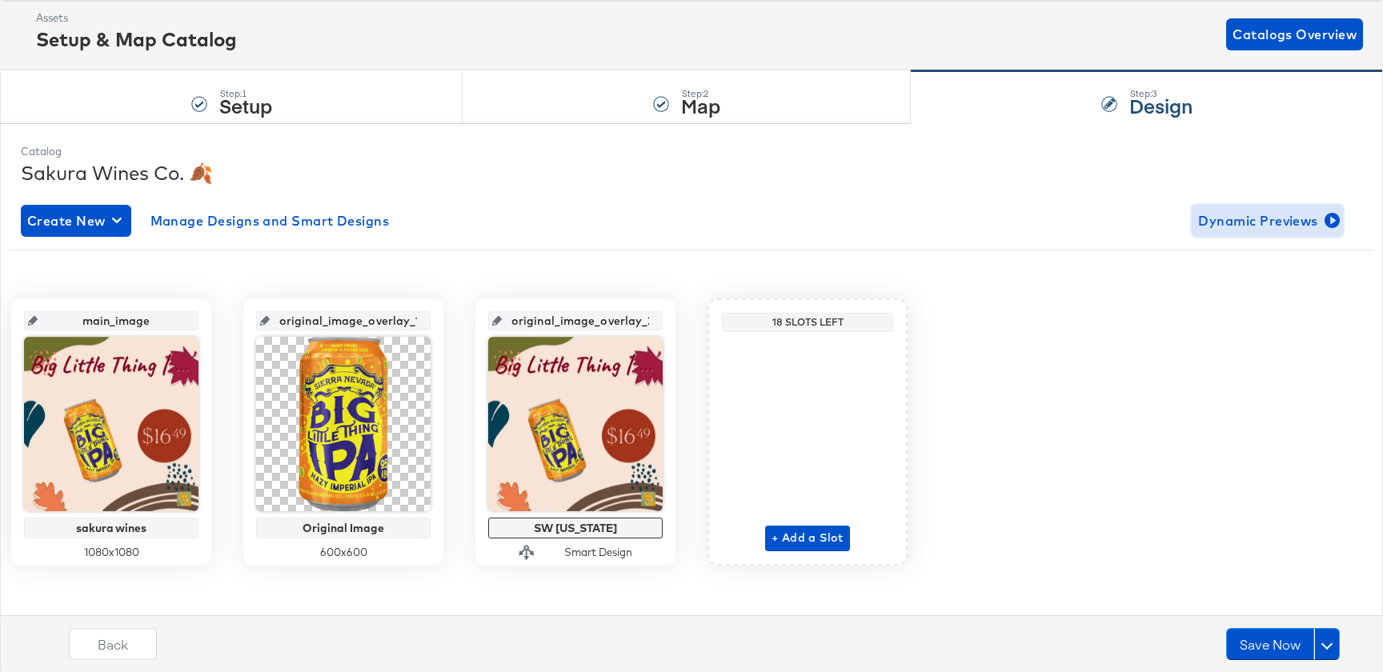
click at [1280, 225] on span "Dynamic Previews" at bounding box center [1267, 221] width 138 height 22
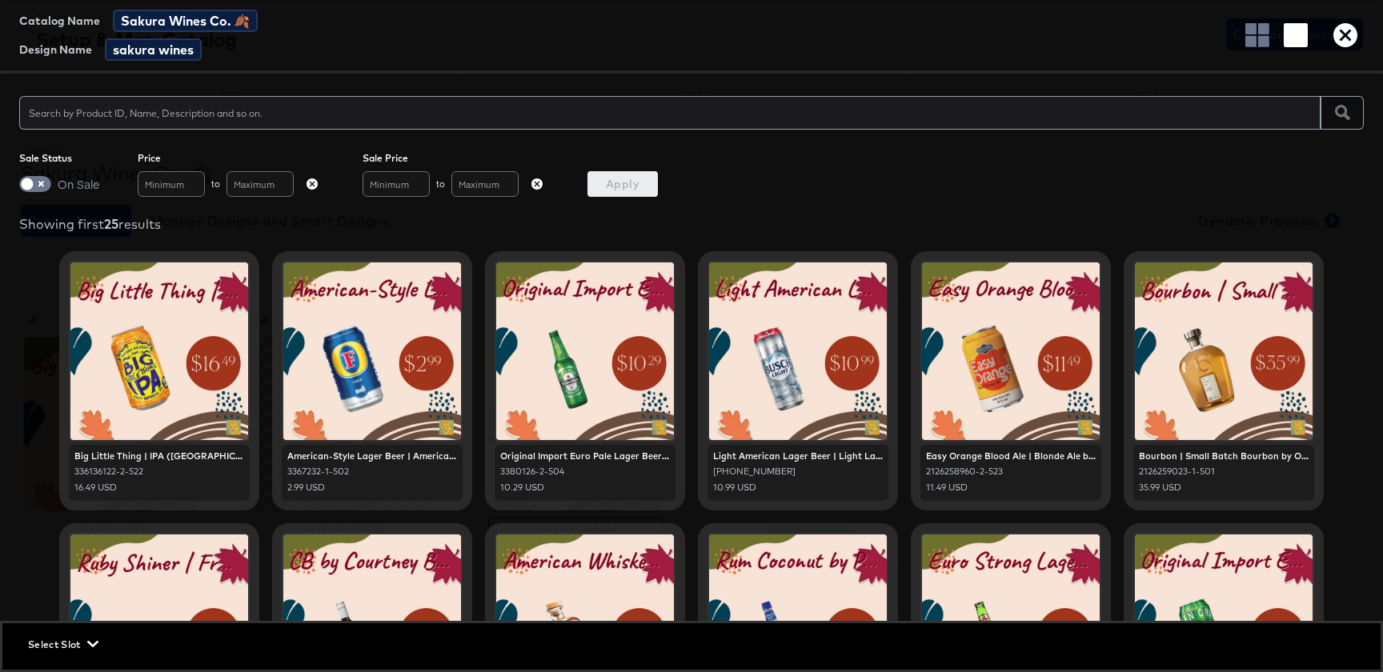
click at [47, 646] on span "Select Slot" at bounding box center [61, 644] width 67 height 17
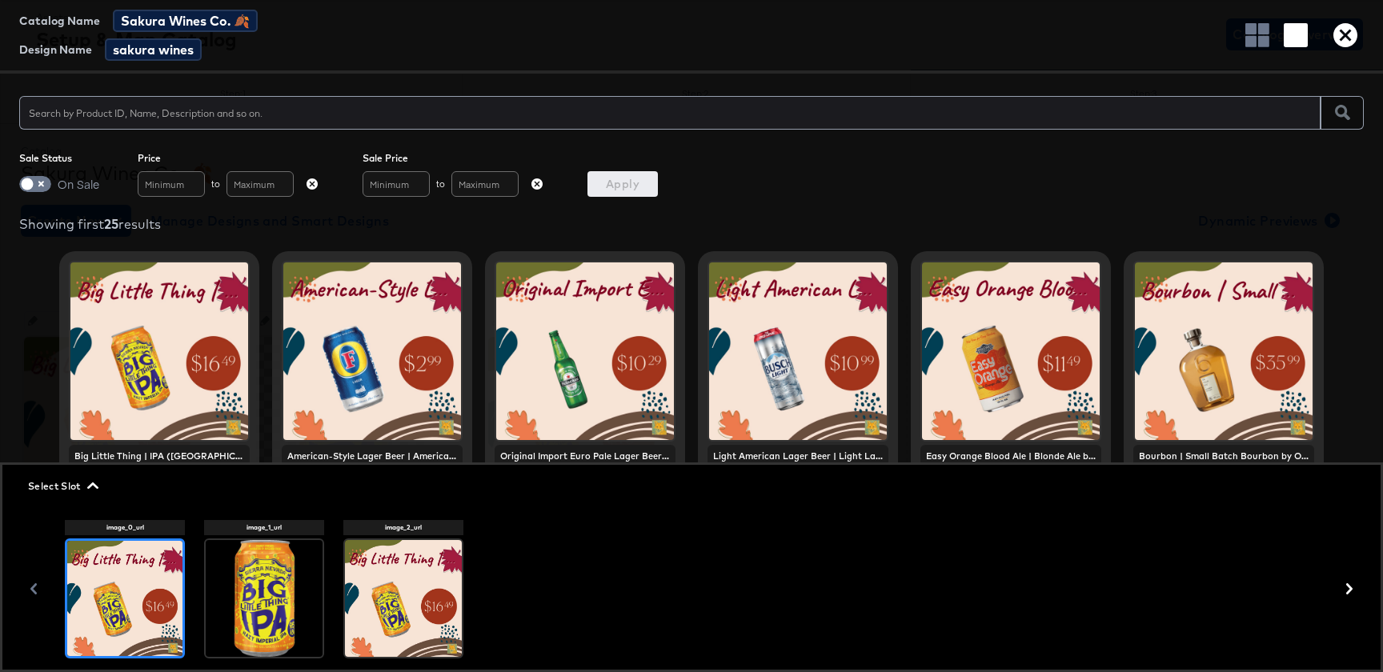
click at [403, 623] on div at bounding box center [403, 598] width 117 height 117
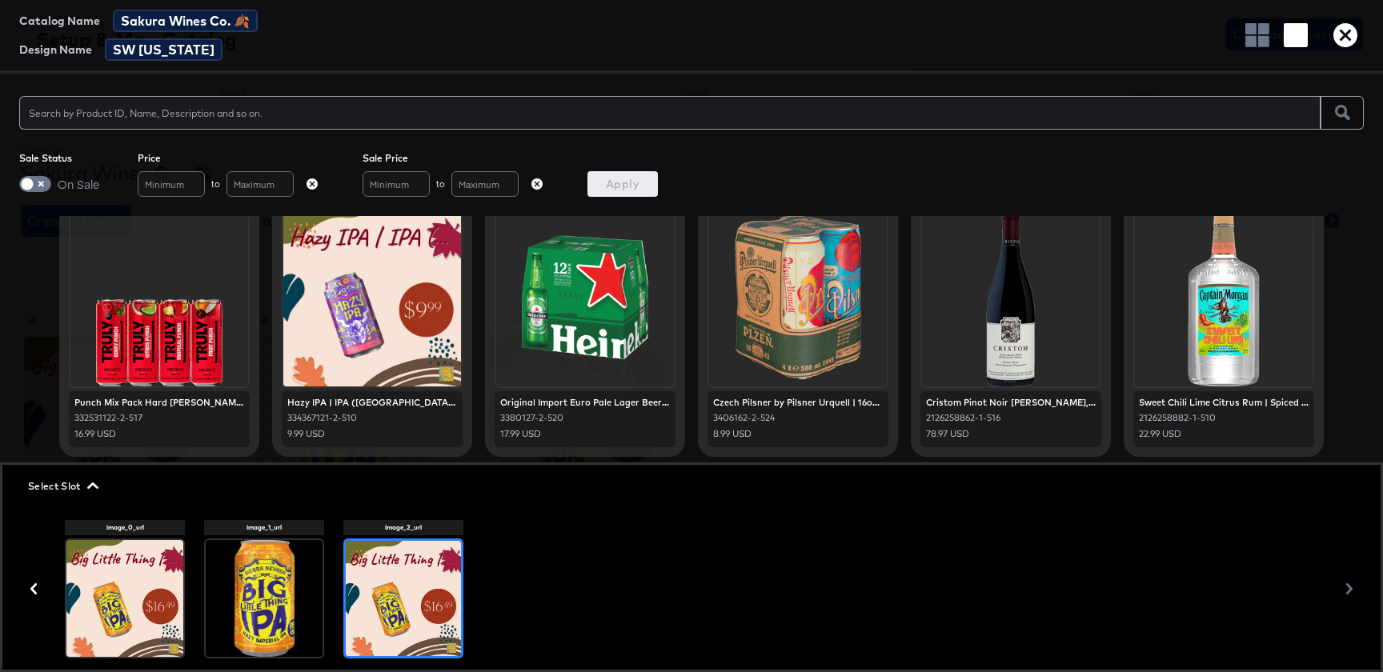
scroll to position [875, 0]
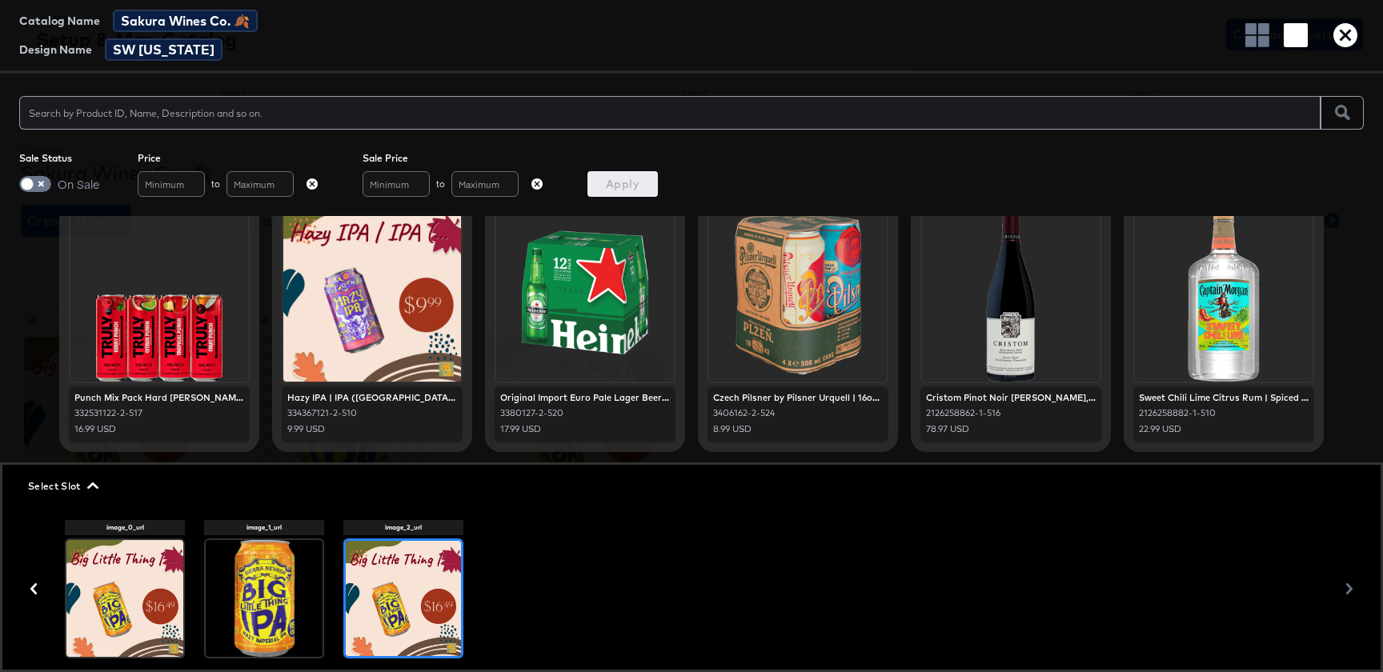
click at [369, 113] on input "text" at bounding box center [669, 106] width 1301 height 34
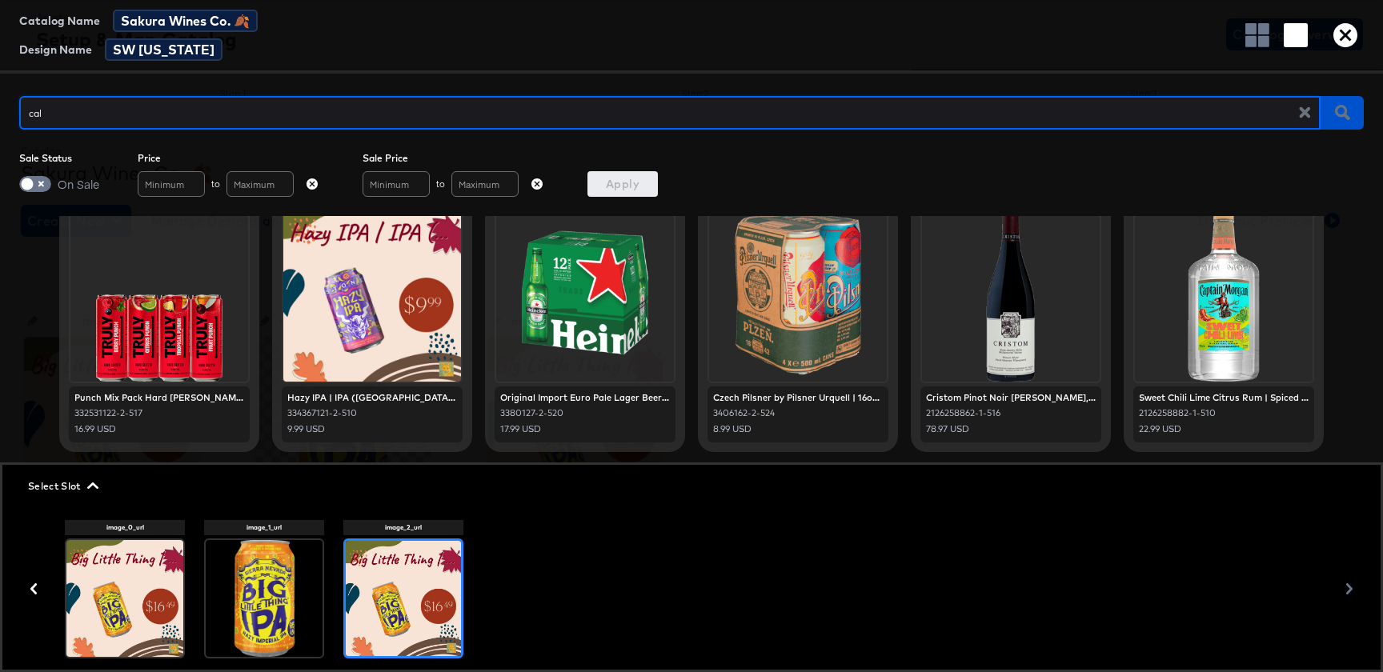
type input "cali"
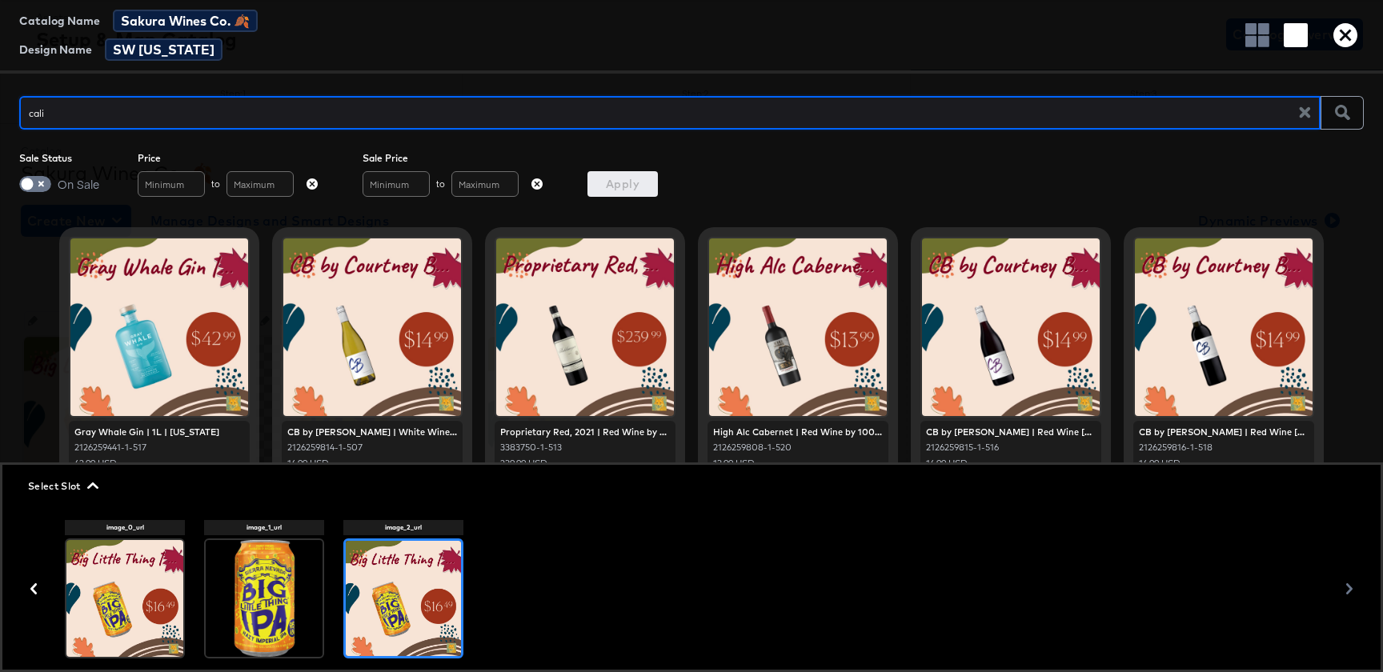
scroll to position [0, 0]
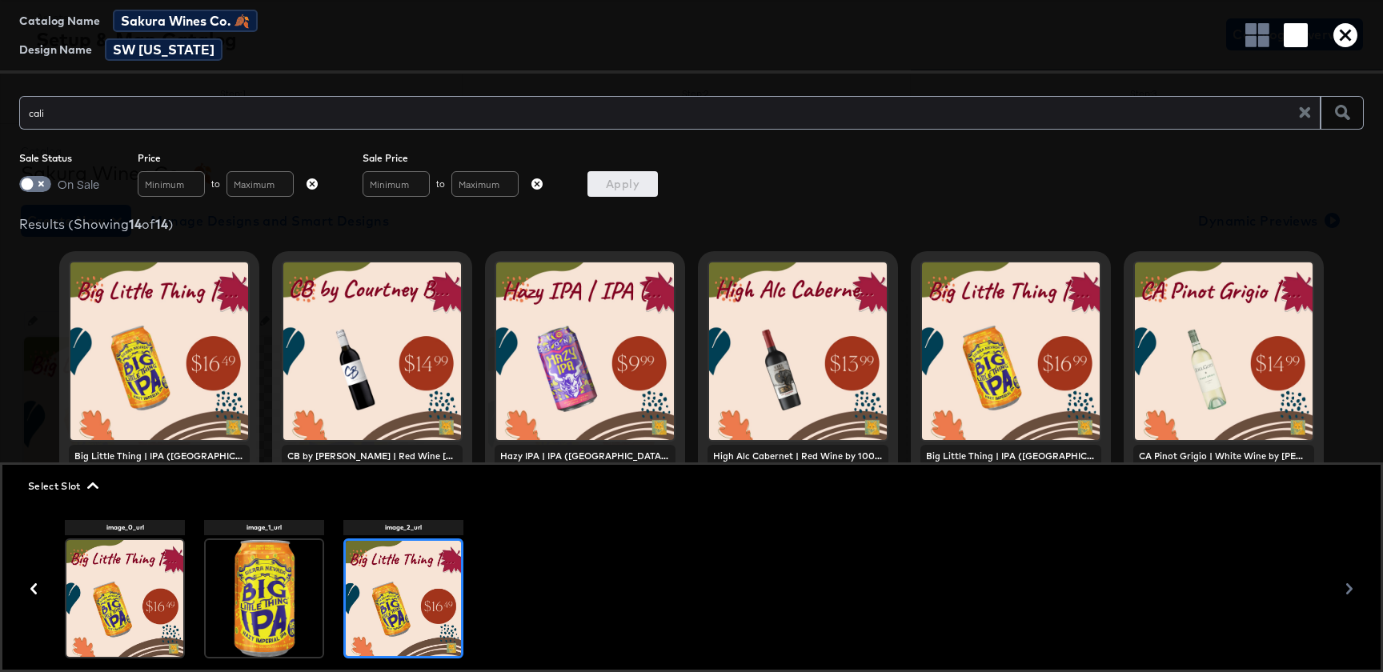
click at [1348, 29] on icon "button" at bounding box center [1345, 35] width 24 height 24
